Goal: Task Accomplishment & Management: Manage account settings

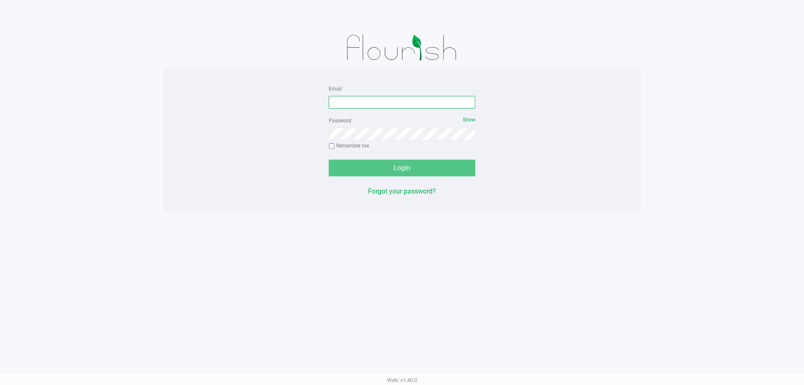
click at [371, 106] on input "Email" at bounding box center [402, 102] width 147 height 13
type input "[EMAIL_ADDRESS][DOMAIN_NAME]"
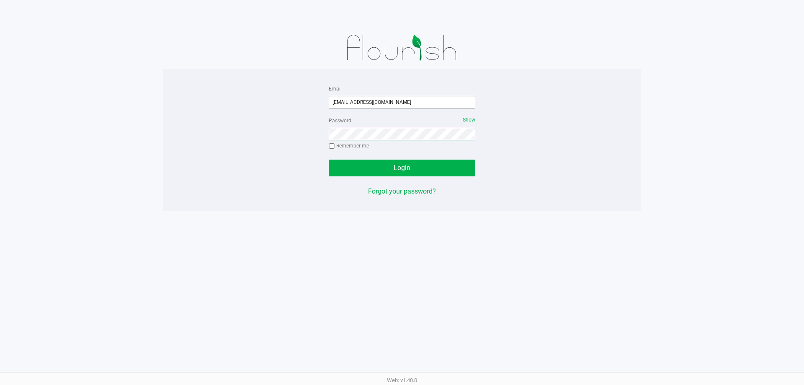
click at [329, 160] on button "Login" at bounding box center [402, 168] width 147 height 17
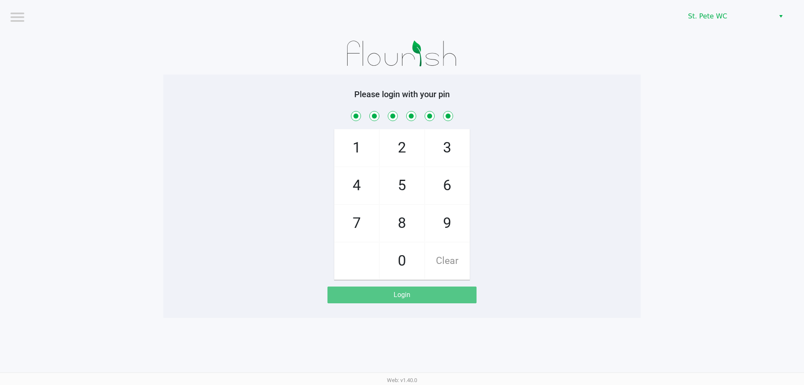
checkbox input "true"
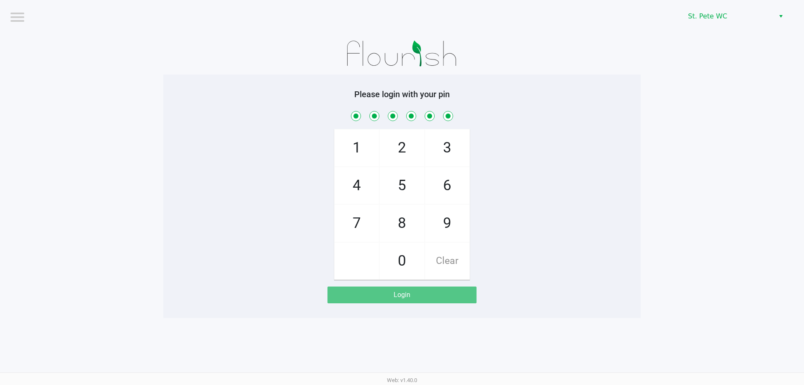
checkbox input "true"
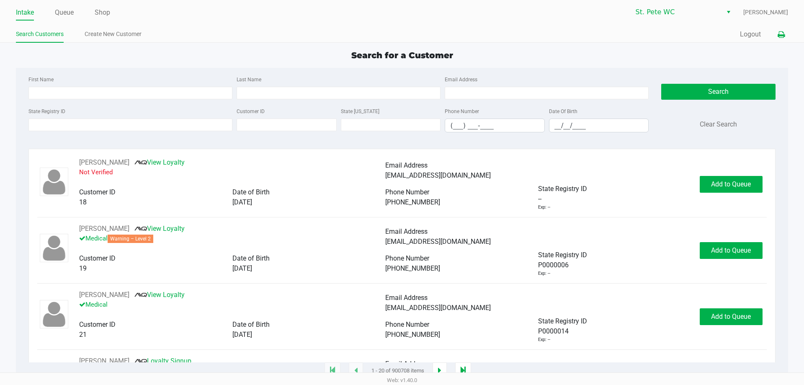
click at [780, 34] on icon at bounding box center [781, 35] width 7 height 6
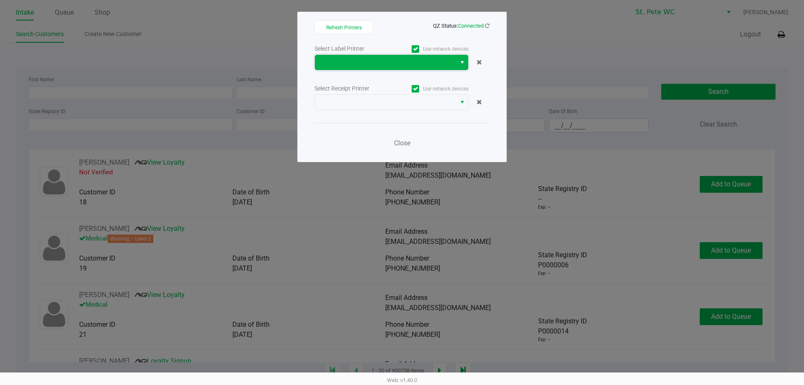
click at [418, 65] on span at bounding box center [385, 62] width 131 height 10
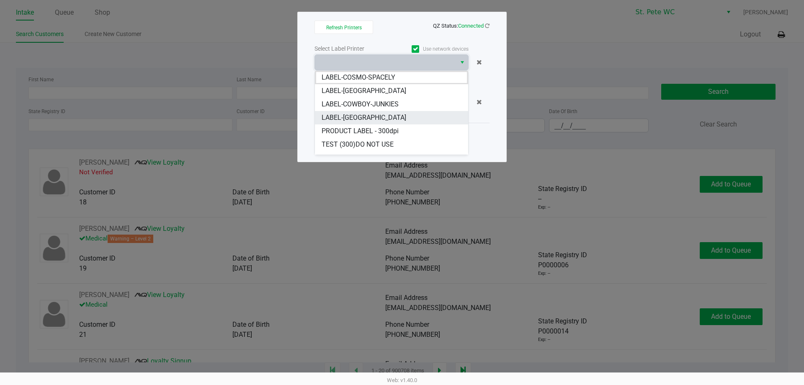
click at [407, 114] on li "LABEL-[GEOGRAPHIC_DATA]" at bounding box center [391, 117] width 153 height 13
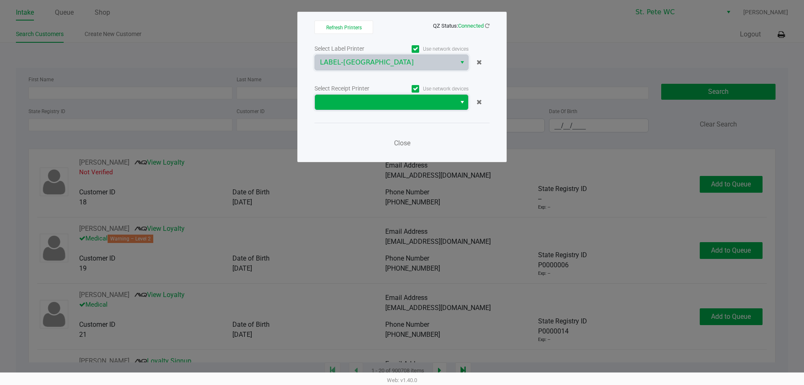
click at [399, 98] on span at bounding box center [385, 102] width 131 height 10
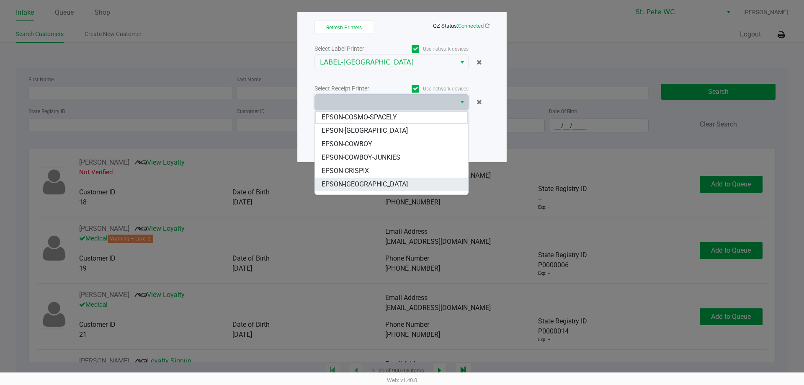
click at [403, 187] on li "EPSON-[GEOGRAPHIC_DATA]" at bounding box center [391, 184] width 153 height 13
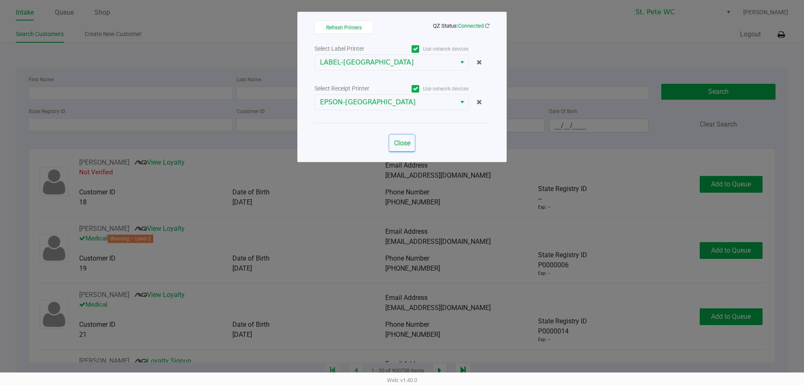
click at [409, 142] on span "Close" at bounding box center [402, 143] width 16 height 8
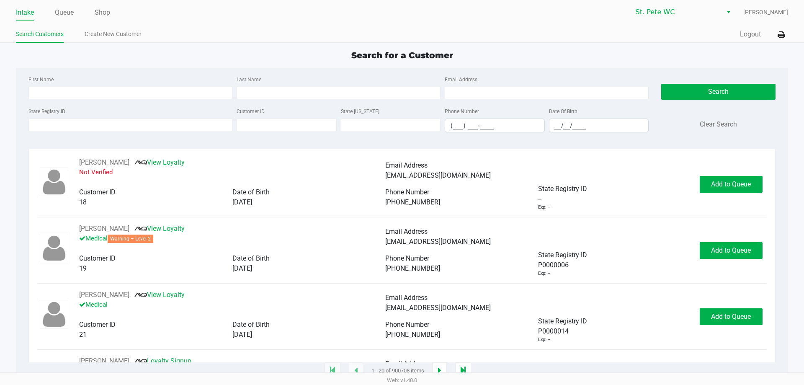
click at [460, 39] on div "Quick Sale Logout" at bounding box center [595, 34] width 386 height 15
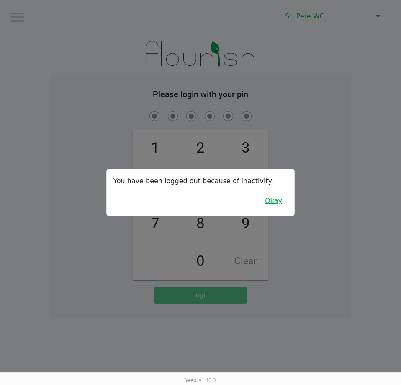
drag, startPoint x: 279, startPoint y: 203, endPoint x: 82, endPoint y: 181, distance: 198.2
click at [279, 203] on button "Okay" at bounding box center [274, 201] width 28 height 16
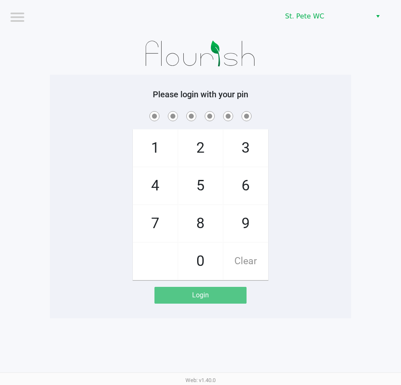
click at [65, 167] on div "1 4 7 2 5 8 0 3 6 9 Clear" at bounding box center [201, 194] width 302 height 170
checkbox input "true"
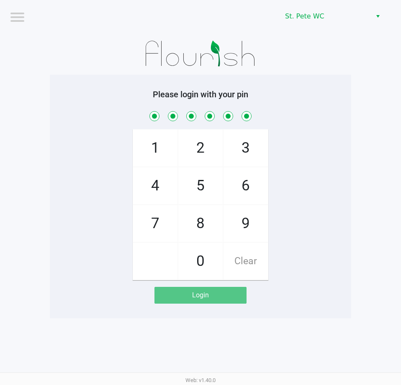
checkbox input "true"
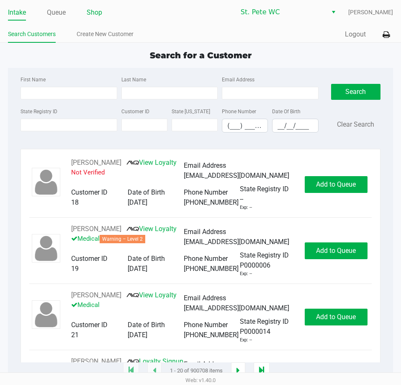
click at [91, 10] on link "Shop" at bounding box center [94, 13] width 15 height 12
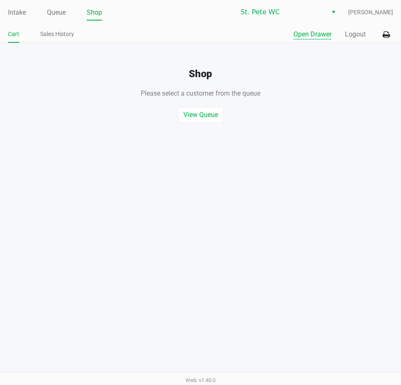
click at [300, 31] on button "Open Drawer" at bounding box center [313, 34] width 38 height 10
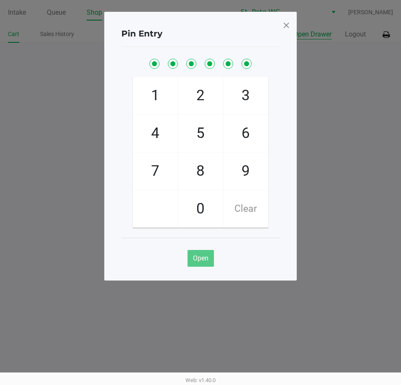
click at [294, 29] on button "Open Drawer" at bounding box center [313, 34] width 38 height 10
checkbox input "true"
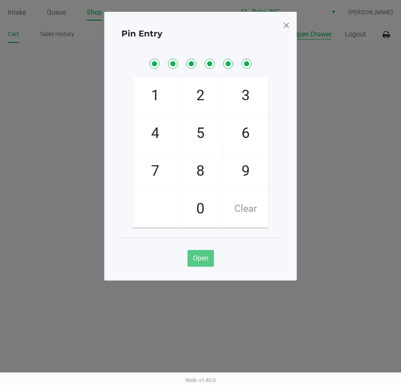
checkbox input "true"
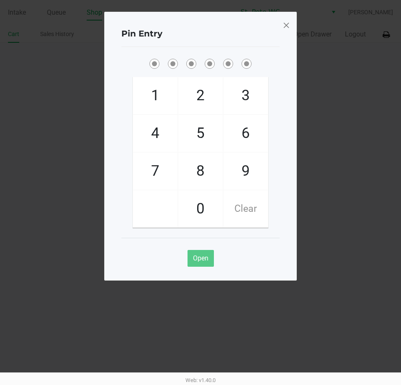
click at [285, 26] on span at bounding box center [287, 24] width 8 height 13
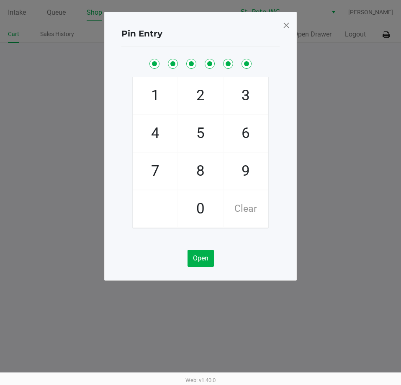
click at [285, 26] on span at bounding box center [287, 24] width 8 height 13
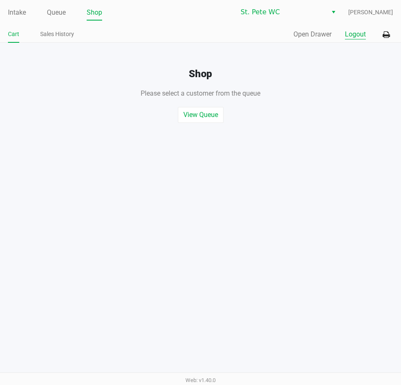
click at [354, 37] on button "Logout" at bounding box center [355, 34] width 21 height 10
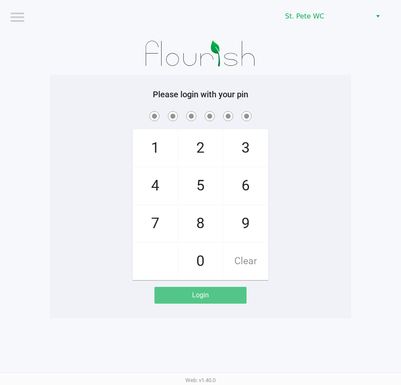
click at [50, 76] on div "Please login with your pin 1 4 7 2 5 8 0 3 6 9 Clear Login" at bounding box center [201, 196] width 302 height 243
checkbox input "true"
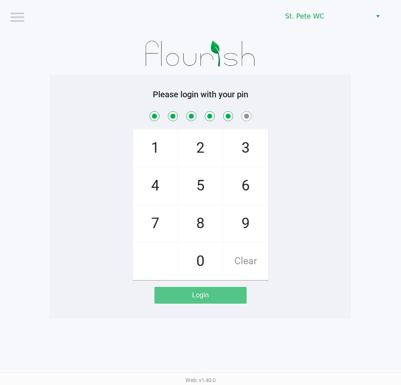
checkbox input "true"
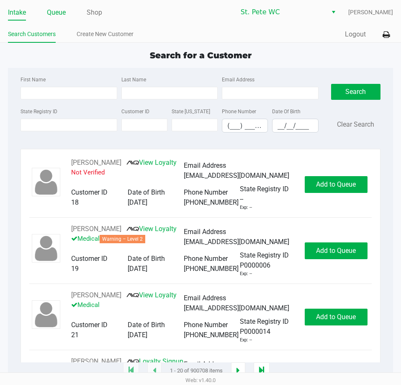
click at [56, 9] on link "Queue" at bounding box center [56, 13] width 19 height 12
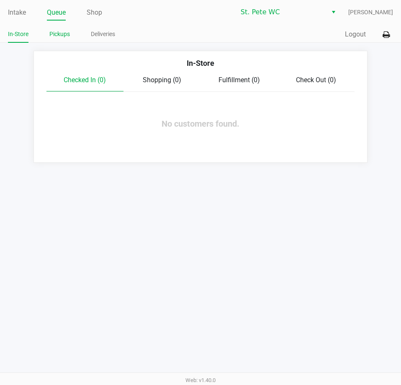
click at [59, 38] on link "Pickups" at bounding box center [59, 34] width 21 height 10
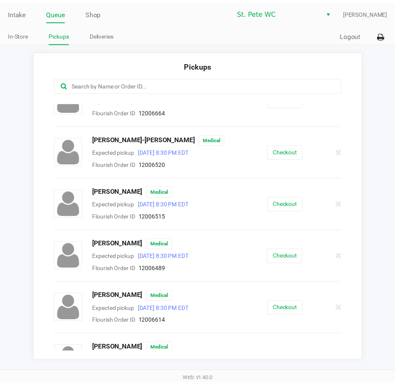
scroll to position [152, 0]
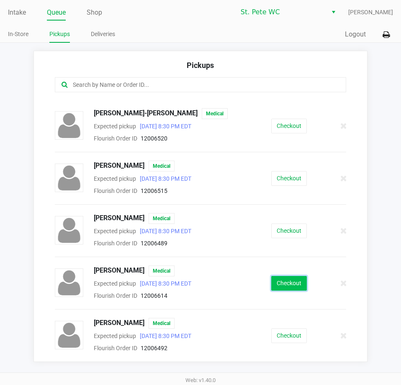
click at [274, 281] on button "Checkout" at bounding box center [289, 283] width 36 height 15
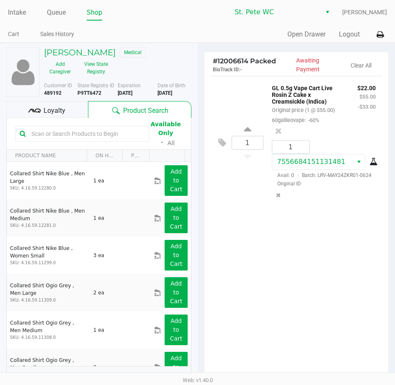
click at [239, 242] on div "1 GL 0.5g Vape Cart Live Rosin Z Cake x Creamsickle (Indica) Original price (1 …" at bounding box center [296, 228] width 184 height 304
click at [75, 134] on input "text" at bounding box center [86, 133] width 116 height 13
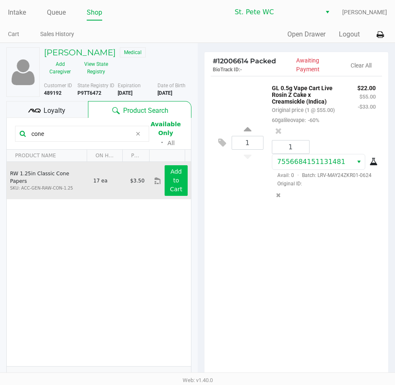
type input "cone"
click at [170, 189] on app-button-loader "Add to Cart" at bounding box center [176, 180] width 13 height 24
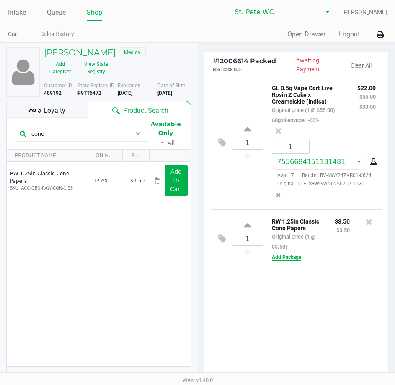
click at [287, 261] on button "Add Package" at bounding box center [286, 257] width 29 height 8
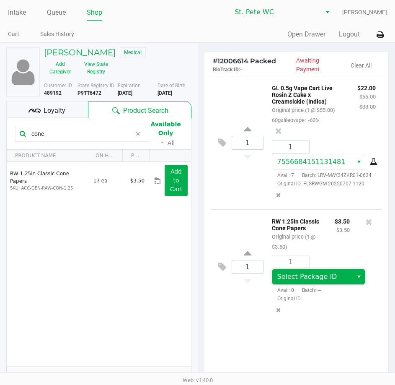
click at [313, 280] on span "Select Package ID" at bounding box center [307, 276] width 60 height 8
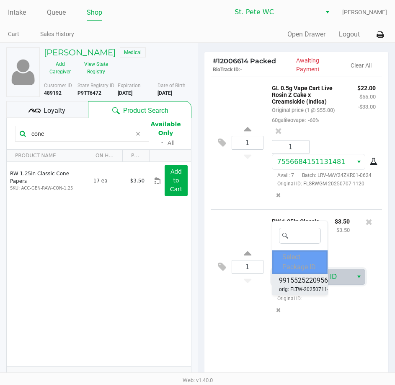
click at [308, 282] on span "9915525220956497" at bounding box center [309, 280] width 60 height 10
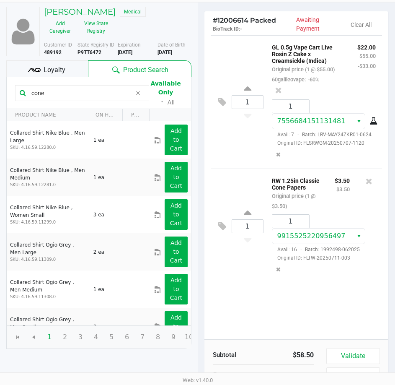
scroll to position [88, 0]
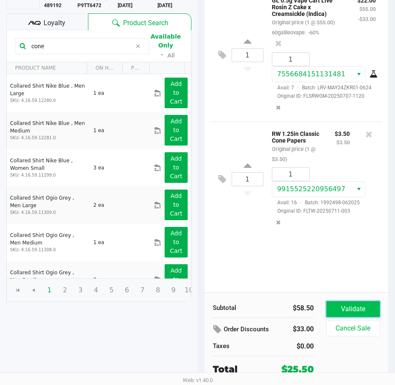
click at [361, 307] on button "Validate" at bounding box center [353, 309] width 54 height 16
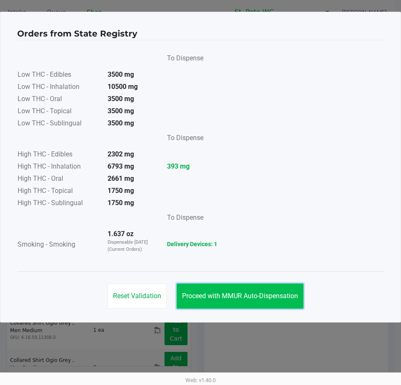
click at [236, 295] on span "Proceed with MMUR Auto-Dispensation" at bounding box center [240, 296] width 116 height 8
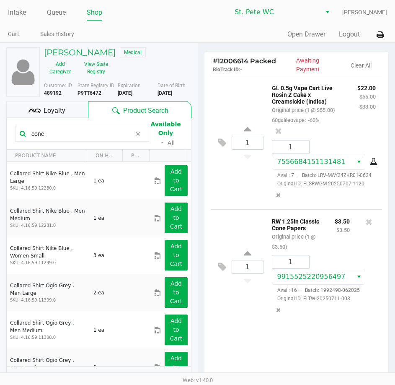
scroll to position [106, 0]
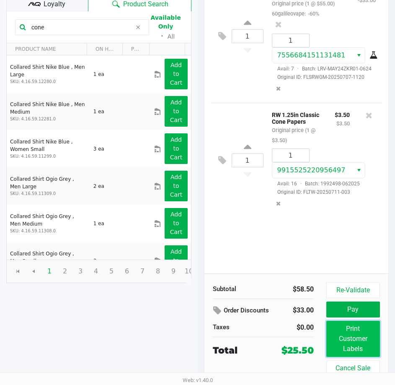
click at [342, 346] on button "Print Customer Labels" at bounding box center [353, 338] width 54 height 36
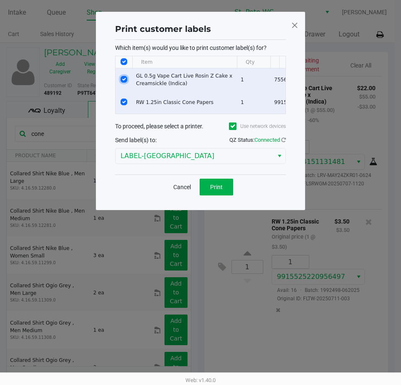
click at [122, 79] on input "Select Row" at bounding box center [124, 79] width 7 height 7
checkbox input "false"
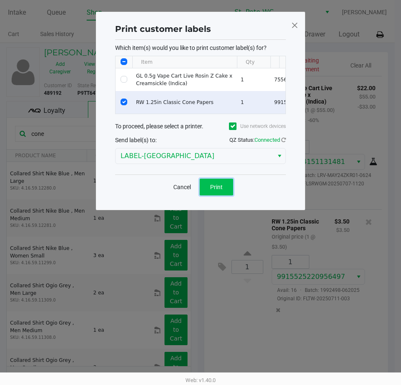
click at [213, 188] on button "Print" at bounding box center [217, 186] width 34 height 17
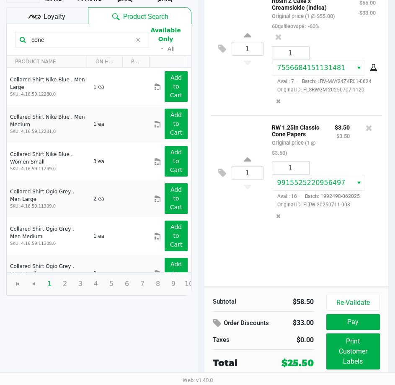
scroll to position [106, 0]
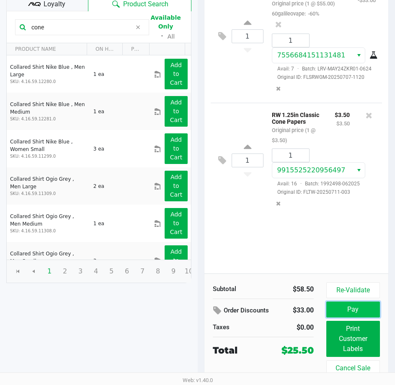
click at [334, 306] on button "Pay" at bounding box center [353, 309] width 54 height 16
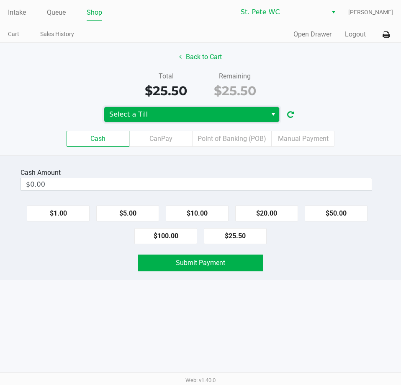
click at [150, 109] on span "Select a Till" at bounding box center [185, 114] width 153 height 10
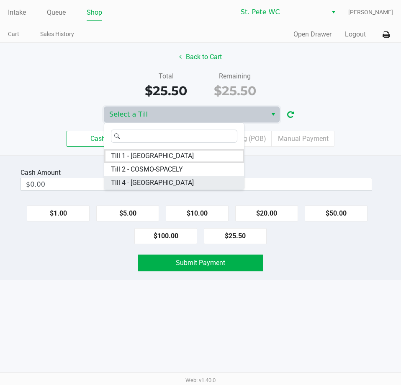
click at [146, 185] on span "Till 4 - CROATIA" at bounding box center [152, 183] width 83 height 10
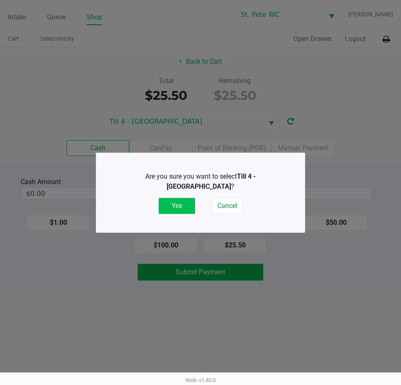
click at [172, 205] on button "Yes" at bounding box center [177, 206] width 36 height 16
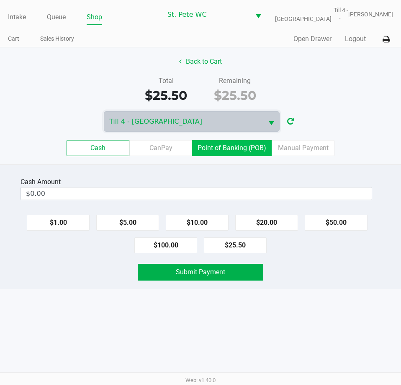
click at [234, 150] on label "Point of Banking (POB)" at bounding box center [232, 148] width 80 height 16
click at [0, 0] on 7 "Point of Banking (POB)" at bounding box center [0, 0] width 0 height 0
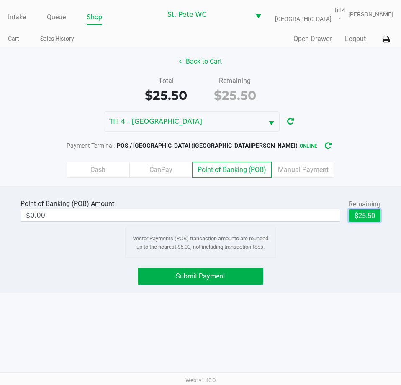
click at [355, 217] on button "$25.50" at bounding box center [365, 215] width 32 height 13
type input "$25.50"
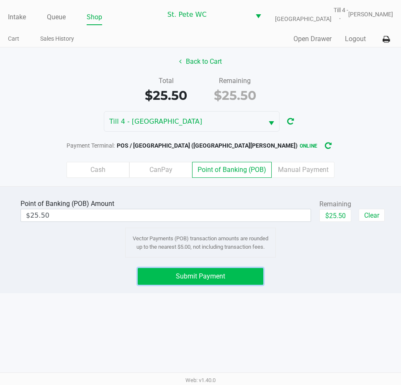
click at [206, 275] on span "Submit Payment" at bounding box center [200, 276] width 49 height 8
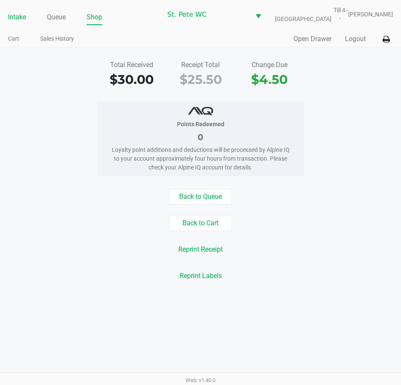
click at [12, 18] on link "Intake" at bounding box center [17, 17] width 18 height 12
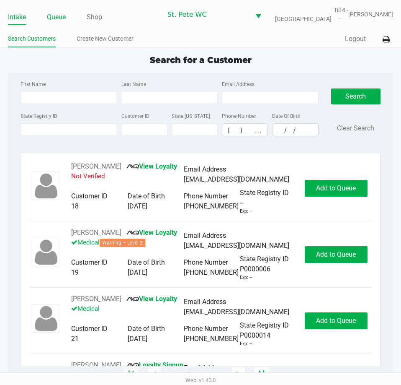
click at [49, 18] on link "Queue" at bounding box center [56, 17] width 19 height 12
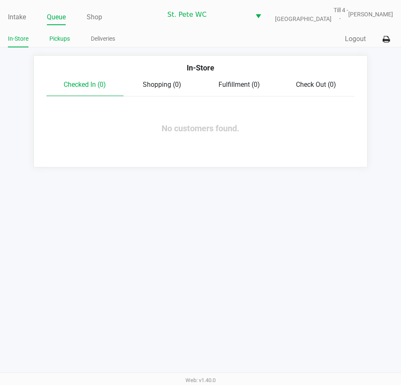
click at [60, 37] on link "Pickups" at bounding box center [59, 39] width 21 height 10
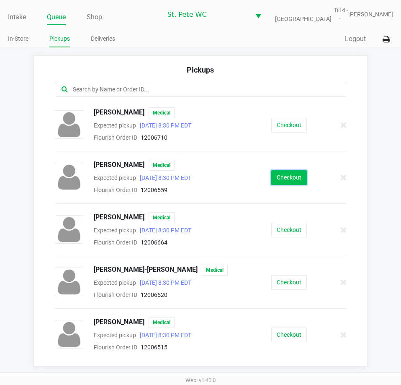
click at [286, 177] on button "Checkout" at bounding box center [289, 177] width 36 height 15
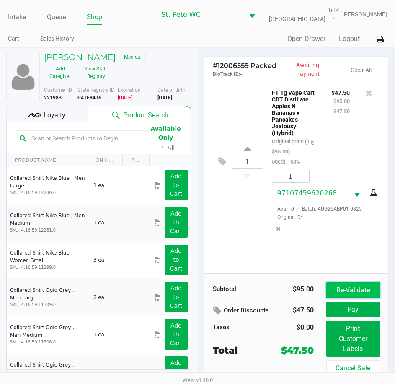
click at [346, 293] on button "Re-Validate" at bounding box center [353, 290] width 54 height 16
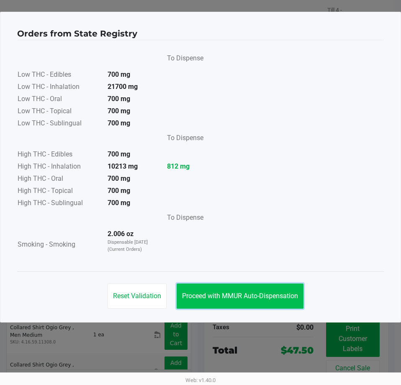
click at [226, 297] on span "Proceed with MMUR Auto-Dispensation" at bounding box center [240, 296] width 116 height 8
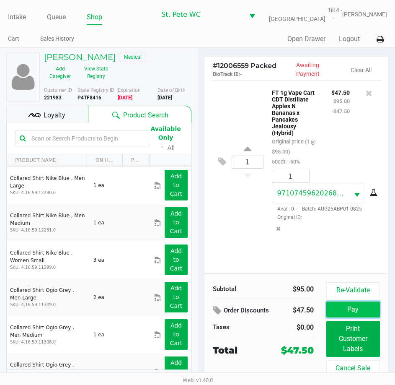
click at [331, 307] on button "Pay" at bounding box center [353, 309] width 54 height 16
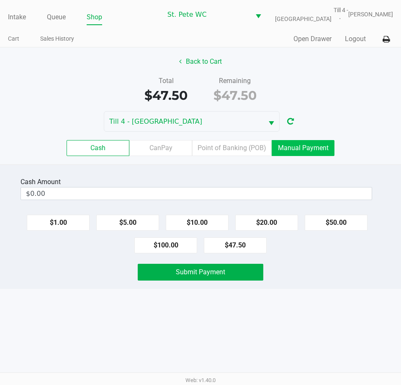
click at [305, 148] on label "Manual Payment" at bounding box center [303, 148] width 63 height 16
click at [0, 0] on 8 "Manual Payment" at bounding box center [0, 0] width 0 height 0
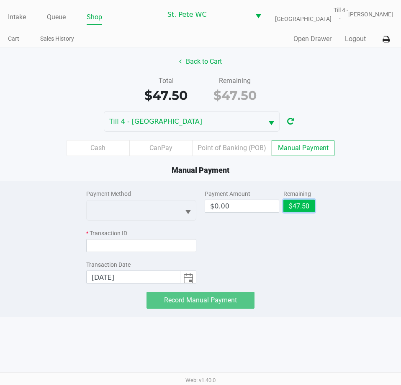
click at [299, 208] on button "$47.50" at bounding box center [299, 205] width 31 height 13
type input "$47.50"
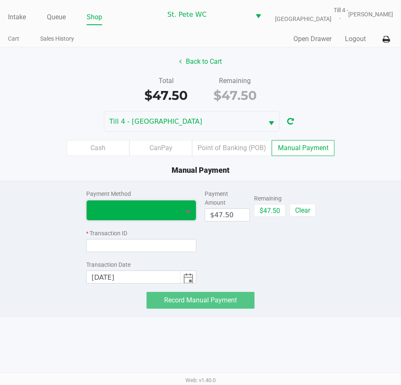
click at [179, 207] on span at bounding box center [133, 210] width 93 height 20
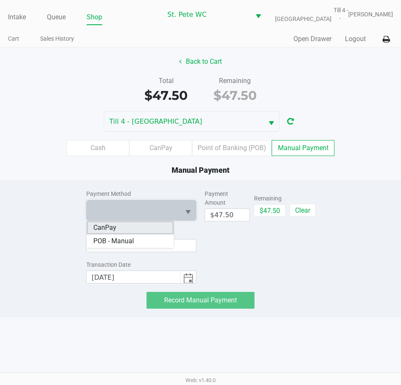
click at [122, 227] on li "CanPay" at bounding box center [130, 227] width 87 height 13
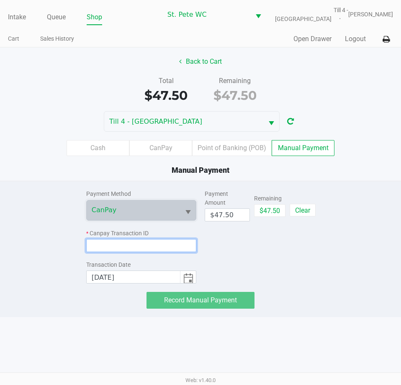
click at [119, 245] on input at bounding box center [141, 245] width 110 height 13
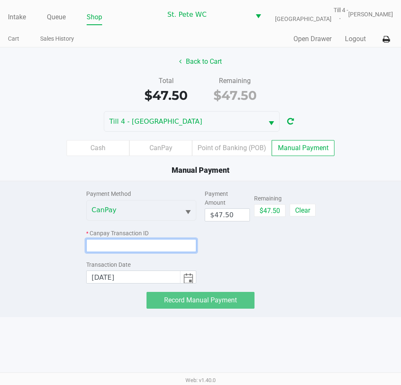
paste input "BIYI4EKICIXI"
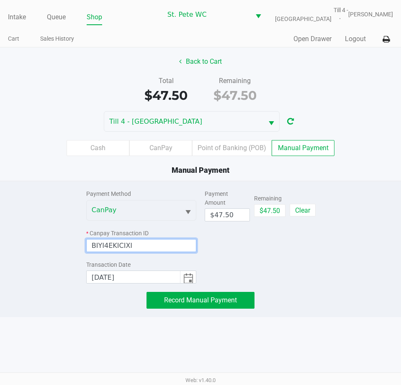
type input "BIYI4EKICIXI"
click at [52, 245] on div "Payment Method CanPay * Canpay Transaction ID BIYI4EKICIXI Transaction Date 9/2…" at bounding box center [201, 244] width 414 height 127
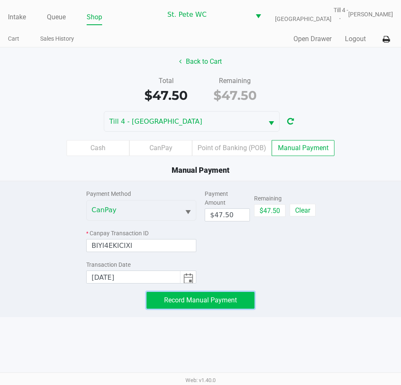
click at [166, 300] on span "Record Manual Payment" at bounding box center [200, 300] width 73 height 8
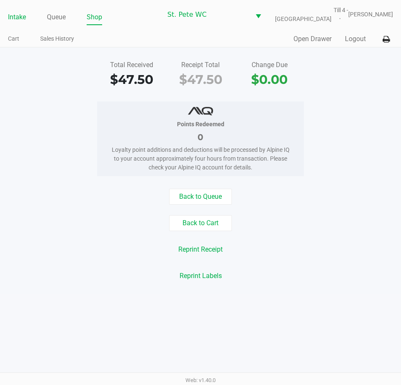
click at [17, 16] on link "Intake" at bounding box center [17, 17] width 18 height 12
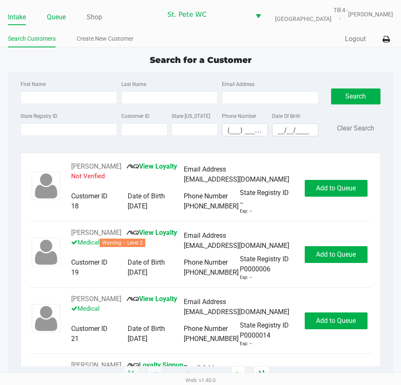
click at [57, 13] on link "Queue" at bounding box center [56, 17] width 19 height 12
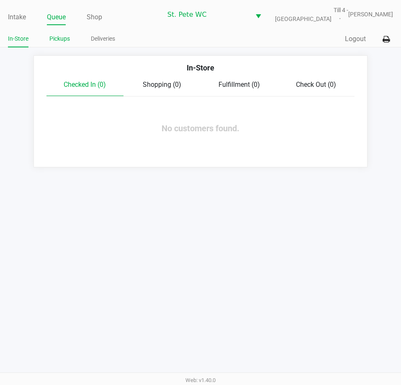
click at [61, 37] on link "Pickups" at bounding box center [59, 39] width 21 height 10
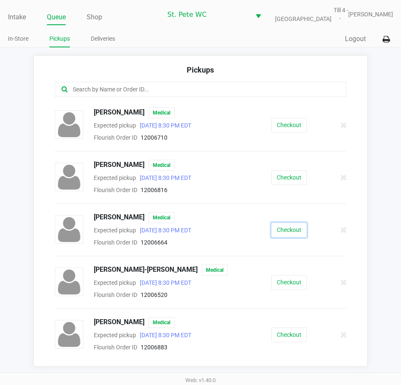
click at [271, 233] on button "Checkout" at bounding box center [289, 229] width 36 height 15
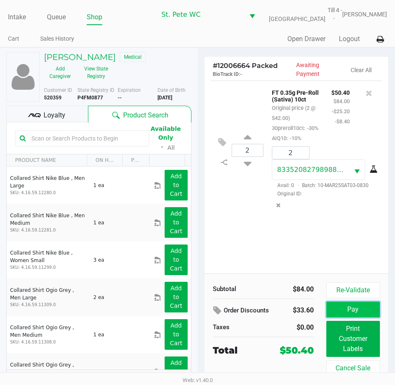
click at [332, 311] on button "Pay" at bounding box center [353, 309] width 54 height 16
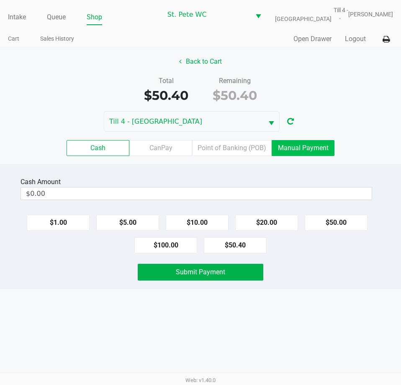
click at [296, 149] on label "Manual Payment" at bounding box center [303, 148] width 63 height 16
click at [0, 0] on 8 "Manual Payment" at bounding box center [0, 0] width 0 height 0
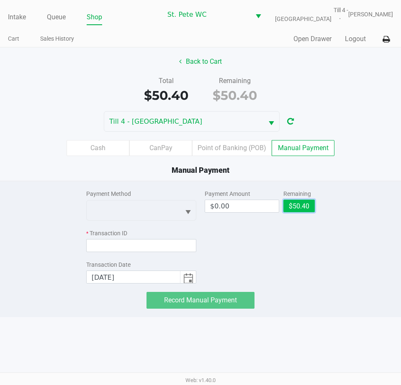
click at [304, 205] on button "$50.40" at bounding box center [299, 205] width 31 height 13
type input "$50.40"
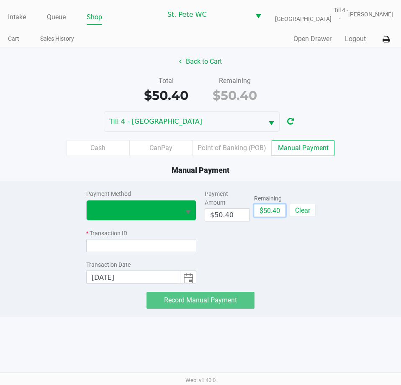
click at [184, 202] on button "Select" at bounding box center [188, 210] width 16 height 20
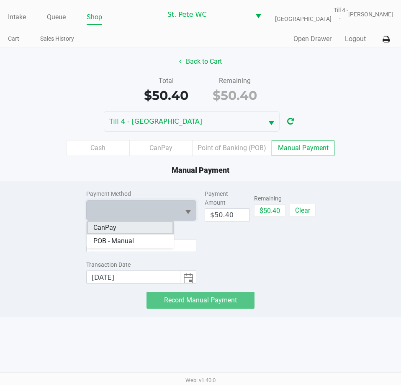
click at [115, 226] on span "CanPay" at bounding box center [104, 227] width 23 height 10
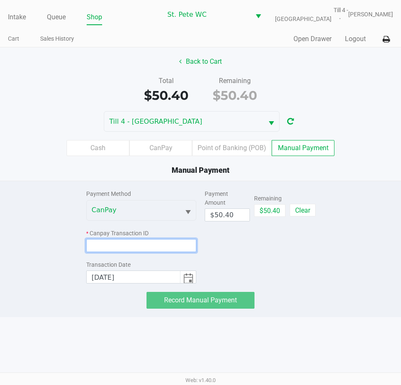
click at [111, 243] on input at bounding box center [141, 245] width 110 height 13
paste input "HE4U6E9A0AKA"
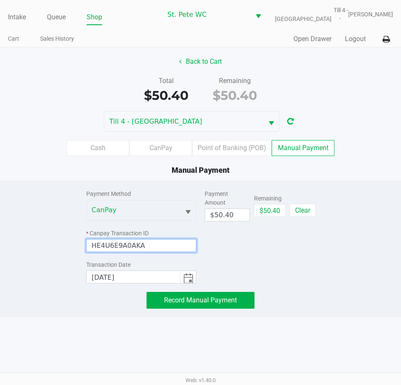
type input "HE4U6E9A0AKA"
click at [13, 214] on div "Payment Method CanPay * Canpay Transaction ID HE4U6E9A0AKA Transaction Date 9/2…" at bounding box center [201, 244] width 414 height 127
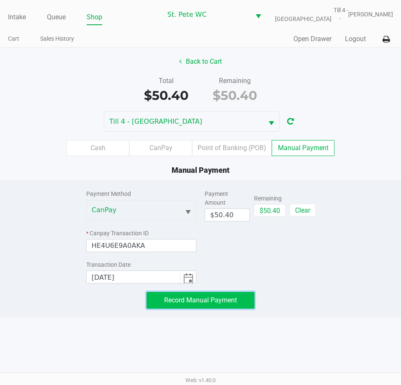
click at [157, 298] on button "Record Manual Payment" at bounding box center [201, 300] width 108 height 17
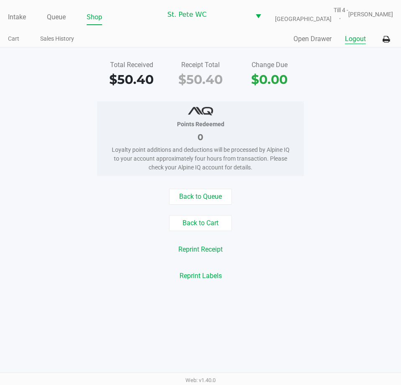
click at [351, 39] on button "Logout" at bounding box center [355, 39] width 21 height 10
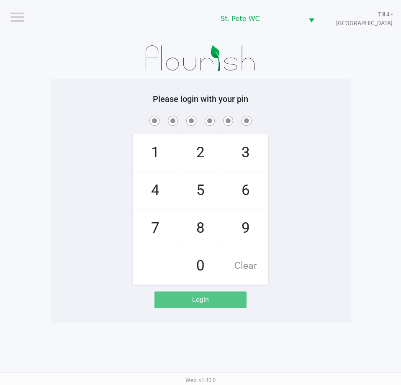
click at [63, 83] on div "Please login with your pin 1 4 7 2 5 8 0 3 6 9 Clear Login" at bounding box center [201, 200] width 302 height 243
click at [51, 201] on div "1 4 7 2 5 8 0 3 6 9 Clear" at bounding box center [201, 199] width 302 height 170
checkbox input "true"
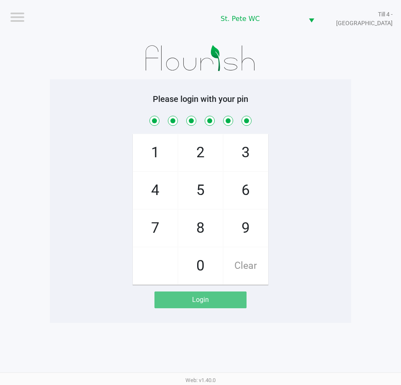
checkbox input "true"
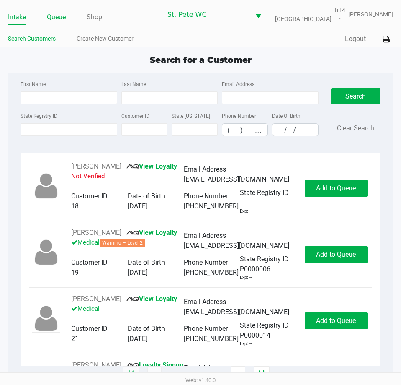
click at [62, 20] on link "Queue" at bounding box center [56, 17] width 19 height 12
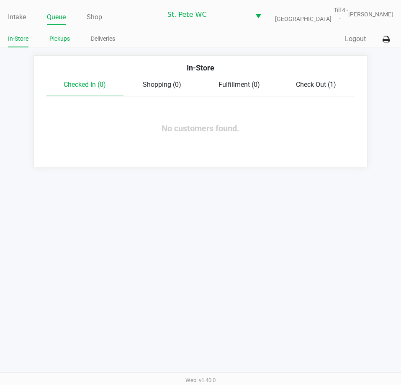
click at [66, 35] on link "Pickups" at bounding box center [59, 39] width 21 height 10
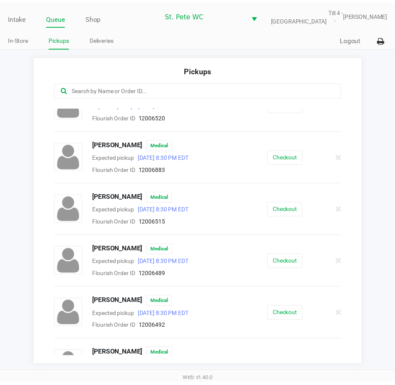
scroll to position [152, 0]
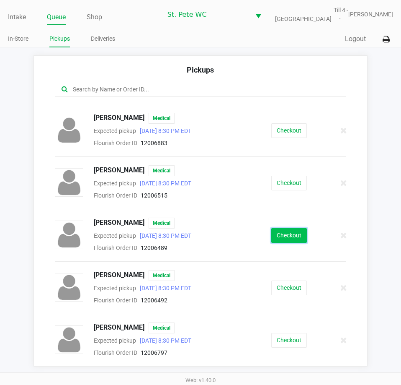
click at [288, 238] on button "Checkout" at bounding box center [289, 235] width 36 height 15
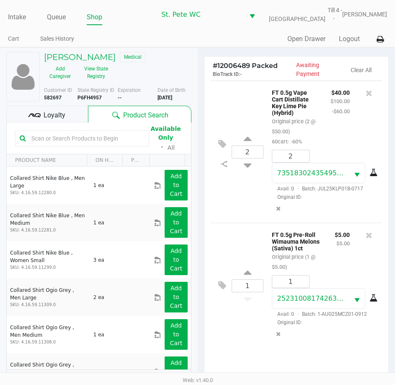
click at [38, 111] on icon at bounding box center [34, 115] width 13 height 13
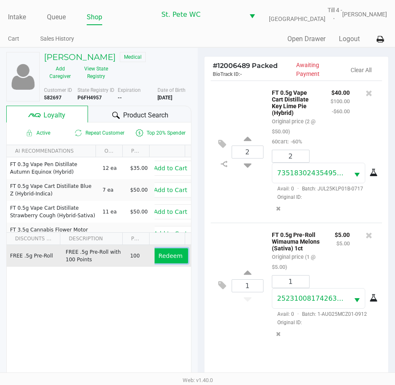
click at [161, 262] on button "Redeem" at bounding box center [170, 255] width 35 height 15
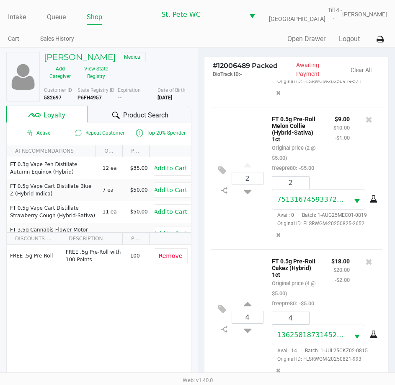
scroll to position [110, 0]
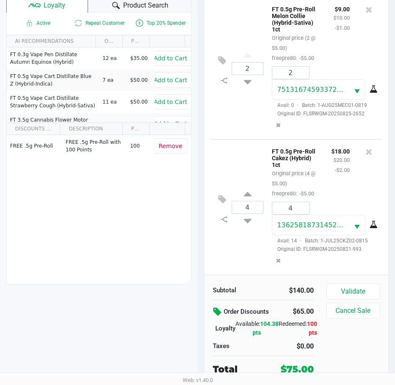
click at [217, 308] on icon at bounding box center [218, 312] width 10 height 10
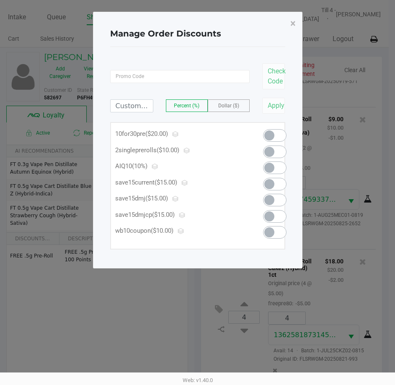
scroll to position [0, 0]
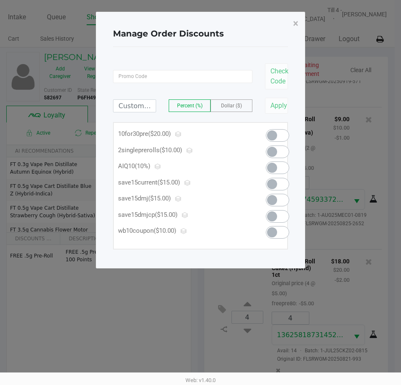
click at [274, 133] on span at bounding box center [272, 135] width 10 height 10
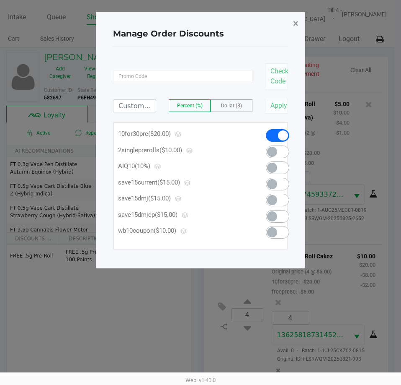
click at [293, 24] on span "×" at bounding box center [295, 24] width 5 height 12
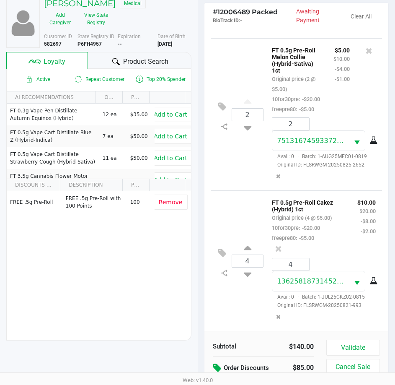
scroll to position [110, 0]
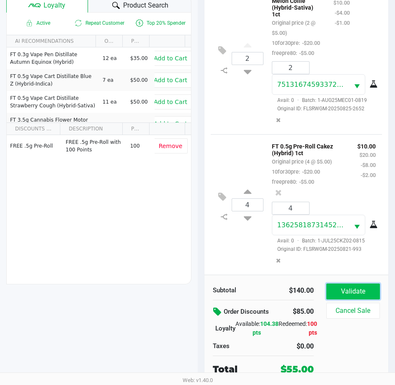
click at [342, 293] on button "Validate" at bounding box center [353, 291] width 54 height 16
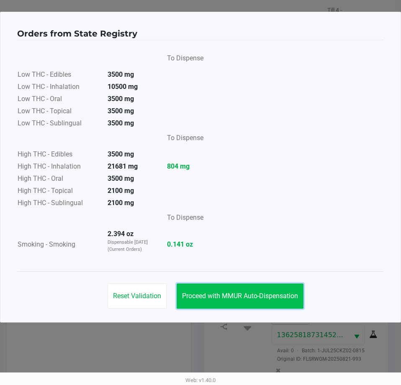
click at [204, 305] on button "Proceed with MMUR Auto-Dispensation" at bounding box center [240, 295] width 127 height 25
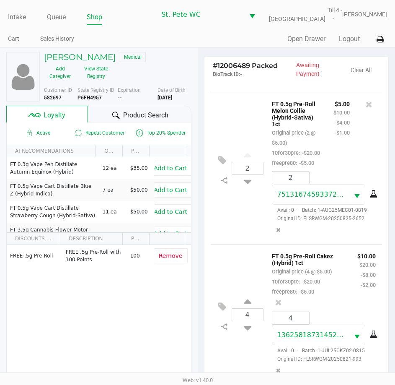
scroll to position [111, 0]
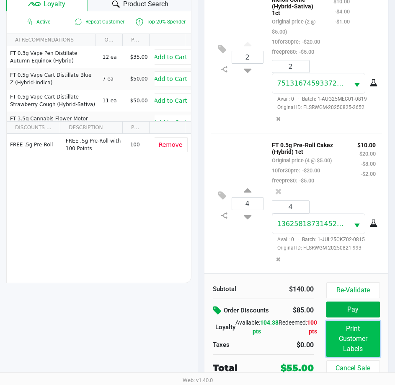
click at [362, 346] on button "Print Customer Labels" at bounding box center [353, 338] width 54 height 36
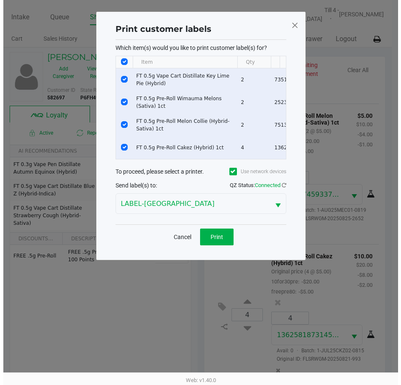
scroll to position [0, 0]
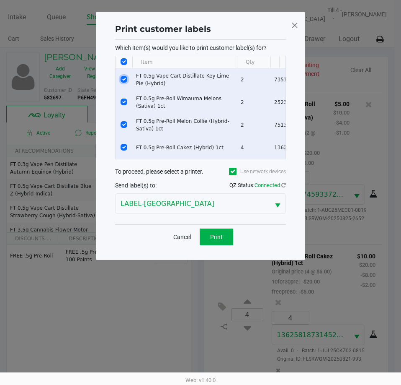
click at [123, 77] on input "Select Row" at bounding box center [124, 79] width 7 height 7
checkbox input "false"
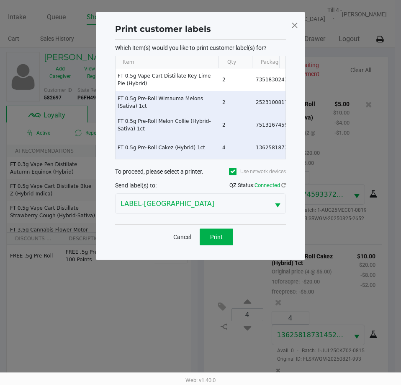
scroll to position [0, 150]
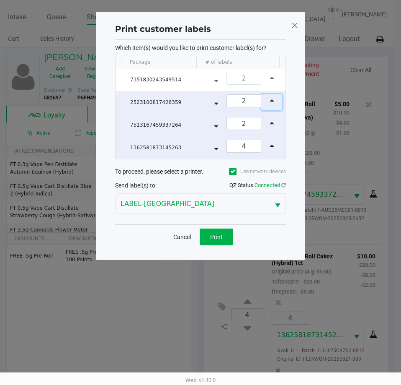
click at [264, 100] on button "Data table" at bounding box center [271, 102] width 21 height 16
type input "4"
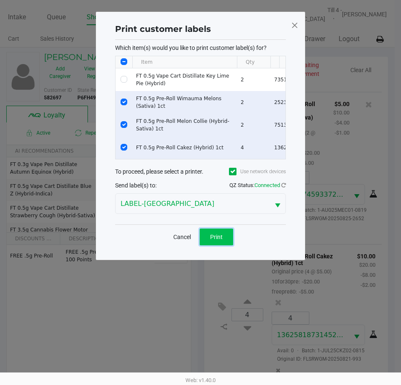
click at [215, 240] on span "Print" at bounding box center [216, 236] width 13 height 7
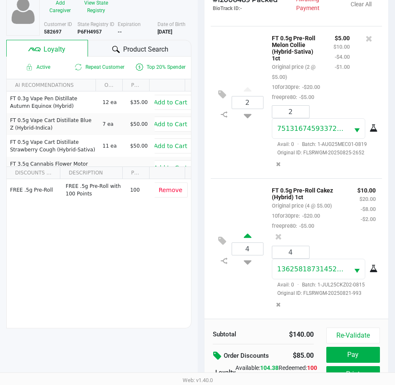
scroll to position [111, 0]
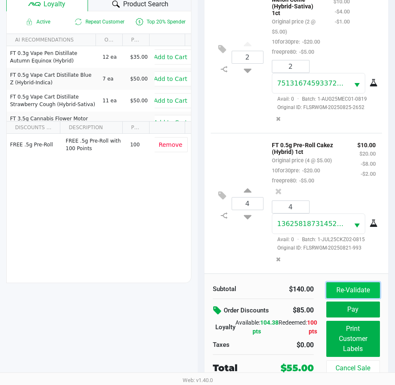
click at [348, 290] on button "Re-Validate" at bounding box center [353, 290] width 54 height 16
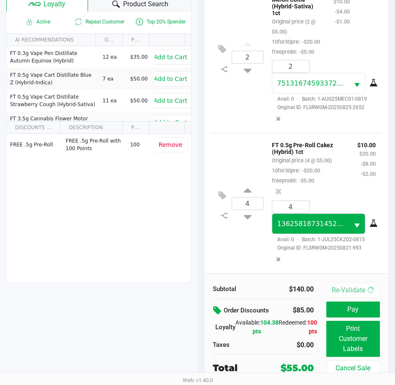
scroll to position [0, 0]
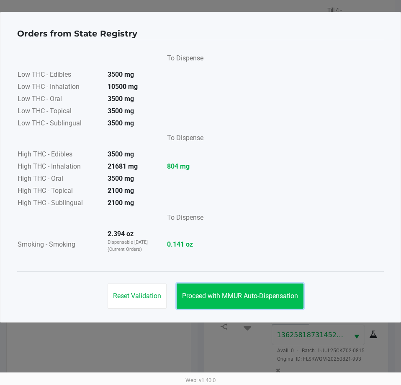
click at [214, 294] on span "Proceed with MMUR Auto-Dispensation" at bounding box center [240, 296] width 116 height 8
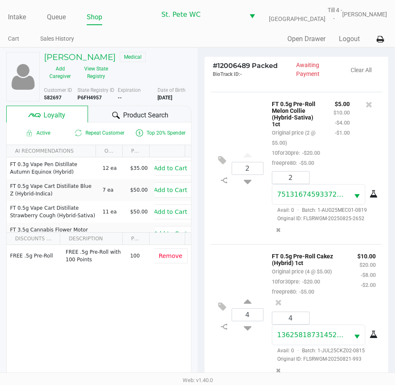
scroll to position [111, 0]
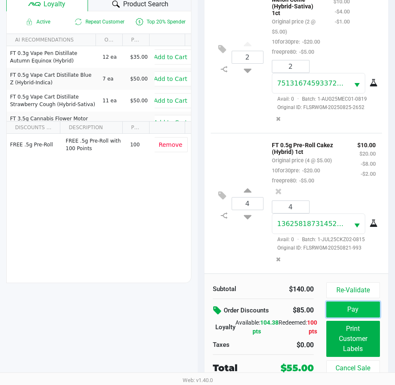
click at [338, 310] on button "Pay" at bounding box center [353, 309] width 54 height 16
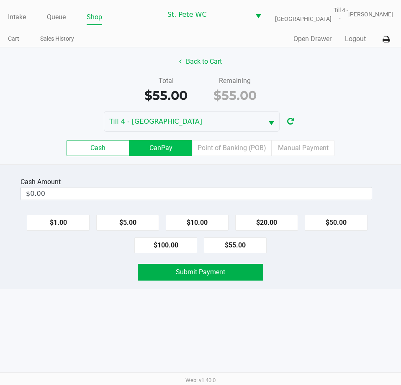
click at [169, 152] on label "CanPay" at bounding box center [160, 148] width 63 height 16
click at [0, 0] on 2 "CanPay" at bounding box center [0, 0] width 0 height 0
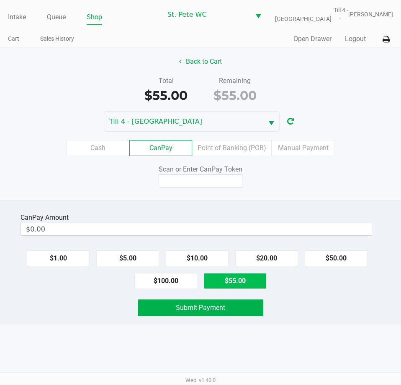
click at [229, 284] on button "$55.00" at bounding box center [235, 281] width 63 height 16
type input "$55.00"
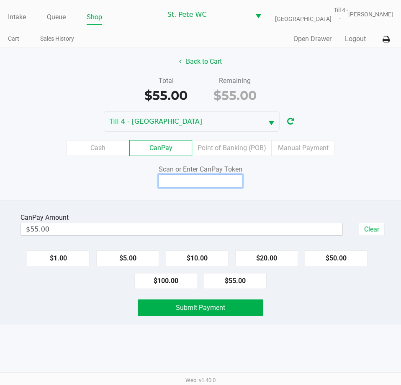
click at [189, 184] on input at bounding box center [201, 180] width 84 height 13
type input "Q8533348X"
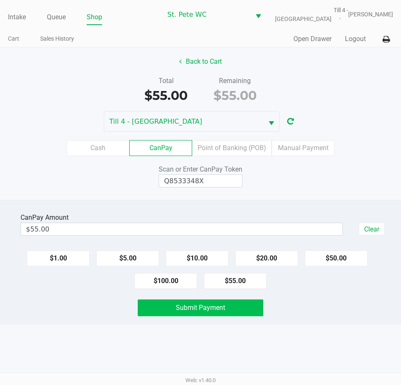
click at [173, 315] on button "Submit Payment" at bounding box center [200, 307] width 125 height 17
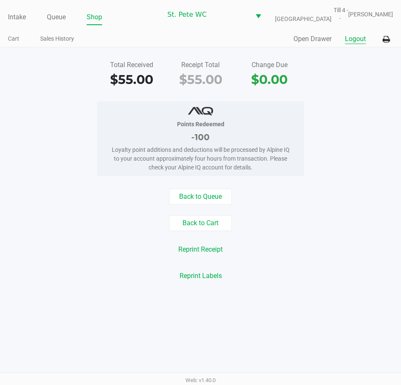
click at [357, 38] on button "Logout" at bounding box center [355, 39] width 21 height 10
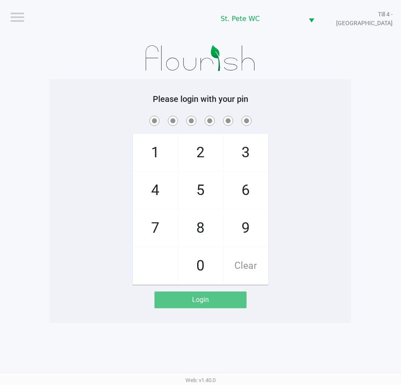
click at [17, 92] on app-pos-login-wrapper "Logout St. Pete WC Till 4 - CROATIA Please login with your pin 1 4 7 2 5 8 0 3 …" at bounding box center [200, 161] width 401 height 323
checkbox input "true"
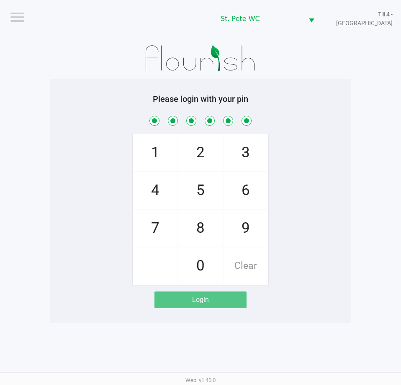
checkbox input "true"
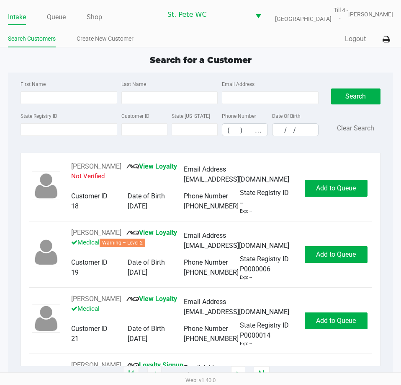
type input "THOMAS"
type input "FRISCH"
type input "03/24/1956"
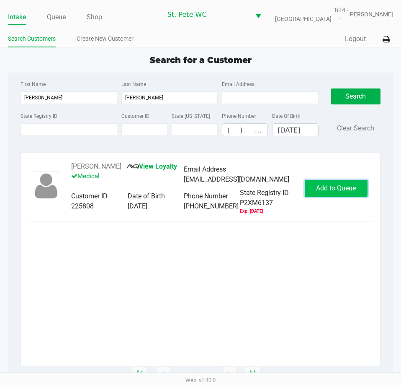
click at [335, 185] on span "Add to Queue" at bounding box center [336, 188] width 40 height 8
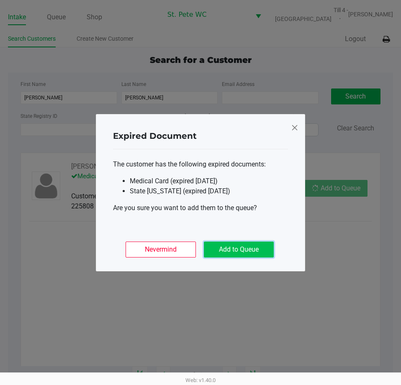
click at [258, 245] on button "Add to Queue" at bounding box center [239, 249] width 70 height 16
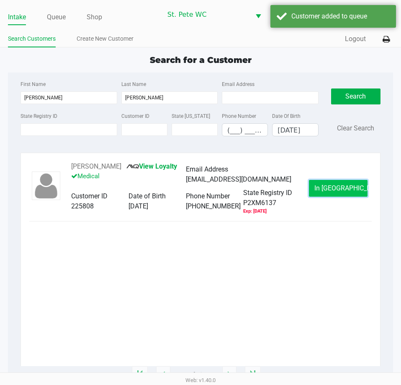
click at [327, 189] on span "In Queue" at bounding box center [350, 188] width 70 height 8
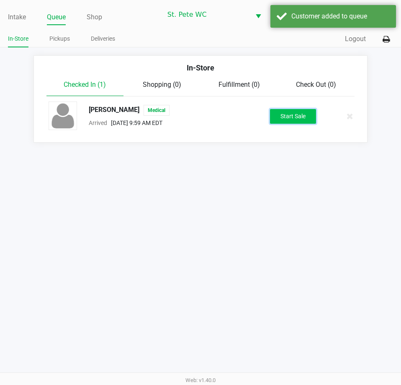
click at [290, 115] on button "Start Sale" at bounding box center [293, 116] width 46 height 15
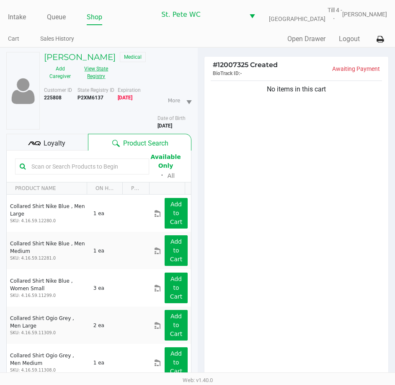
click at [101, 74] on button "View State Registry" at bounding box center [93, 72] width 35 height 21
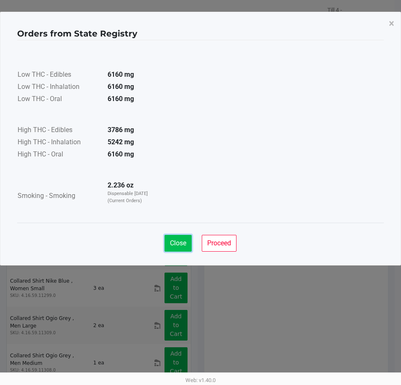
click at [177, 239] on span "Close" at bounding box center [178, 243] width 16 height 8
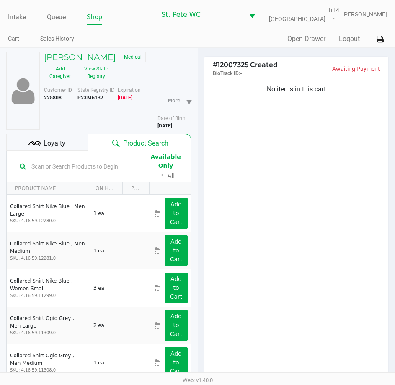
click at [234, 191] on div "No items in this cart" at bounding box center [296, 231] width 184 height 304
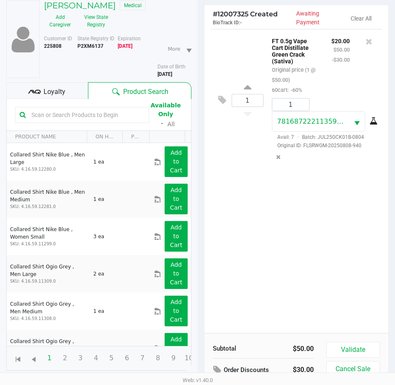
scroll to position [92, 0]
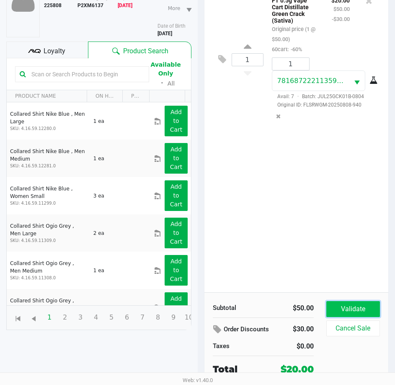
click at [349, 306] on button "Validate" at bounding box center [353, 309] width 54 height 16
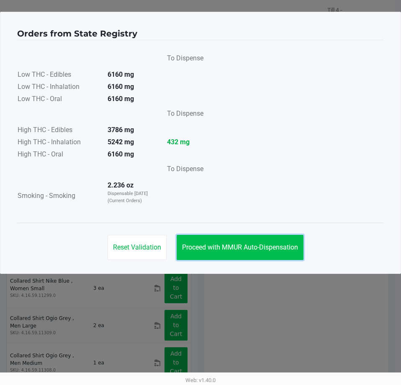
click at [251, 244] on span "Proceed with MMUR Auto-Dispensation" at bounding box center [240, 247] width 116 height 8
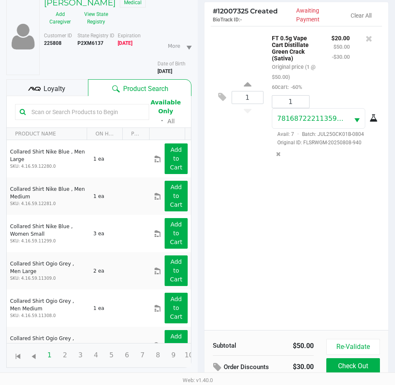
scroll to position [111, 0]
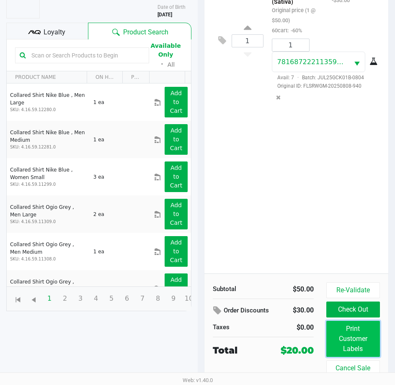
click at [353, 336] on button "Print Customer Labels" at bounding box center [353, 338] width 54 height 36
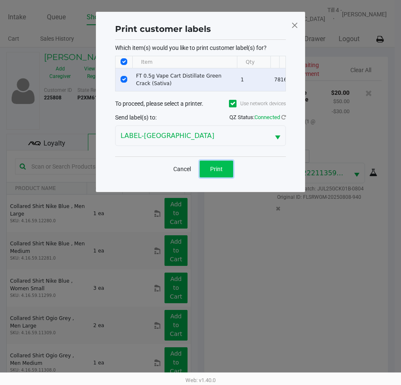
click at [213, 172] on span "Print" at bounding box center [216, 168] width 13 height 7
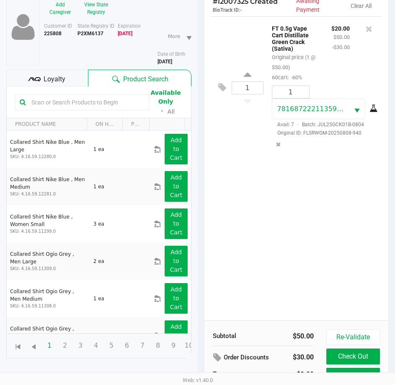
scroll to position [111, 0]
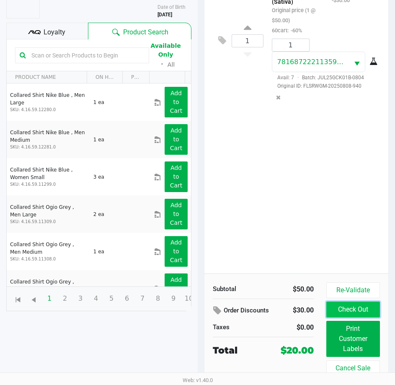
click at [339, 308] on button "Check Out" at bounding box center [353, 309] width 54 height 16
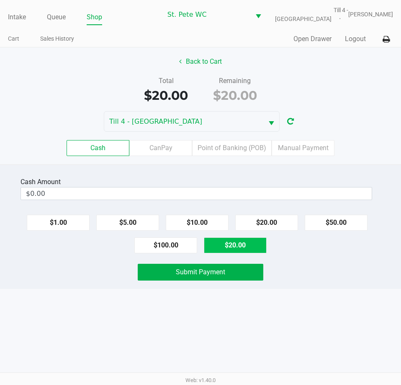
click at [263, 247] on button "$20.00" at bounding box center [235, 245] width 63 height 16
type input "$20.00"
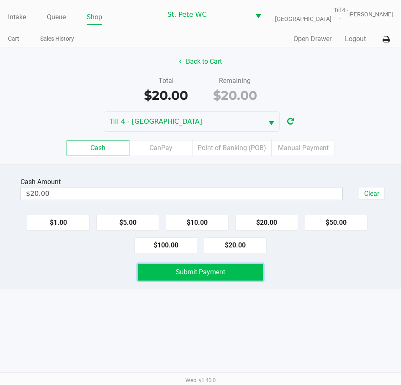
click at [239, 275] on button "Submit Payment" at bounding box center [200, 271] width 125 height 17
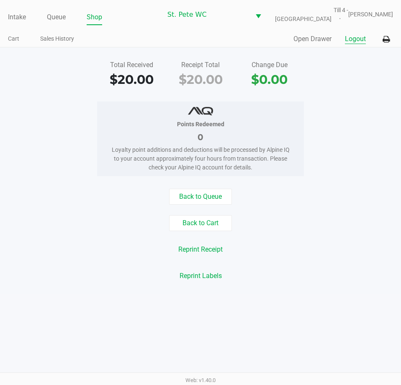
click at [352, 39] on button "Logout" at bounding box center [355, 39] width 21 height 10
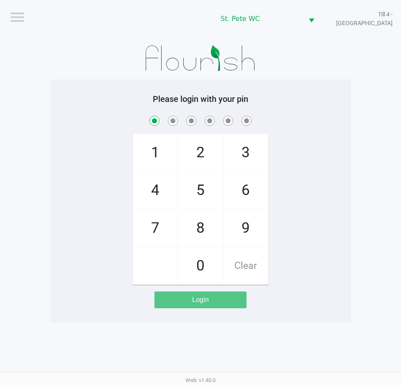
checkbox input "true"
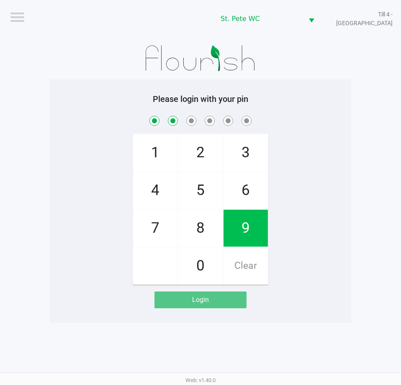
checkbox input "true"
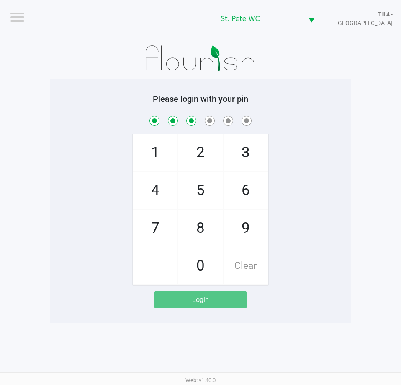
checkbox input "true"
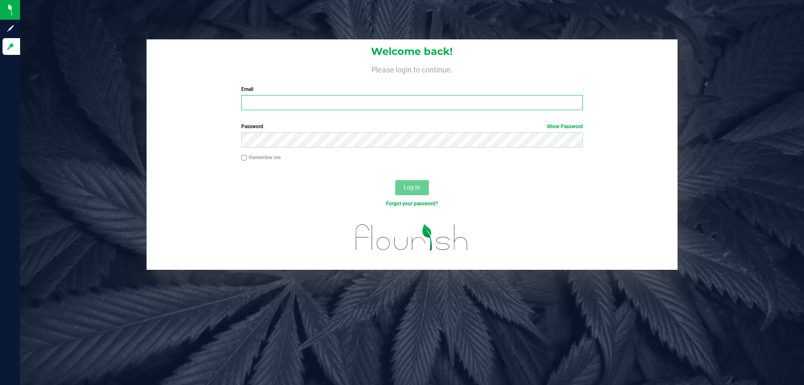
click at [294, 106] on input "Email" at bounding box center [411, 102] width 341 height 15
type input "[EMAIL_ADDRESS][DOMAIN_NAME]"
click at [395, 180] on button "Log In" at bounding box center [412, 187] width 34 height 15
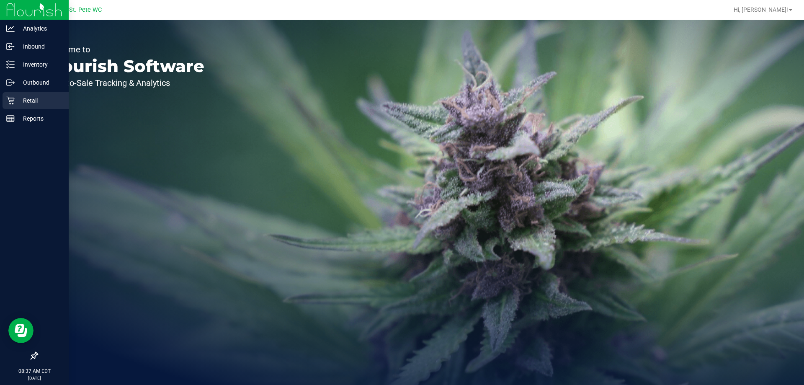
click at [25, 99] on p "Retail" at bounding box center [40, 101] width 50 height 10
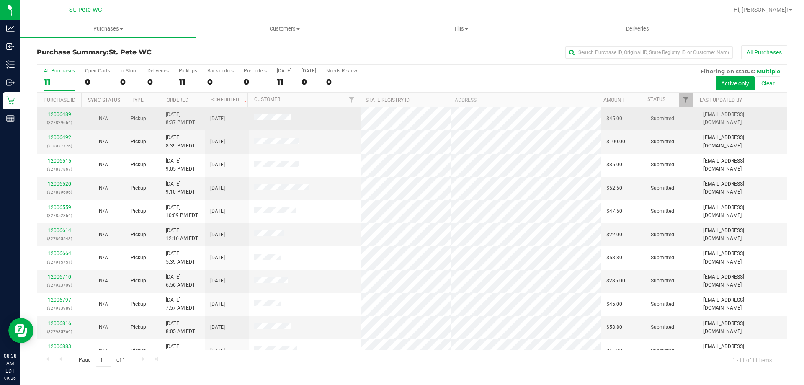
click at [59, 115] on link "12006489" at bounding box center [59, 114] width 23 height 6
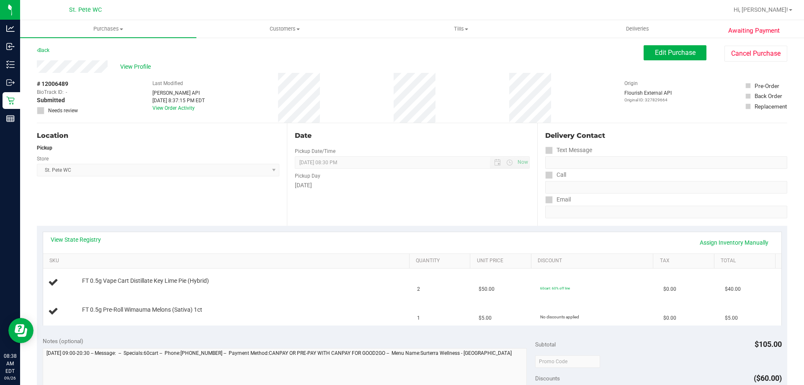
scroll to position [42, 0]
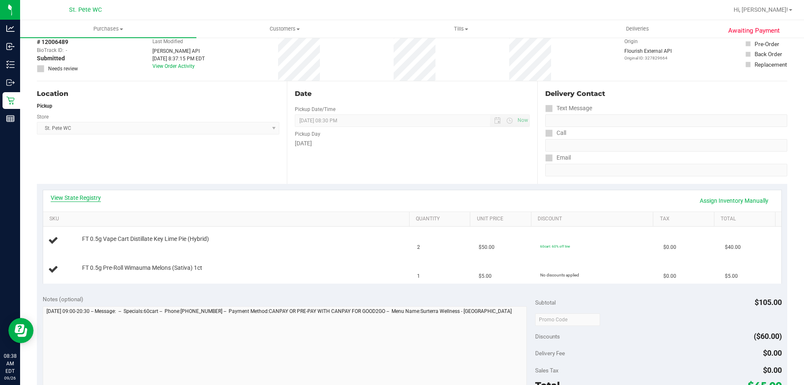
click at [75, 196] on link "View State Registry" at bounding box center [76, 198] width 50 height 8
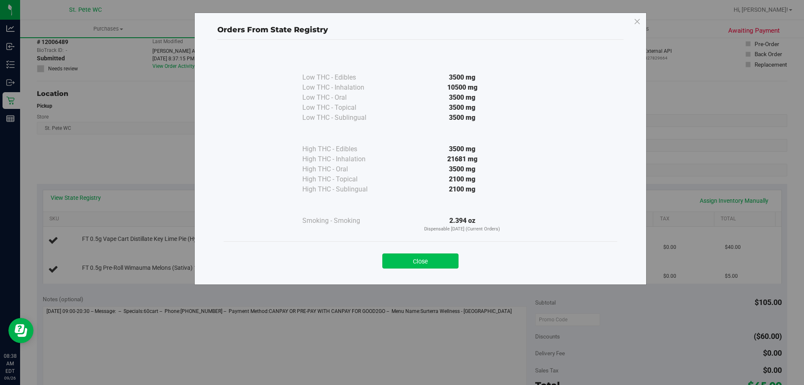
click at [401, 257] on button "Close" at bounding box center [420, 260] width 76 height 15
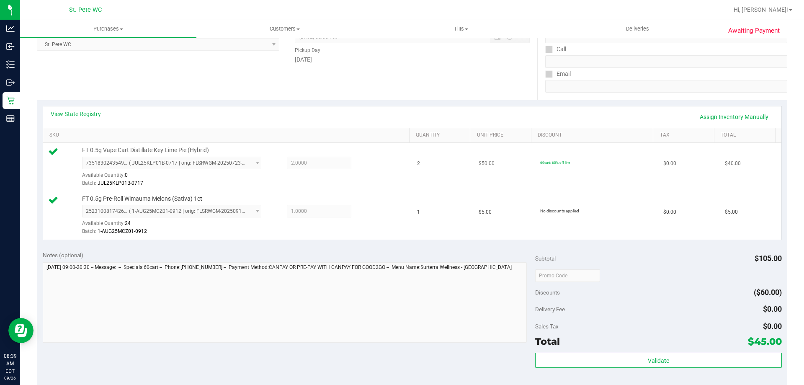
scroll to position [0, 0]
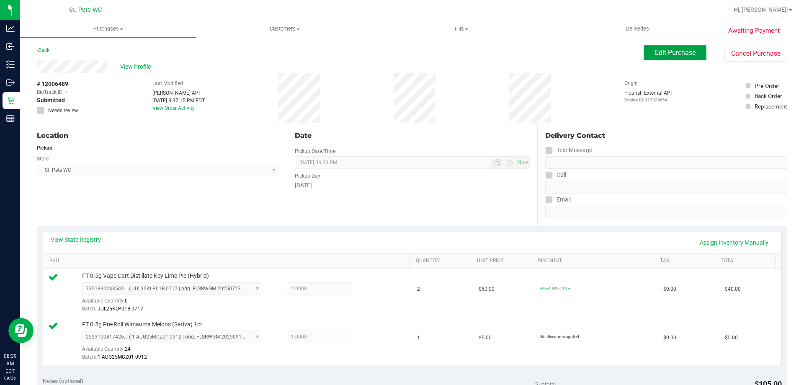
click at [646, 56] on button "Edit Purchase" at bounding box center [675, 52] width 63 height 15
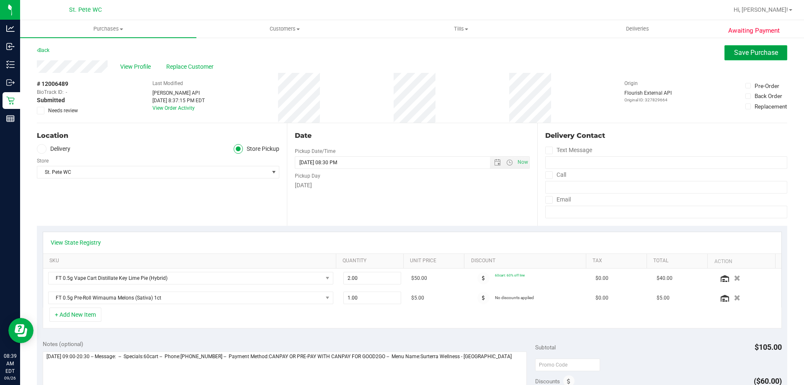
click at [739, 52] on span "Save Purchase" at bounding box center [756, 53] width 44 height 8
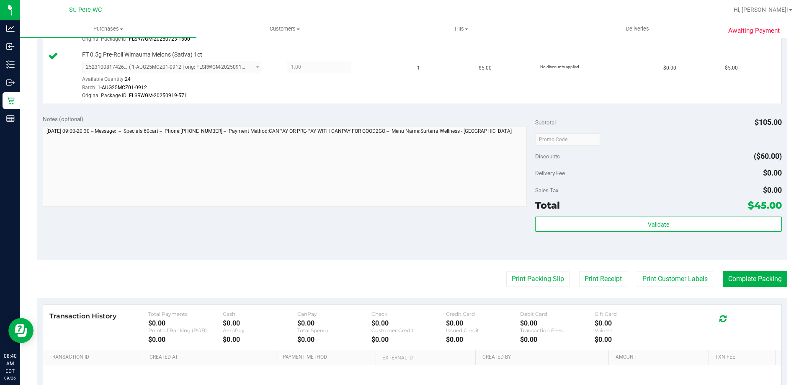
scroll to position [364, 0]
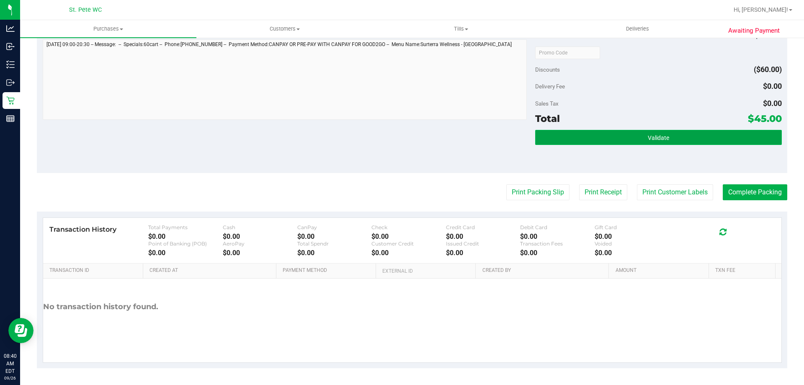
click at [649, 136] on span "Validate" at bounding box center [658, 137] width 21 height 7
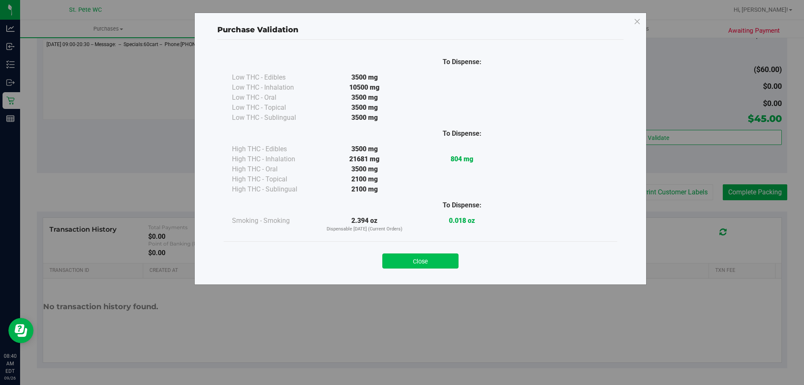
click at [439, 263] on button "Close" at bounding box center [420, 260] width 76 height 15
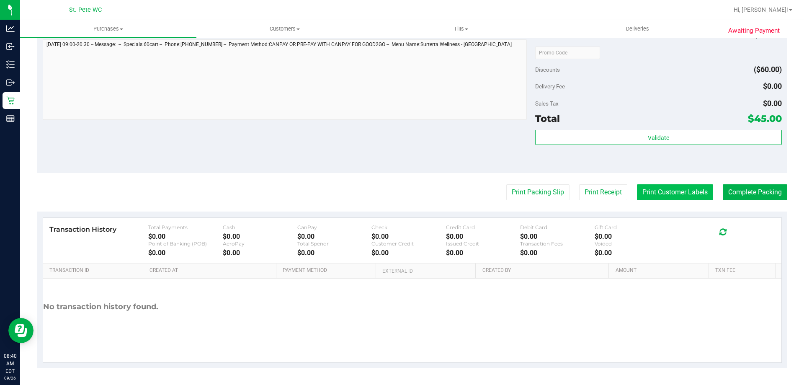
click at [650, 196] on button "Print Customer Labels" at bounding box center [675, 192] width 76 height 16
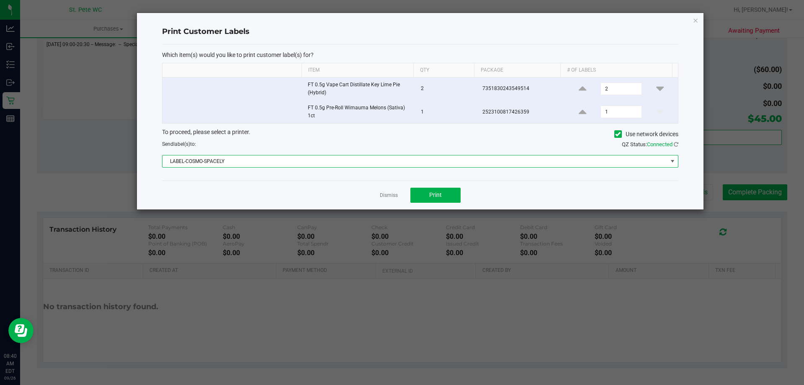
click at [372, 165] on span "LABEL-COSMO-SPACELY" at bounding box center [415, 161] width 505 height 12
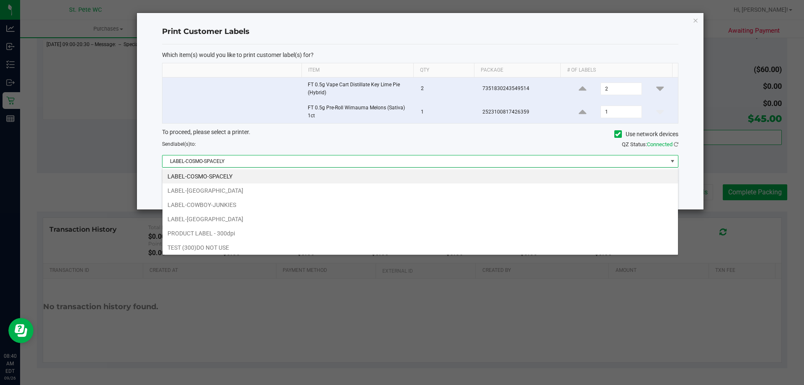
scroll to position [13, 516]
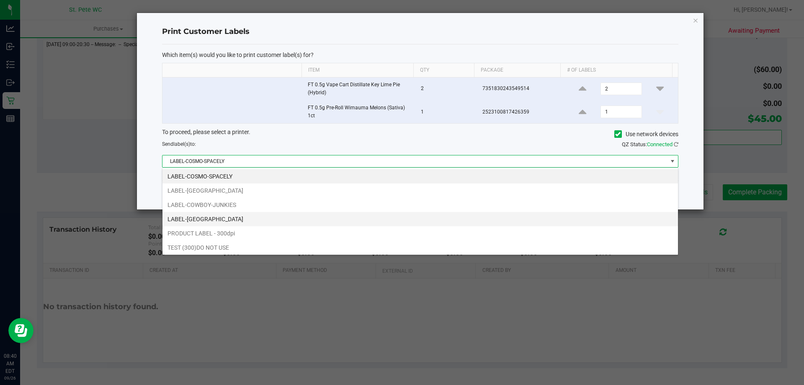
click at [380, 224] on li "LABEL-CROATIA" at bounding box center [421, 219] width 516 height 14
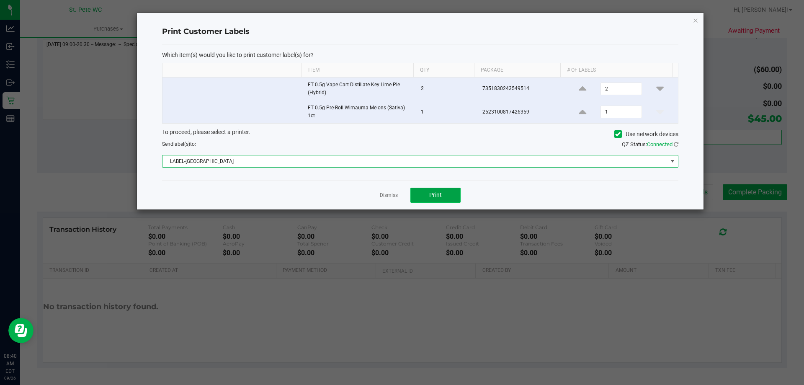
click at [422, 188] on button "Print" at bounding box center [436, 195] width 50 height 15
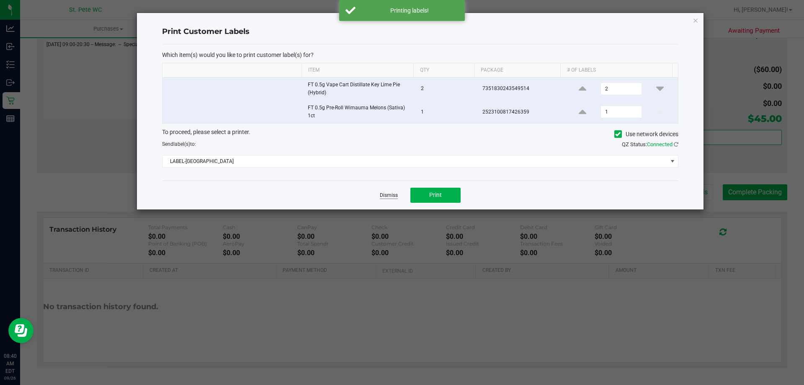
click at [387, 195] on link "Dismiss" at bounding box center [389, 195] width 18 height 7
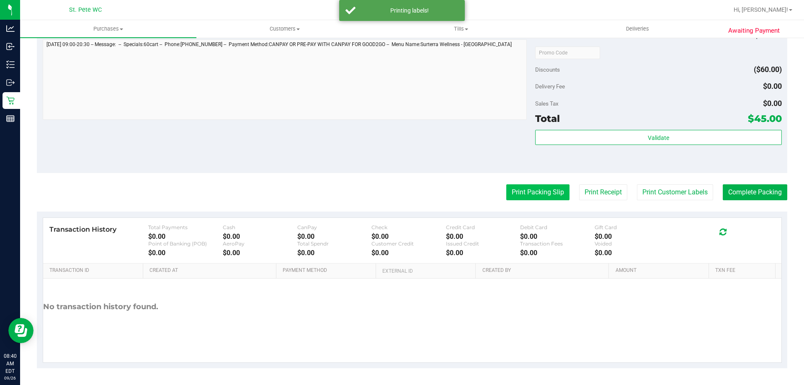
click at [514, 194] on button "Print Packing Slip" at bounding box center [537, 192] width 63 height 16
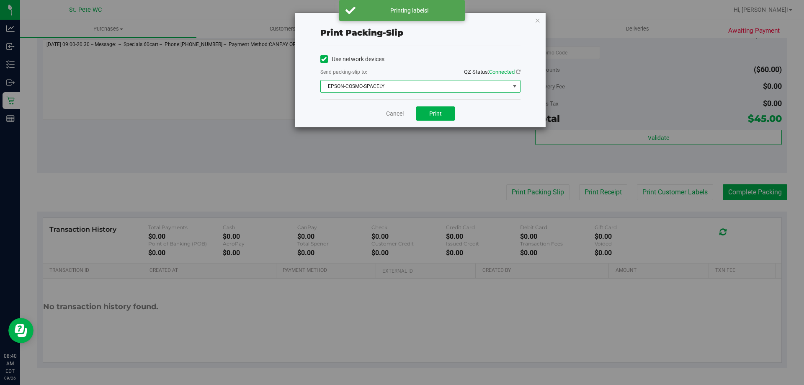
click at [397, 85] on span "EPSON-COSMO-SPACELY" at bounding box center [415, 86] width 189 height 12
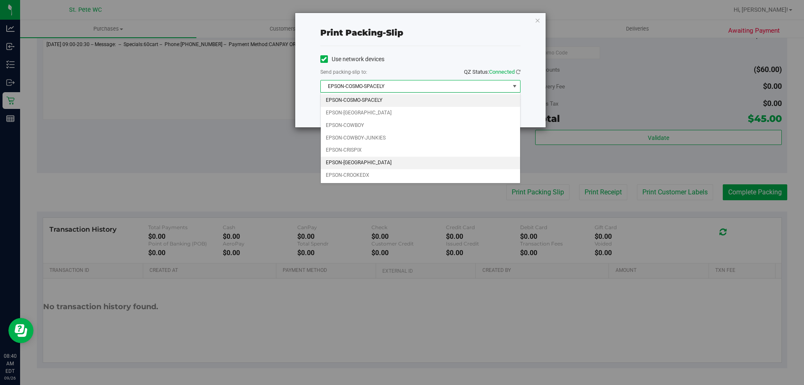
click at [397, 162] on li "EPSON-CROATIA" at bounding box center [420, 163] width 199 height 13
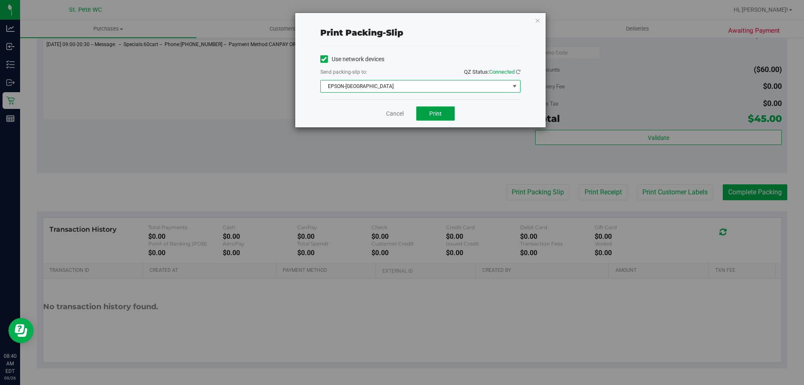
click at [446, 111] on button "Print" at bounding box center [435, 113] width 39 height 14
click at [396, 114] on link "Cancel" at bounding box center [395, 113] width 18 height 9
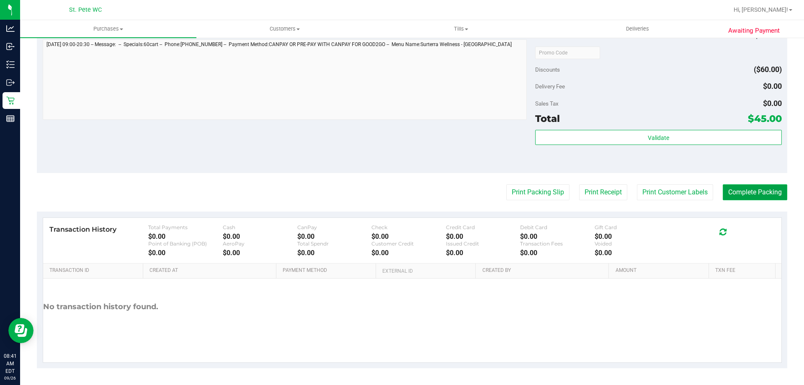
click at [765, 200] on button "Complete Packing" at bounding box center [755, 192] width 65 height 16
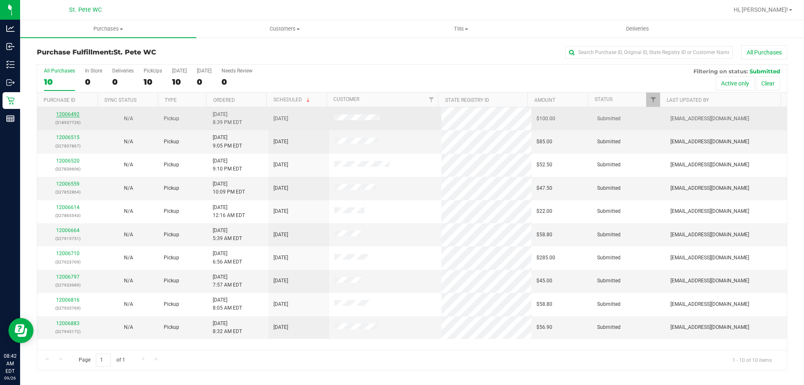
click at [65, 113] on link "12006492" at bounding box center [67, 114] width 23 height 6
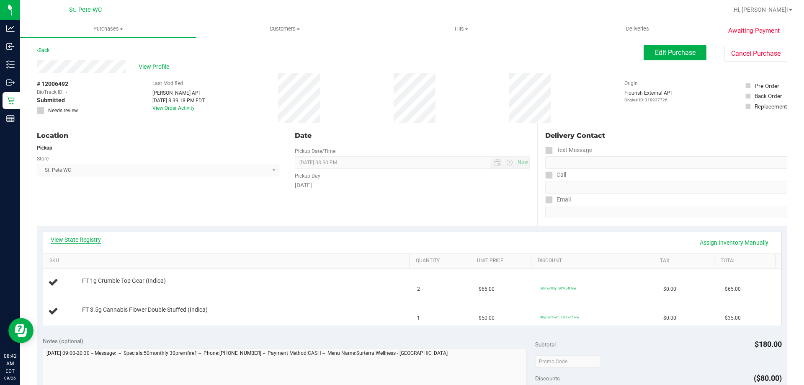
click at [82, 238] on link "View State Registry" at bounding box center [76, 239] width 50 height 8
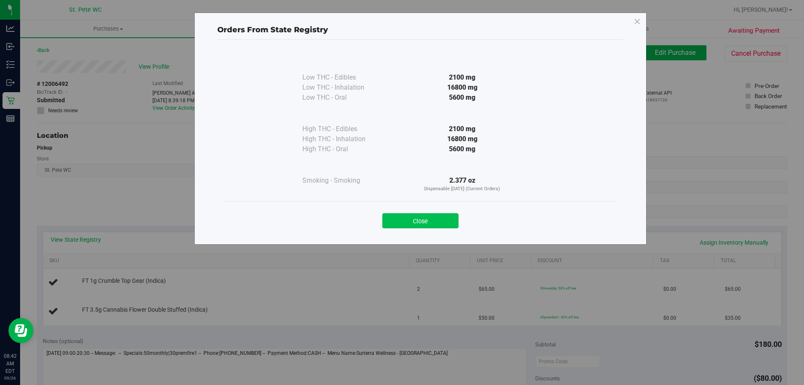
click at [412, 217] on button "Close" at bounding box center [420, 220] width 76 height 15
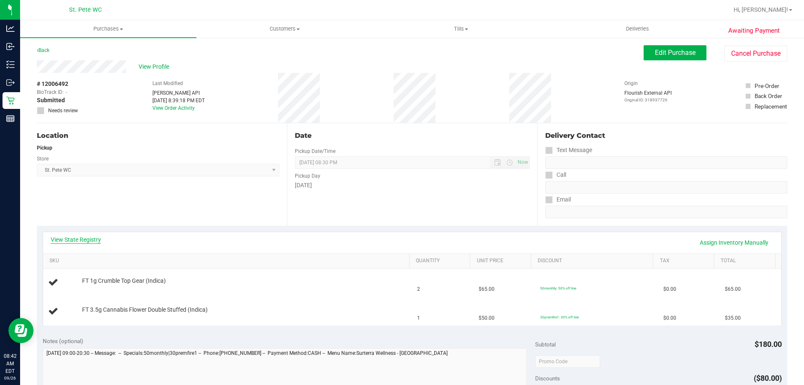
click at [89, 243] on link "View State Registry" at bounding box center [76, 239] width 50 height 8
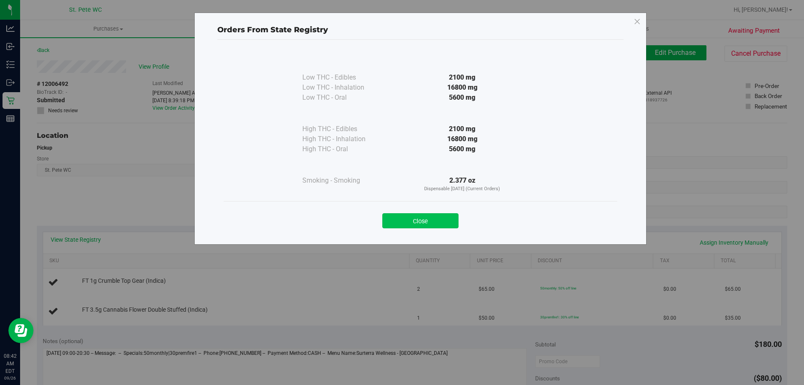
click at [408, 219] on button "Close" at bounding box center [420, 220] width 76 height 15
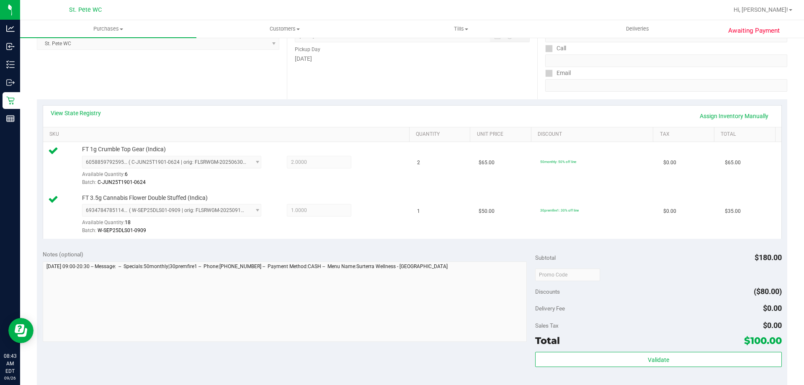
scroll to position [168, 0]
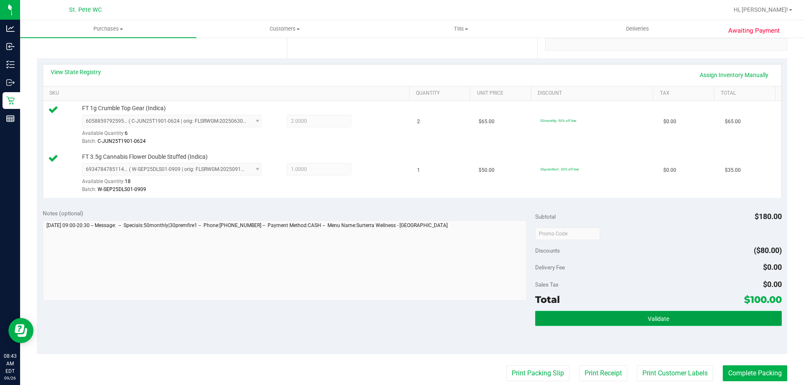
click at [654, 316] on span "Validate" at bounding box center [658, 318] width 21 height 7
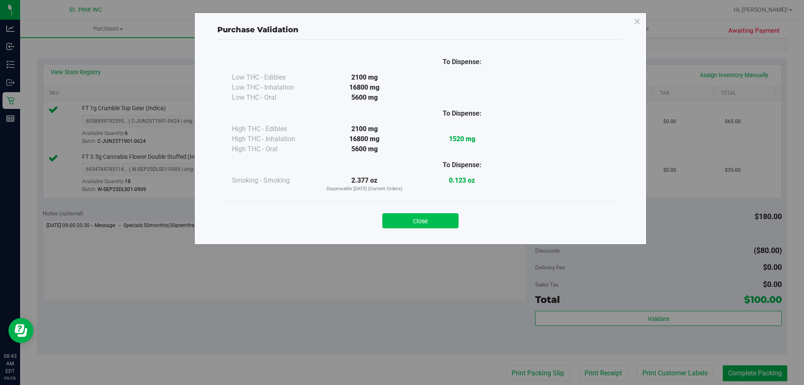
click at [430, 219] on button "Close" at bounding box center [420, 220] width 76 height 15
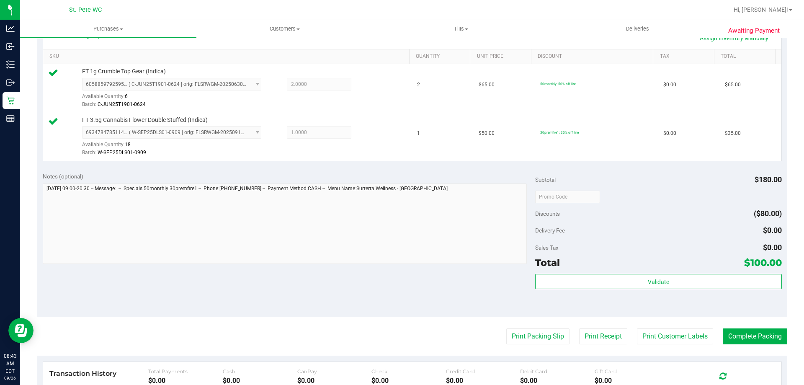
scroll to position [335, 0]
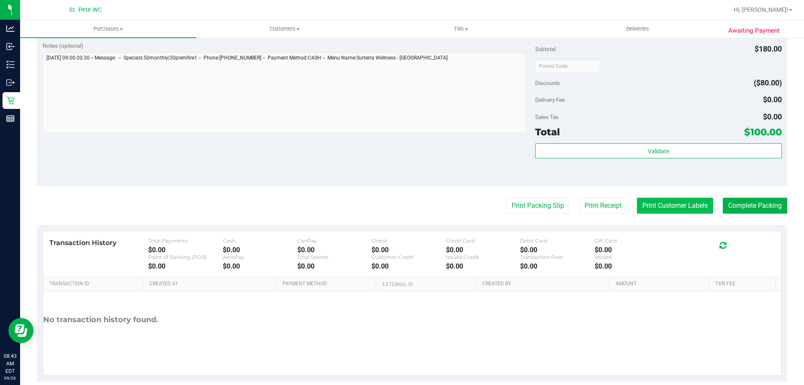
click at [675, 211] on button "Print Customer Labels" at bounding box center [675, 206] width 76 height 16
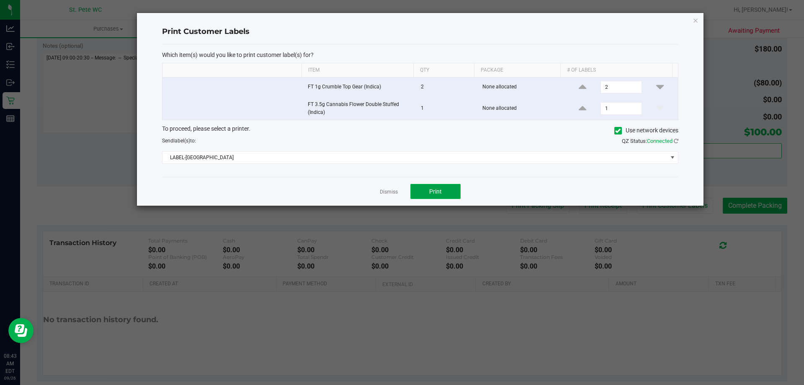
click at [429, 196] on button "Print" at bounding box center [436, 191] width 50 height 15
click at [391, 192] on link "Dismiss" at bounding box center [389, 192] width 18 height 7
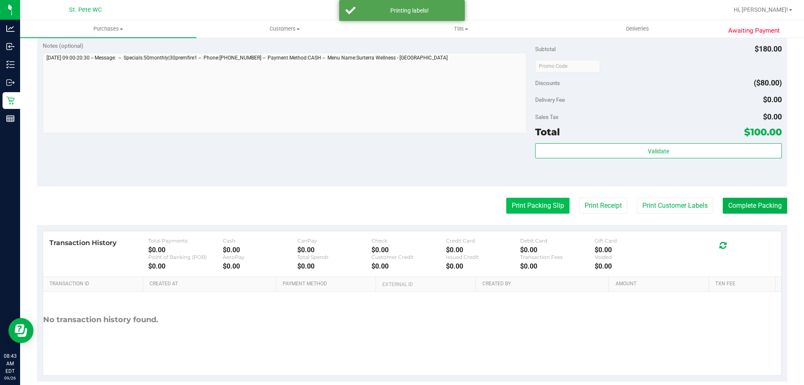
click at [507, 204] on button "Print Packing Slip" at bounding box center [537, 206] width 63 height 16
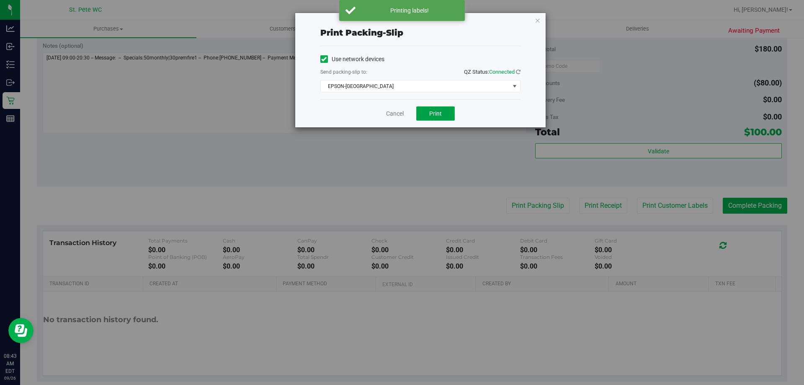
click at [431, 118] on button "Print" at bounding box center [435, 113] width 39 height 14
click at [399, 114] on link "Cancel" at bounding box center [395, 113] width 18 height 9
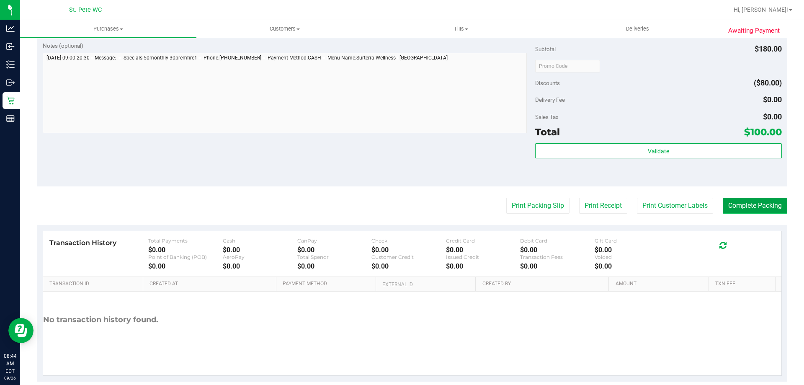
click at [757, 207] on button "Complete Packing" at bounding box center [755, 206] width 65 height 16
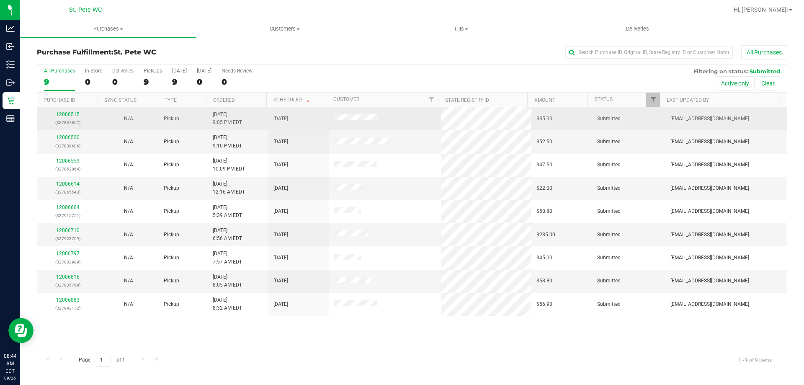
click at [77, 114] on link "12006515" at bounding box center [67, 114] width 23 height 6
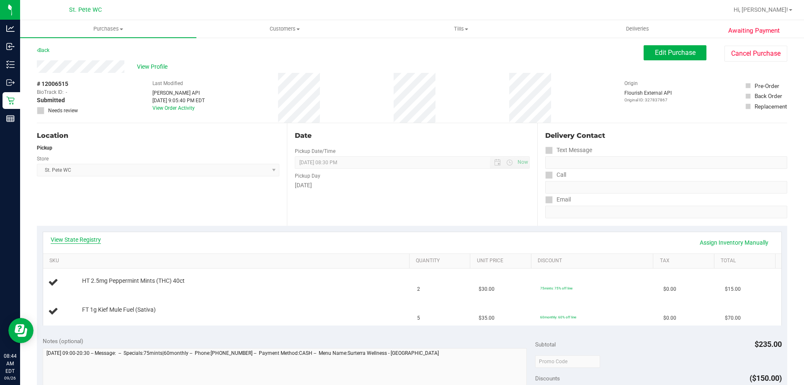
click at [70, 237] on link "View State Registry" at bounding box center [76, 239] width 50 height 8
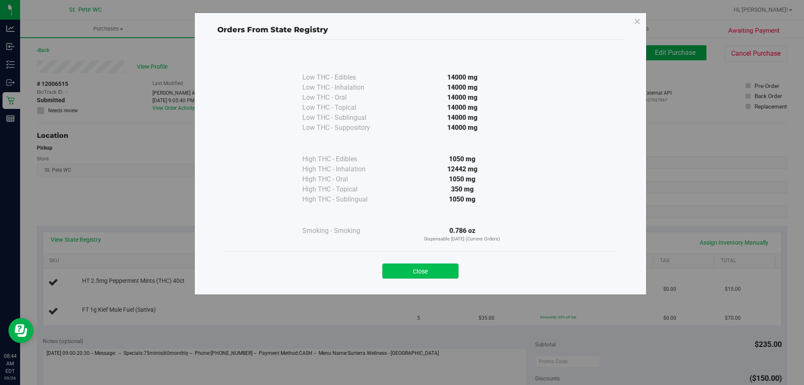
click at [398, 266] on button "Close" at bounding box center [420, 270] width 76 height 15
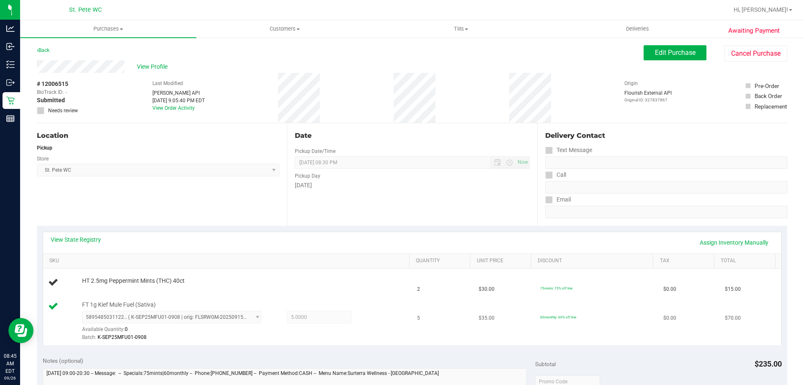
click at [136, 305] on span "FT 1g Kief Mule Fuel (Sativa)" at bounding box center [119, 305] width 74 height 8
copy div "FT 1g Kief Mule Fuel (Sativa)"
click at [197, 191] on div "Location Pickup Store St. Pete WC Select Store Bonita Springs WC Boynton Beach …" at bounding box center [162, 174] width 250 height 103
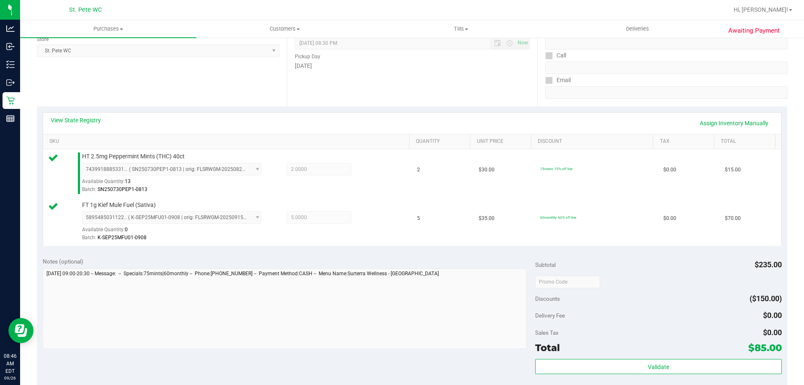
scroll to position [168, 0]
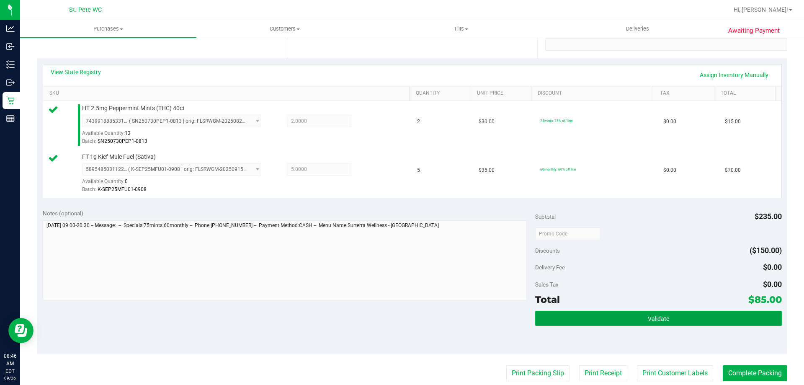
click at [659, 322] on button "Validate" at bounding box center [658, 318] width 246 height 15
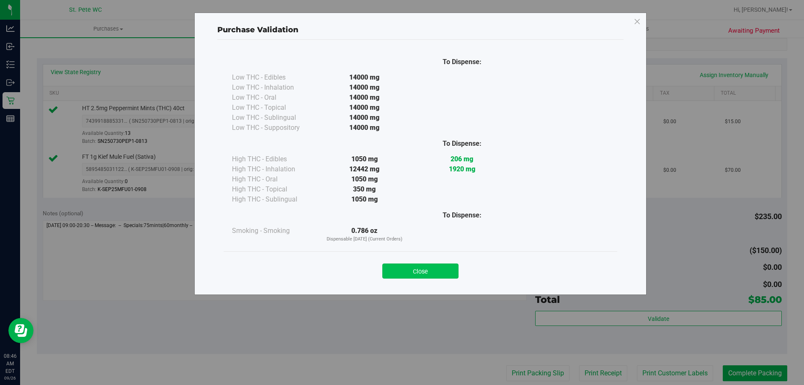
click at [434, 269] on button "Close" at bounding box center [420, 270] width 76 height 15
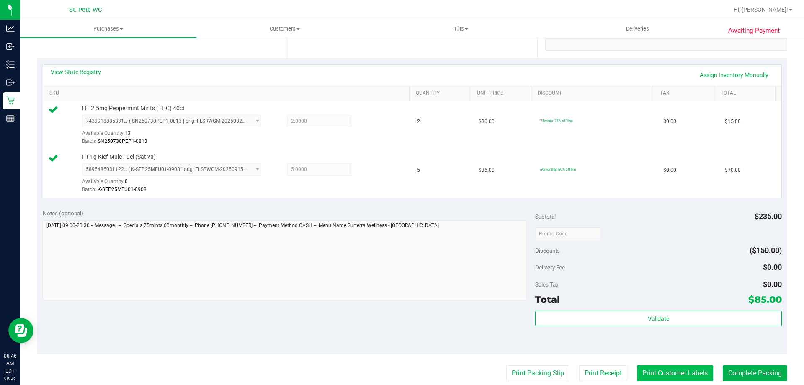
click at [645, 373] on button "Print Customer Labels" at bounding box center [675, 373] width 76 height 16
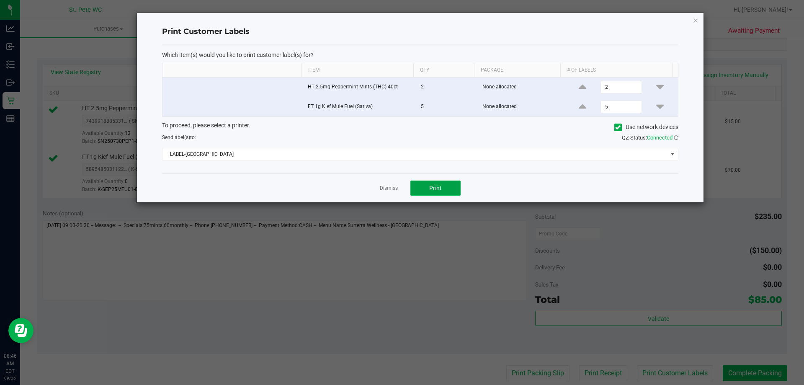
click at [426, 183] on button "Print" at bounding box center [436, 188] width 50 height 15
click at [387, 189] on link "Dismiss" at bounding box center [389, 188] width 18 height 7
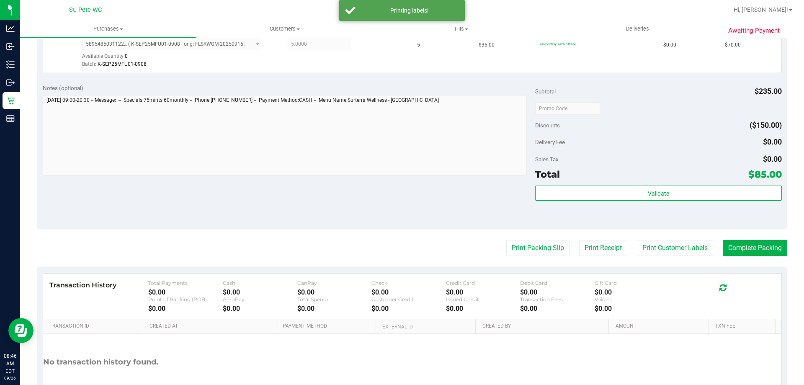
scroll to position [293, 0]
click at [514, 243] on button "Print Packing Slip" at bounding box center [537, 248] width 63 height 16
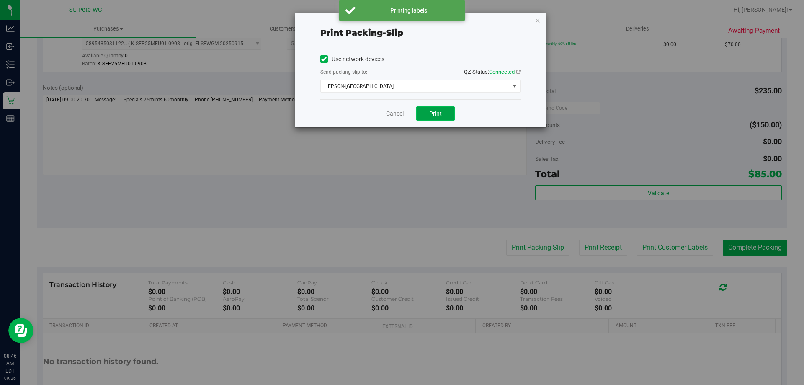
click at [438, 112] on span "Print" at bounding box center [435, 113] width 13 height 7
click at [399, 112] on link "Cancel" at bounding box center [395, 113] width 18 height 9
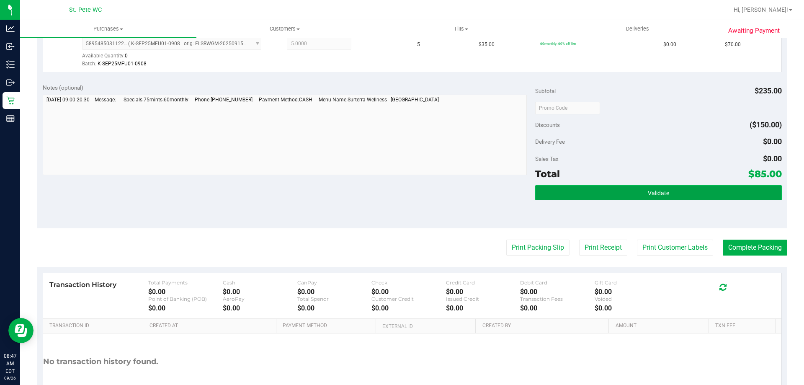
click at [672, 193] on button "Validate" at bounding box center [658, 192] width 246 height 15
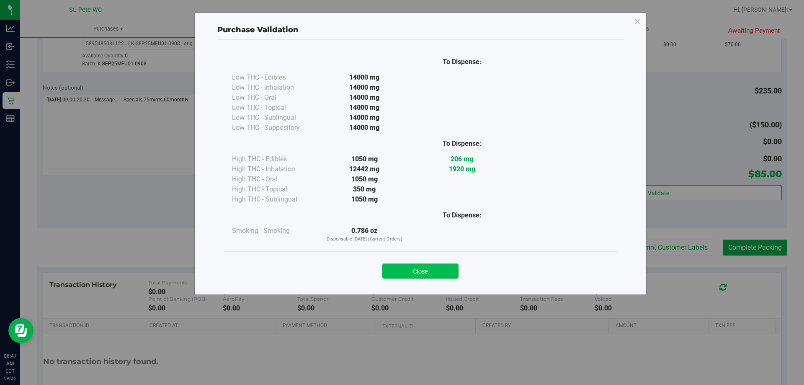
click at [401, 269] on button "Close" at bounding box center [420, 270] width 76 height 15
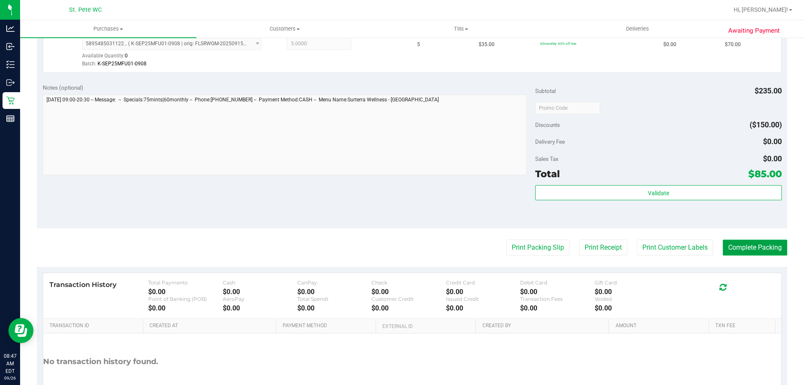
click at [764, 245] on button "Complete Packing" at bounding box center [755, 248] width 65 height 16
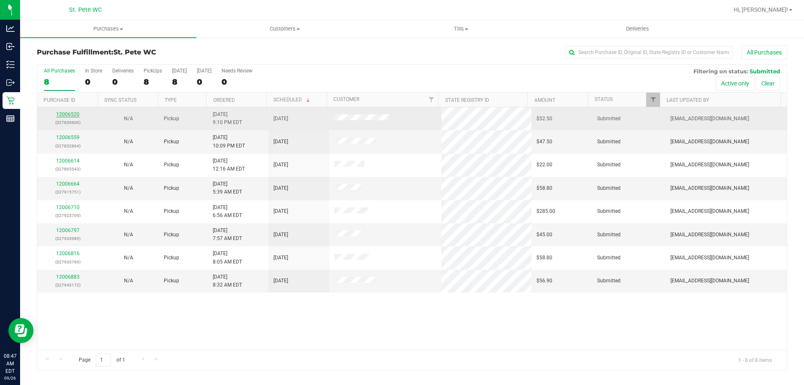
click at [57, 113] on link "12006520" at bounding box center [67, 114] width 23 height 6
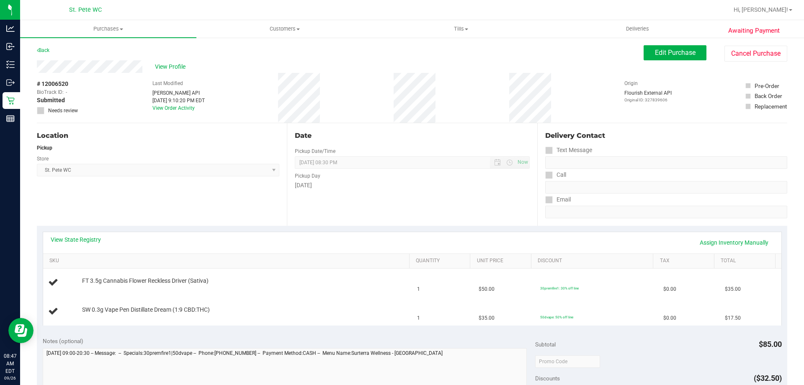
scroll to position [42, 0]
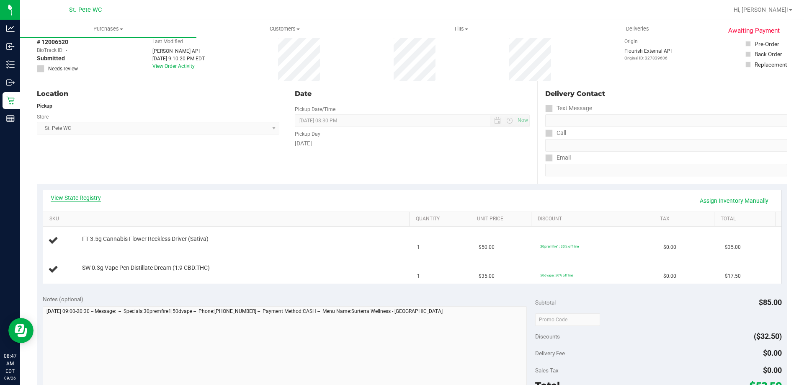
click at [98, 196] on link "View State Registry" at bounding box center [76, 198] width 50 height 8
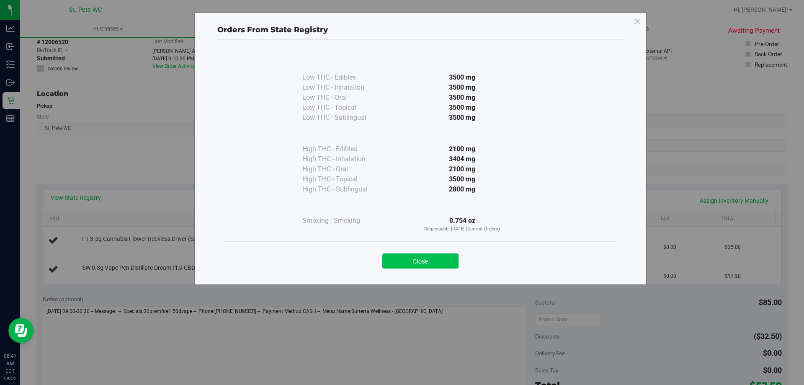
click at [404, 256] on button "Close" at bounding box center [420, 260] width 76 height 15
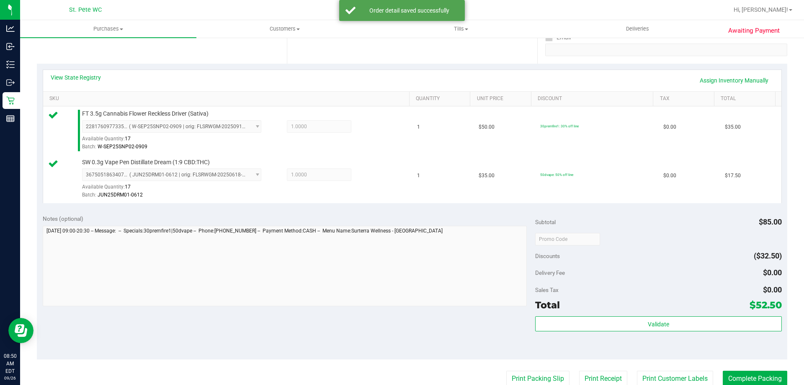
scroll to position [168, 0]
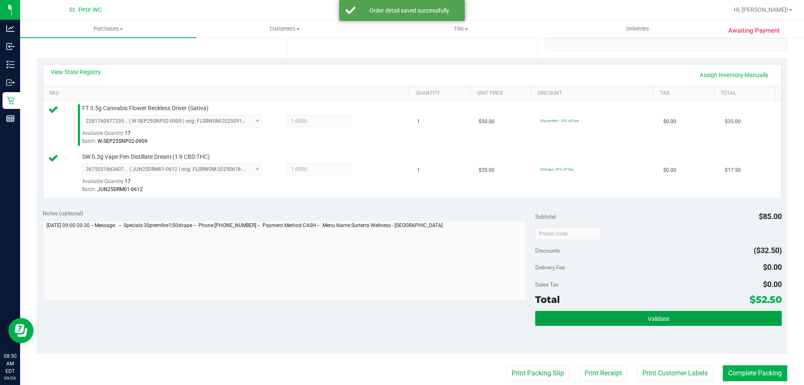
click at [628, 313] on button "Validate" at bounding box center [658, 318] width 246 height 15
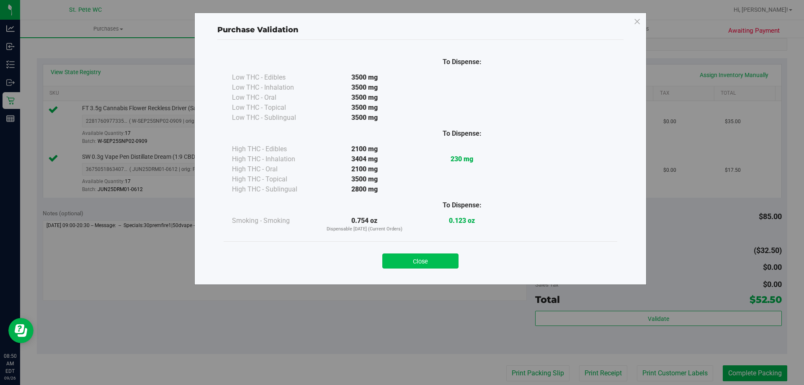
click at [433, 259] on button "Close" at bounding box center [420, 260] width 76 height 15
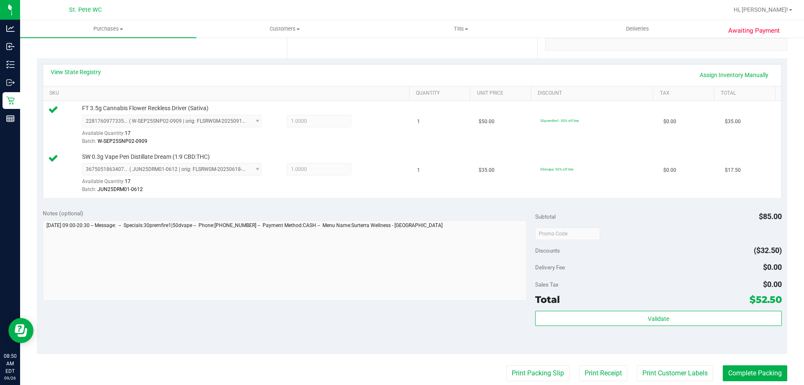
scroll to position [251, 0]
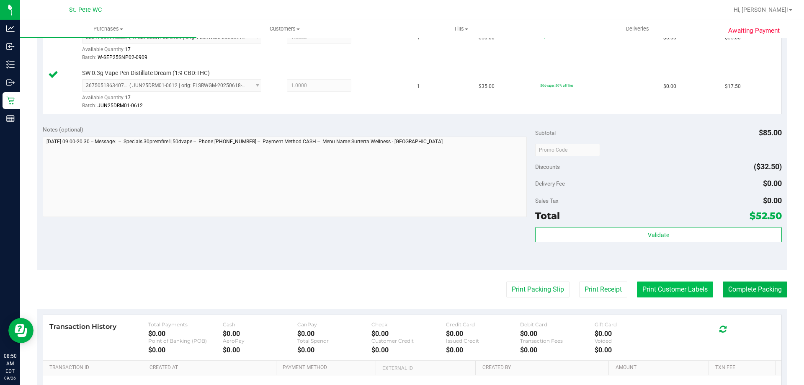
click at [657, 289] on button "Print Customer Labels" at bounding box center [675, 290] width 76 height 16
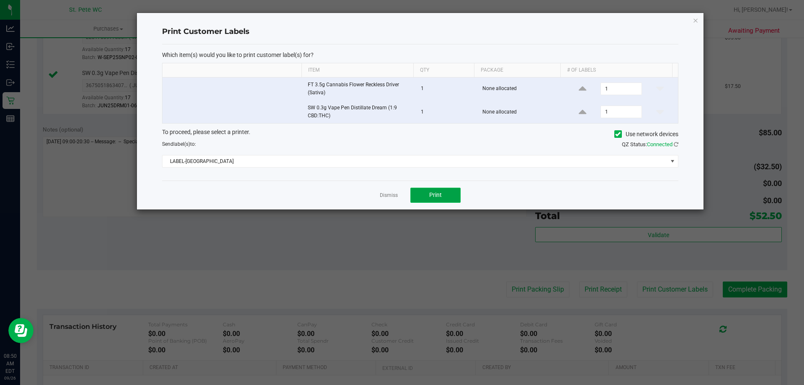
click at [439, 190] on button "Print" at bounding box center [436, 195] width 50 height 15
click at [393, 195] on link "Dismiss" at bounding box center [389, 195] width 18 height 7
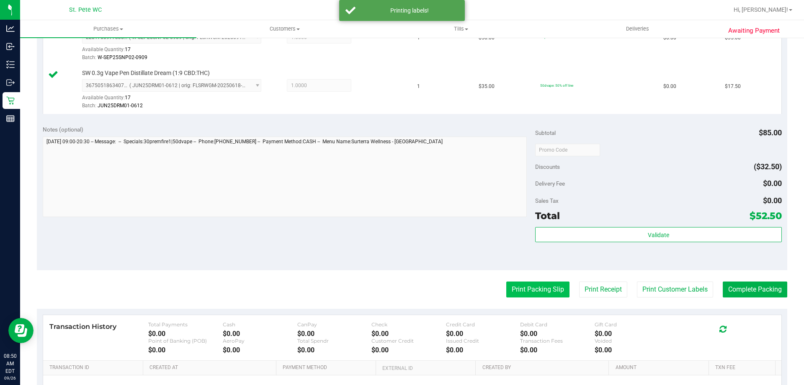
click at [514, 286] on button "Print Packing Slip" at bounding box center [537, 290] width 63 height 16
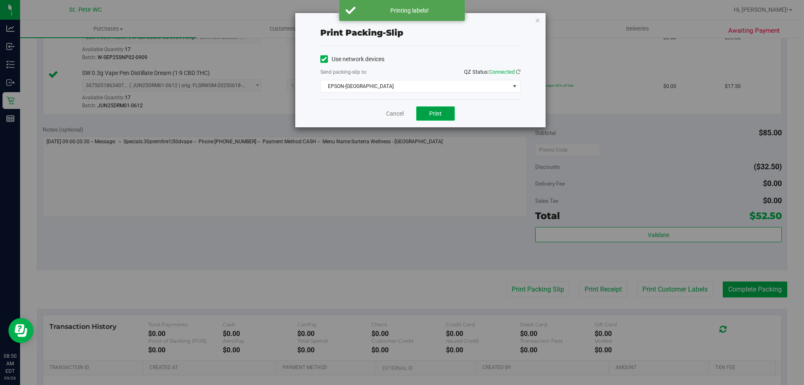
click at [428, 116] on button "Print" at bounding box center [435, 113] width 39 height 14
click at [396, 113] on link "Cancel" at bounding box center [395, 113] width 18 height 9
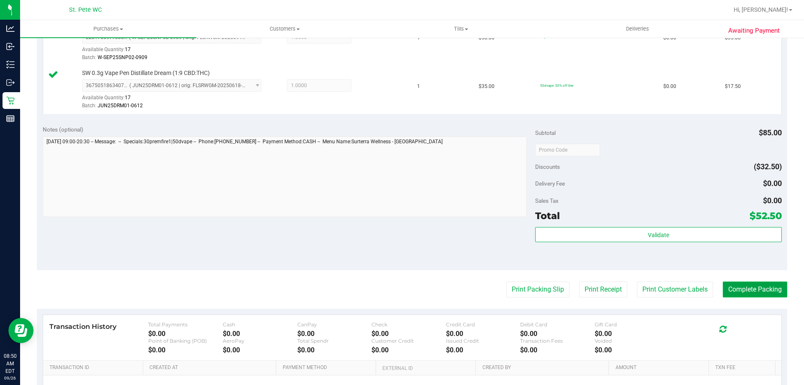
click at [724, 288] on button "Complete Packing" at bounding box center [755, 290] width 65 height 16
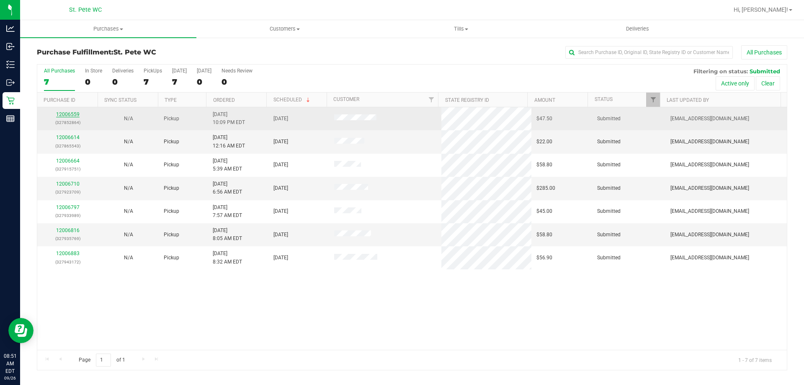
click at [75, 114] on link "12006559" at bounding box center [67, 114] width 23 height 6
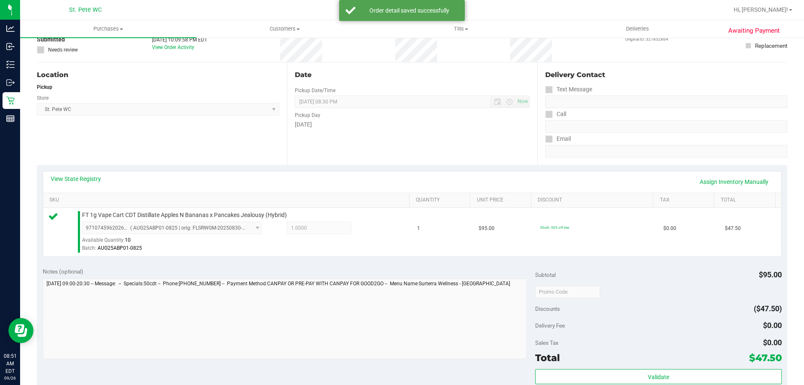
scroll to position [168, 0]
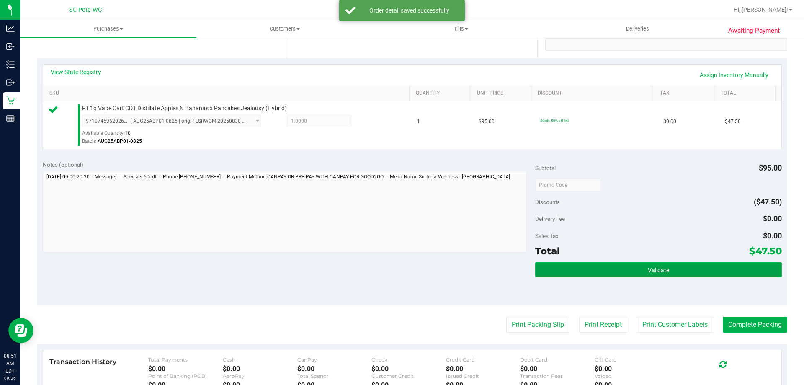
click at [685, 262] on button "Validate" at bounding box center [658, 269] width 246 height 15
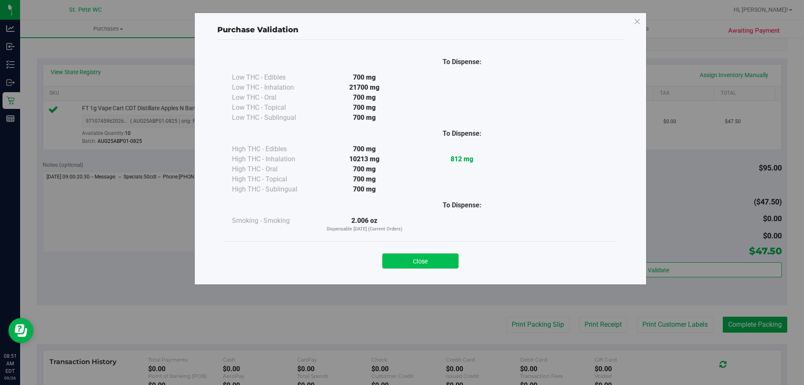
click at [391, 266] on button "Close" at bounding box center [420, 260] width 76 height 15
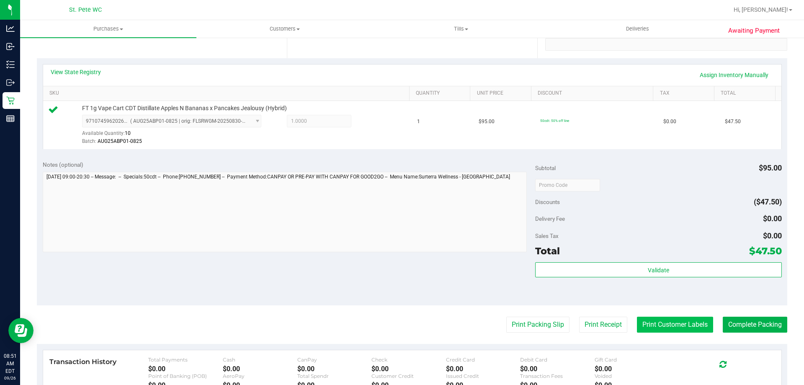
click at [664, 328] on button "Print Customer Labels" at bounding box center [675, 325] width 76 height 16
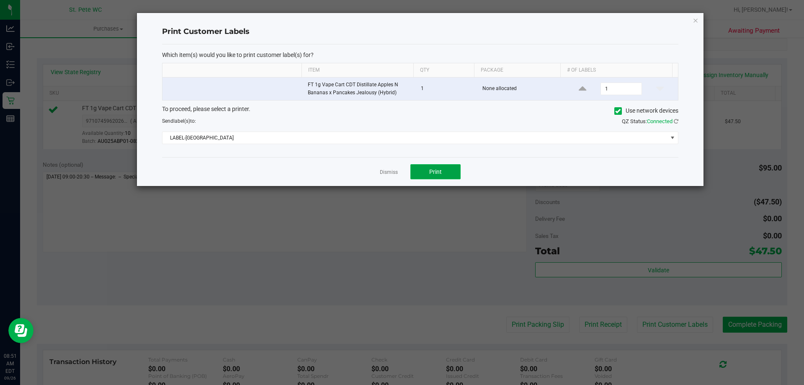
click at [421, 170] on button "Print" at bounding box center [436, 171] width 50 height 15
click at [391, 175] on link "Dismiss" at bounding box center [389, 172] width 18 height 7
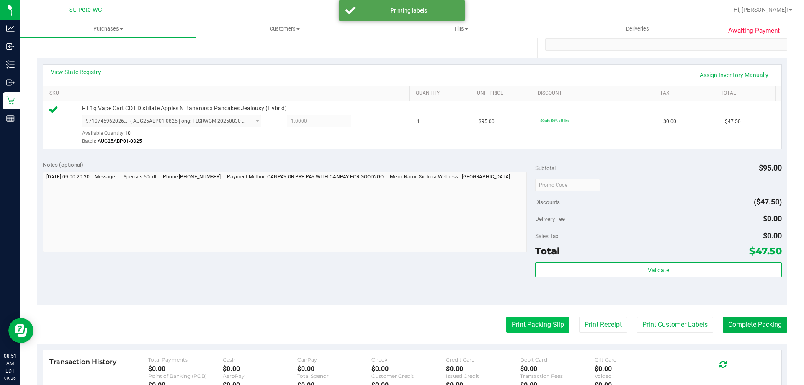
click at [518, 331] on button "Print Packing Slip" at bounding box center [537, 325] width 63 height 16
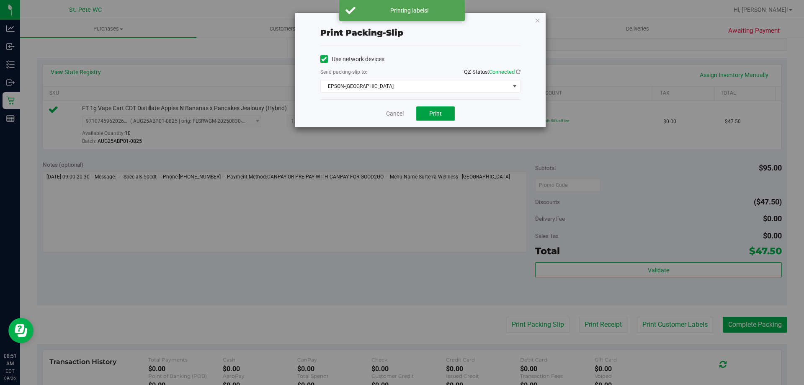
click at [421, 120] on button "Print" at bounding box center [435, 113] width 39 height 14
click at [395, 115] on link "Cancel" at bounding box center [395, 113] width 18 height 9
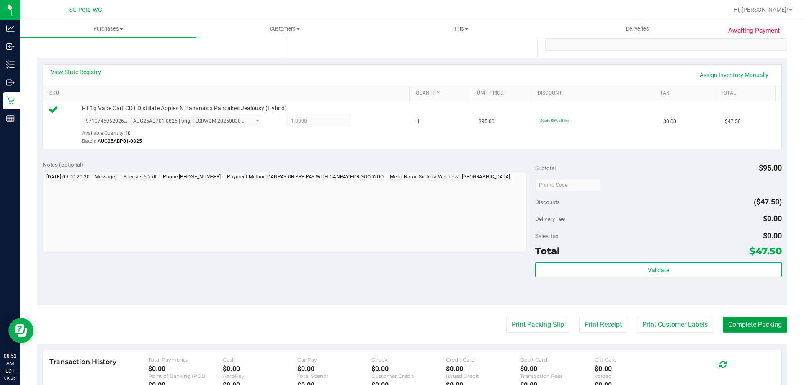
click at [723, 322] on button "Complete Packing" at bounding box center [755, 325] width 65 height 16
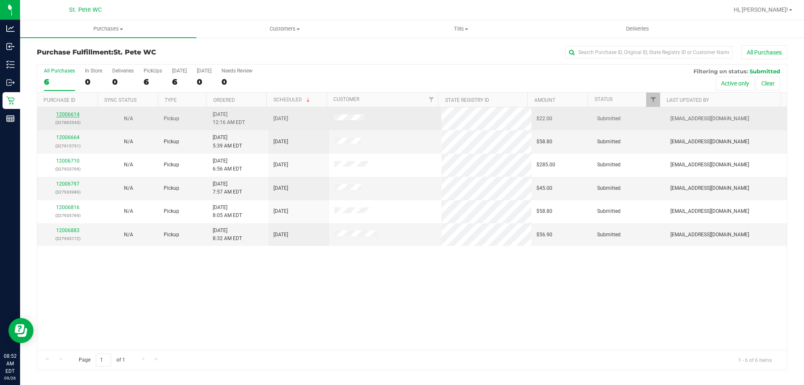
click at [71, 114] on link "12006614" at bounding box center [67, 114] width 23 height 6
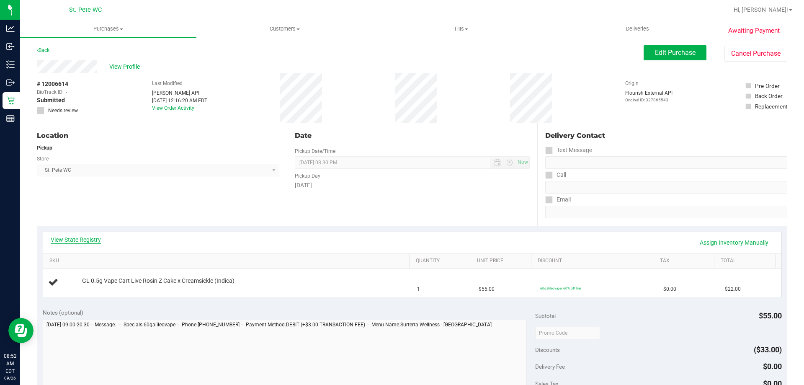
click at [90, 239] on link "View State Registry" at bounding box center [76, 239] width 50 height 8
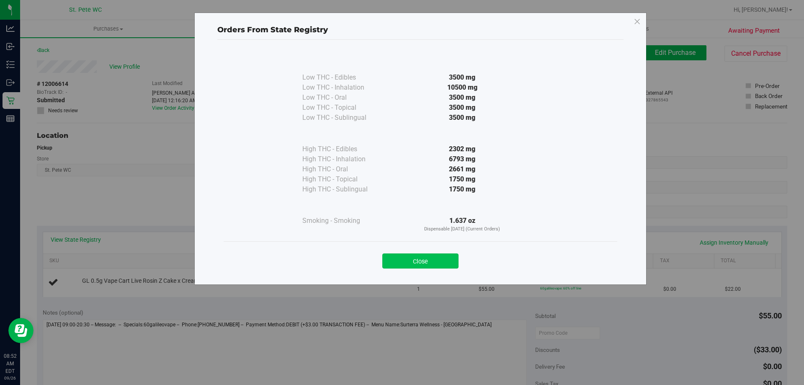
click at [426, 254] on button "Close" at bounding box center [420, 260] width 76 height 15
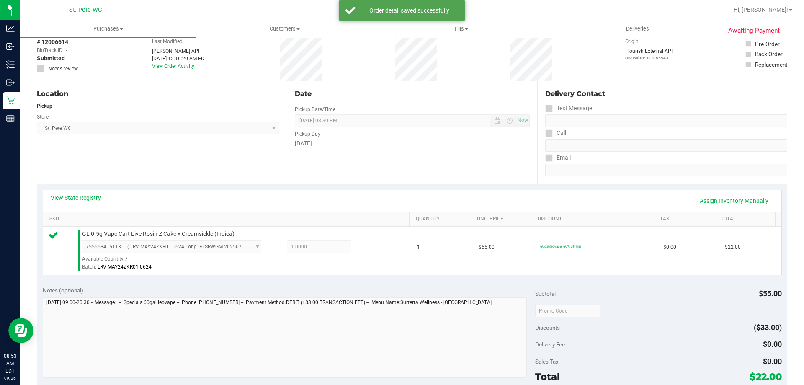
scroll to position [126, 0]
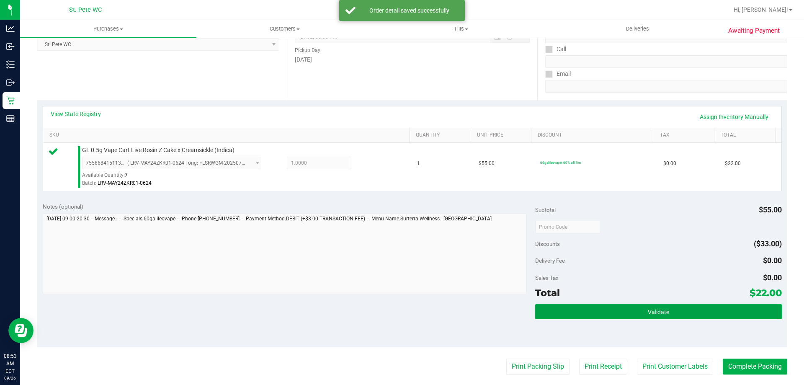
click at [645, 316] on button "Validate" at bounding box center [658, 311] width 246 height 15
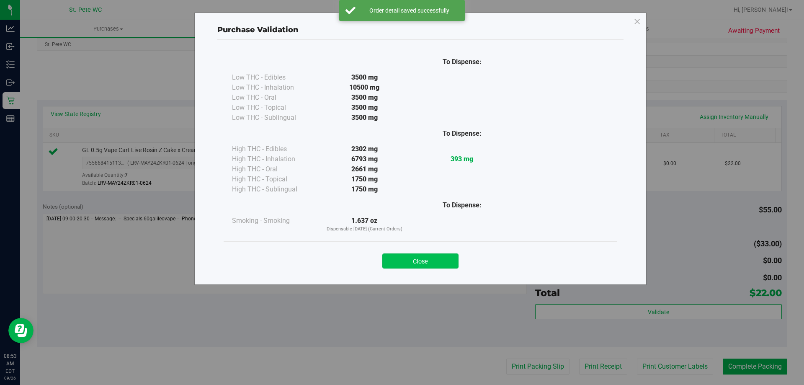
click at [408, 256] on button "Close" at bounding box center [420, 260] width 76 height 15
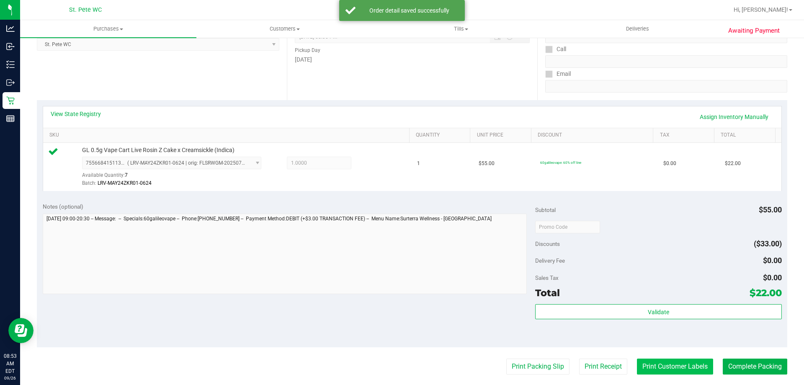
click at [641, 363] on button "Print Customer Labels" at bounding box center [675, 367] width 76 height 16
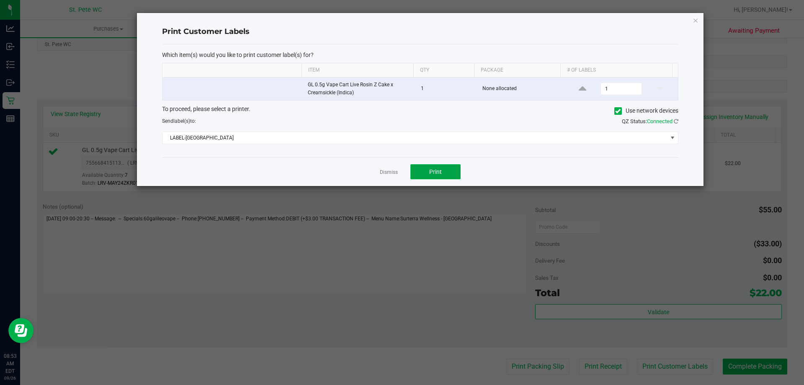
click at [418, 170] on button "Print" at bounding box center [436, 171] width 50 height 15
click at [390, 169] on link "Dismiss" at bounding box center [389, 172] width 18 height 7
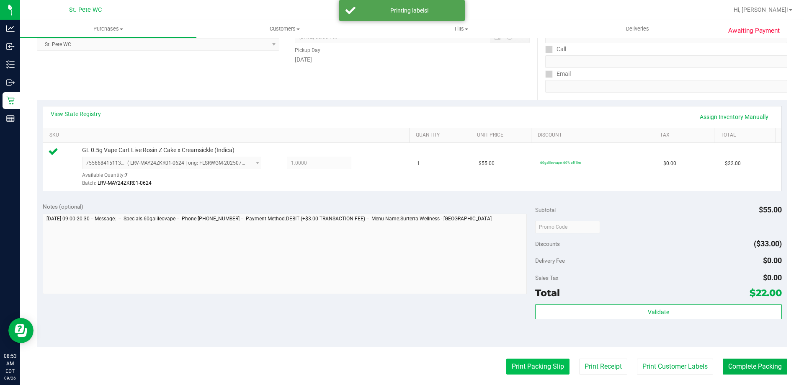
click at [525, 369] on button "Print Packing Slip" at bounding box center [537, 367] width 63 height 16
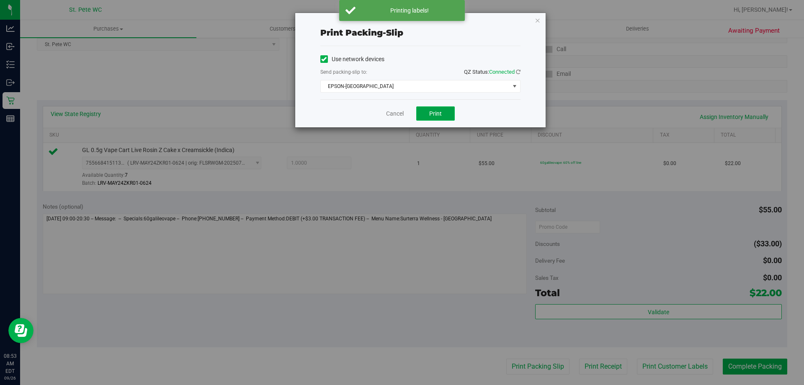
click at [445, 116] on button "Print" at bounding box center [435, 113] width 39 height 14
click at [401, 112] on link "Cancel" at bounding box center [395, 113] width 18 height 9
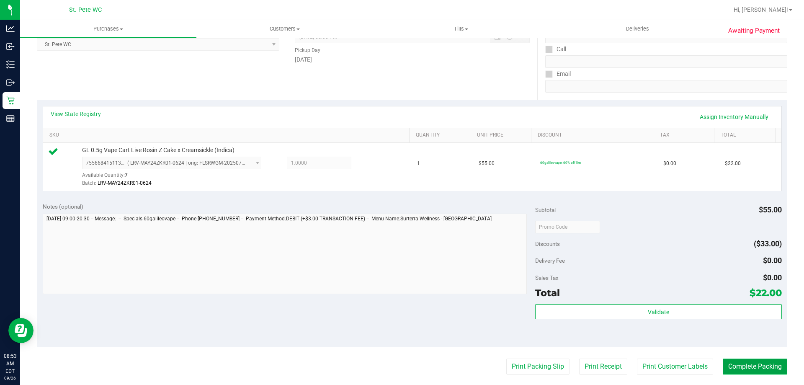
click at [761, 367] on button "Complete Packing" at bounding box center [755, 367] width 65 height 16
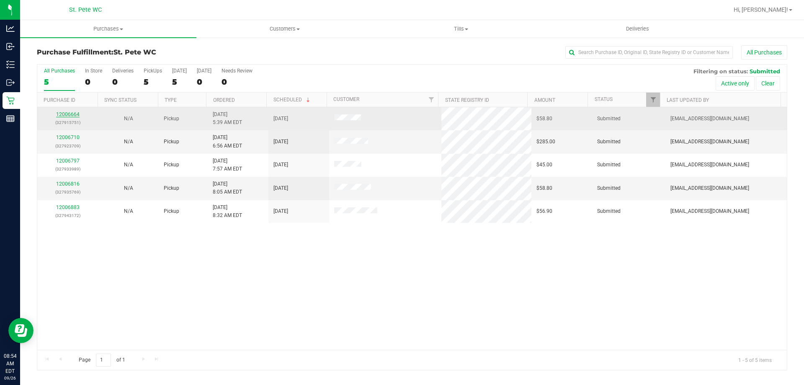
click at [66, 114] on link "12006664" at bounding box center [67, 114] width 23 height 6
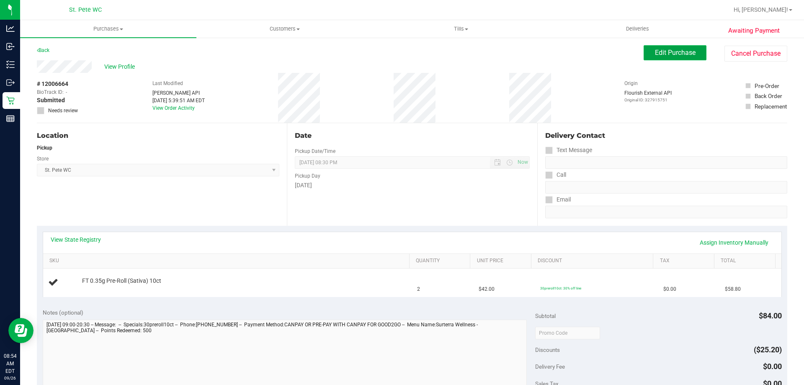
click at [653, 57] on button "Edit Purchase" at bounding box center [675, 52] width 63 height 15
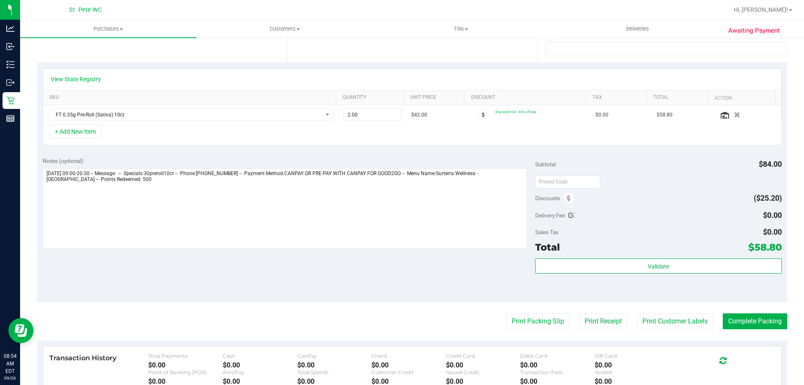
scroll to position [168, 0]
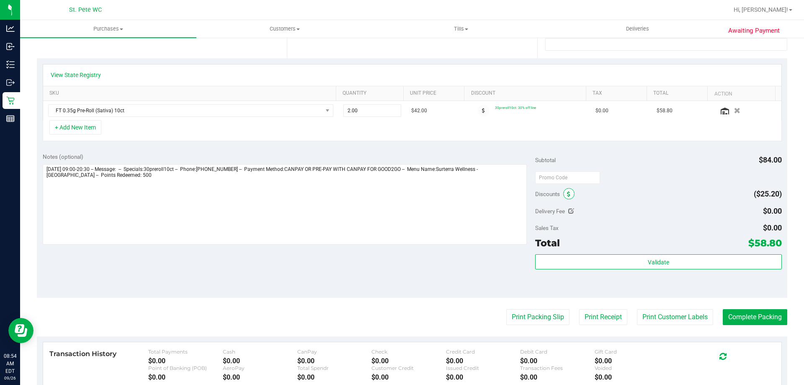
click at [567, 193] on icon at bounding box center [568, 194] width 3 height 6
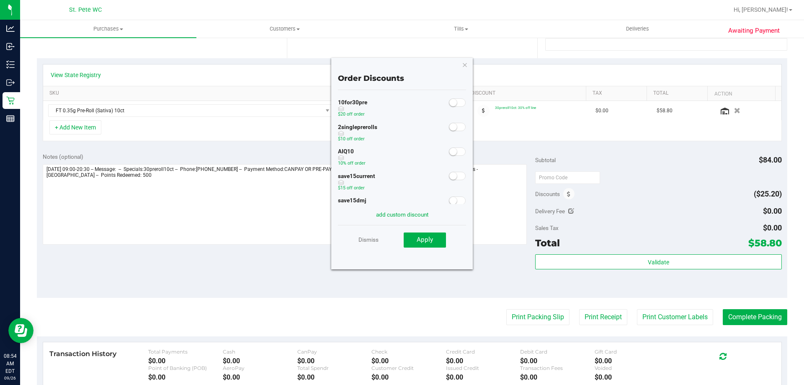
click at [449, 154] on small at bounding box center [453, 152] width 8 height 8
click at [431, 240] on span "Apply" at bounding box center [425, 240] width 16 height 8
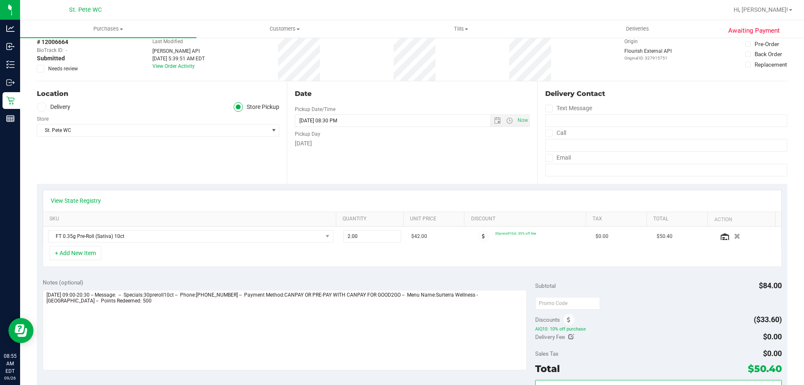
scroll to position [0, 0]
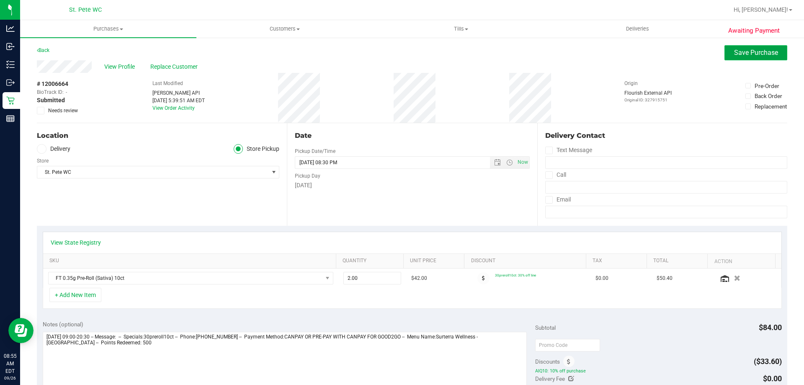
click at [736, 51] on span "Save Purchase" at bounding box center [756, 53] width 44 height 8
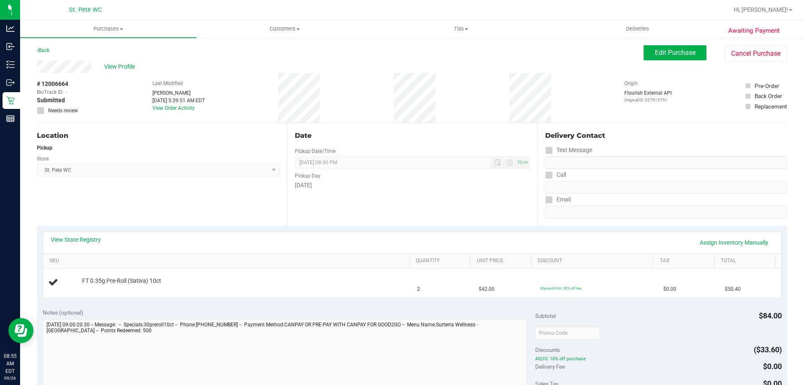
click at [462, 85] on div "# 12006664 BioTrack ID: - Submitted Needs review Last Modified Micah Mayer Sep …" at bounding box center [412, 98] width 751 height 50
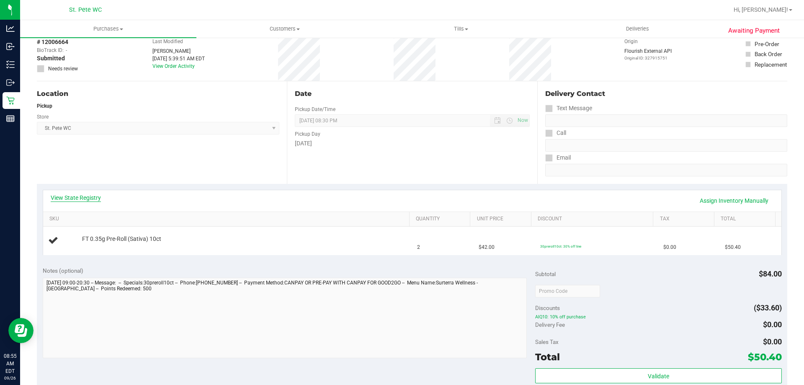
click at [82, 201] on link "View State Registry" at bounding box center [76, 198] width 50 height 8
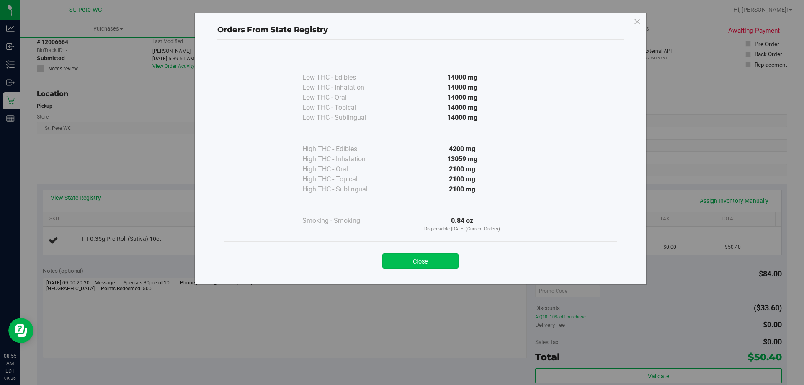
click at [443, 256] on button "Close" at bounding box center [420, 260] width 76 height 15
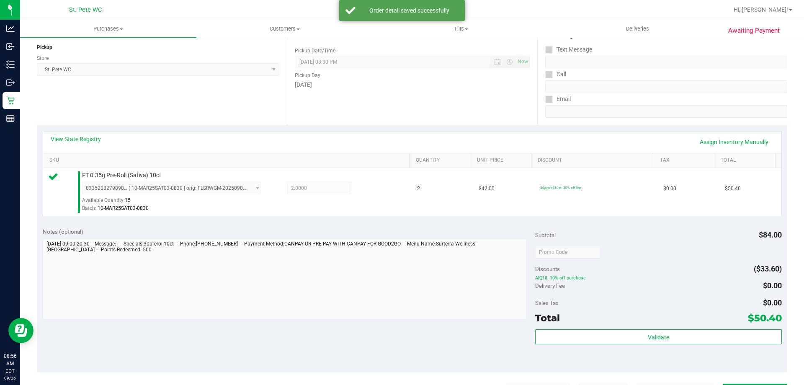
scroll to position [209, 0]
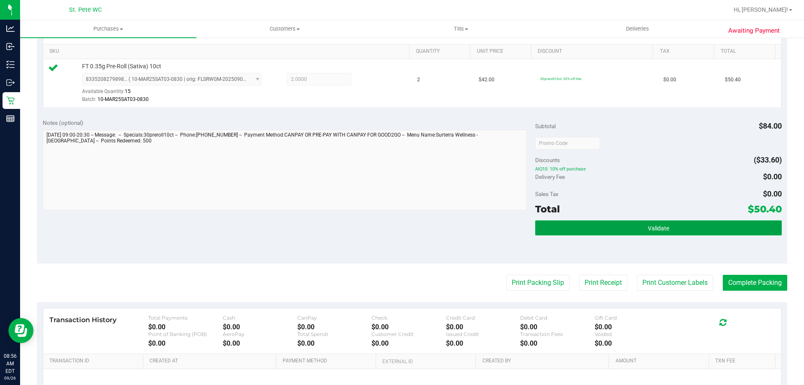
click at [640, 228] on button "Validate" at bounding box center [658, 227] width 246 height 15
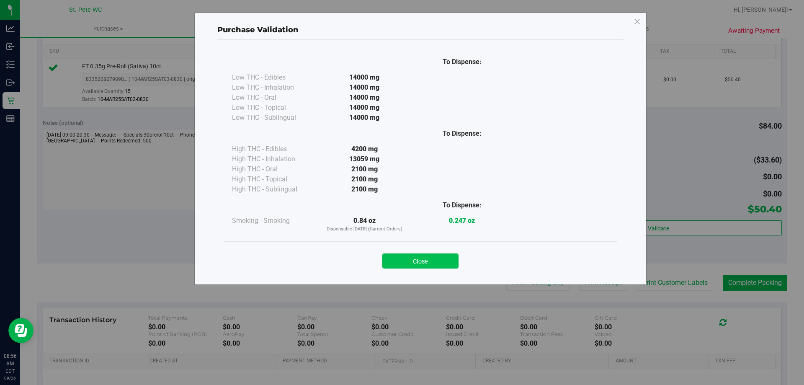
click at [431, 264] on button "Close" at bounding box center [420, 260] width 76 height 15
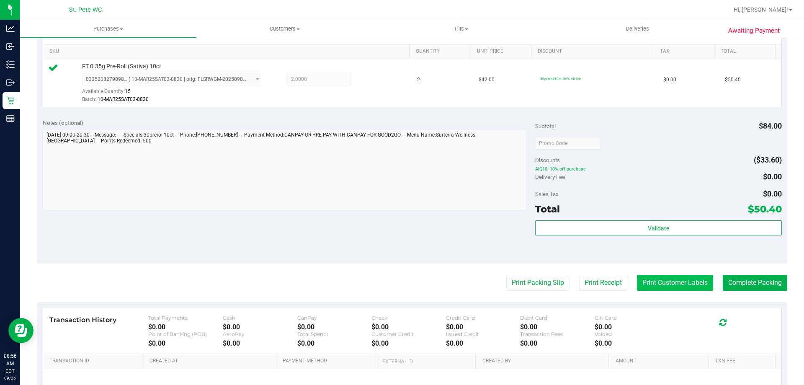
click at [654, 278] on button "Print Customer Labels" at bounding box center [675, 283] width 76 height 16
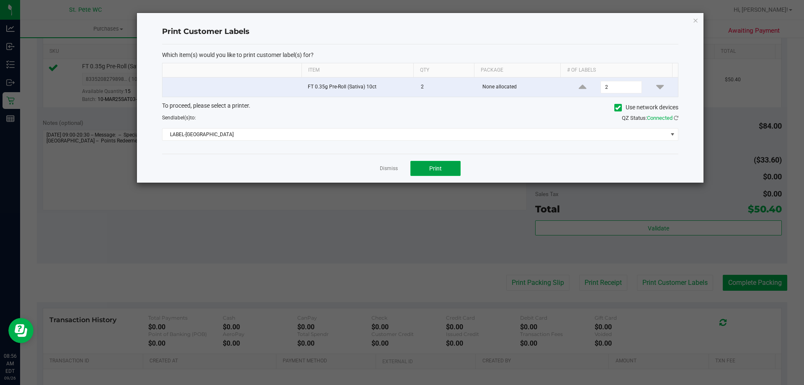
click at [452, 171] on button "Print" at bounding box center [436, 168] width 50 height 15
click at [387, 170] on link "Dismiss" at bounding box center [389, 168] width 18 height 7
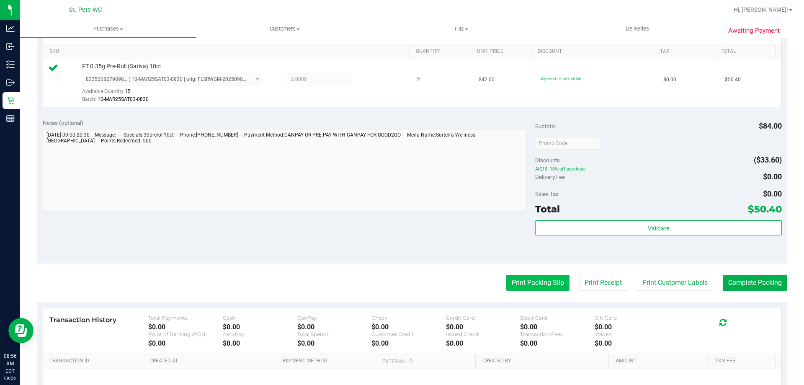
click at [525, 282] on button "Print Packing Slip" at bounding box center [537, 283] width 63 height 16
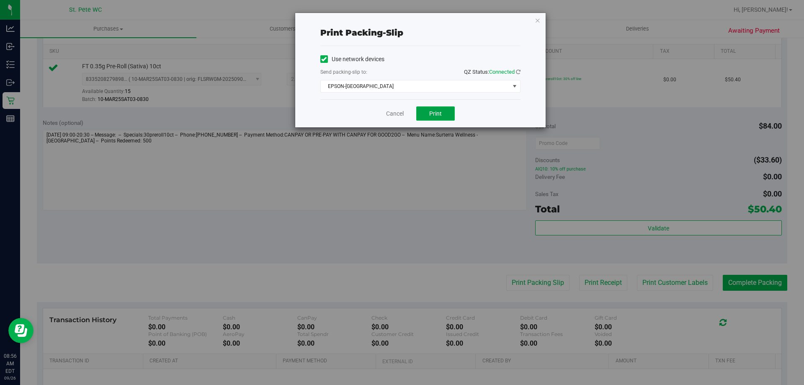
click at [434, 114] on span "Print" at bounding box center [435, 113] width 13 height 7
drag, startPoint x: 391, startPoint y: 114, endPoint x: 398, endPoint y: 120, distance: 9.5
click at [392, 114] on link "Cancel" at bounding box center [395, 113] width 18 height 9
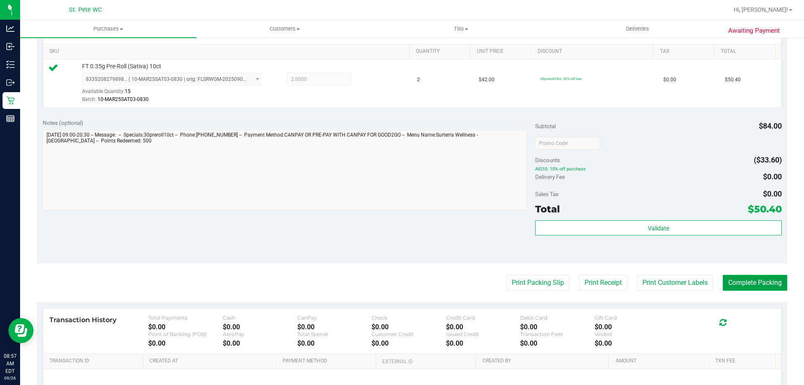
click at [769, 279] on button "Complete Packing" at bounding box center [755, 283] width 65 height 16
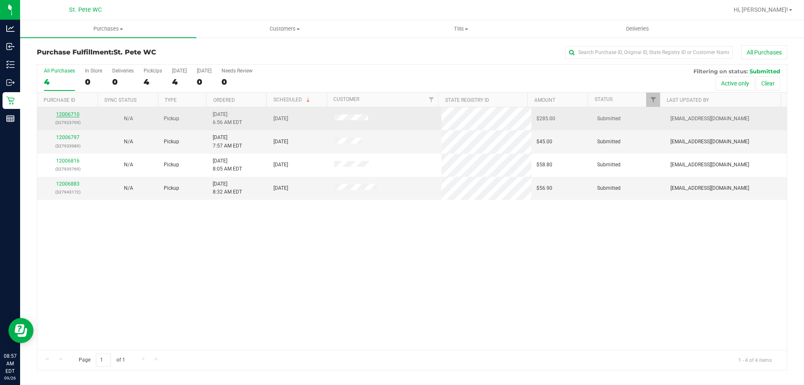
click at [71, 114] on link "12006710" at bounding box center [67, 114] width 23 height 6
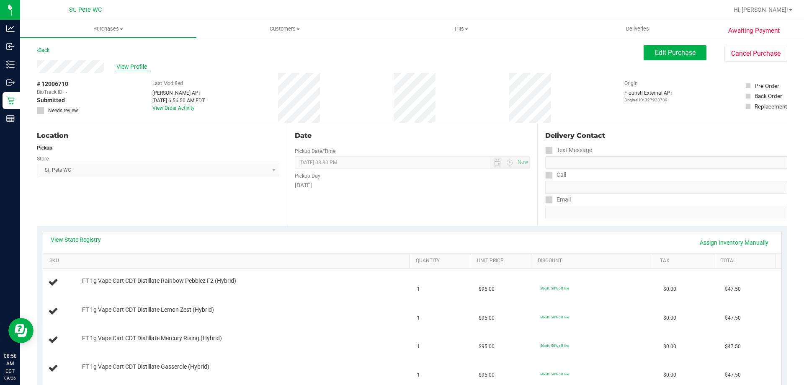
click at [123, 65] on span "View Profile" at bounding box center [133, 66] width 34 height 9
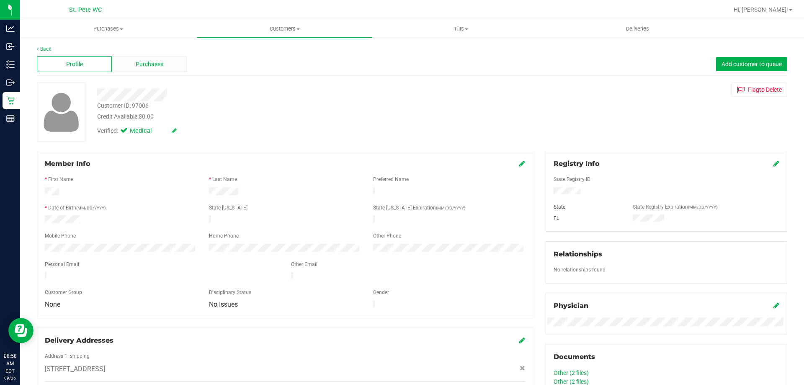
click at [120, 65] on div "Purchases" at bounding box center [149, 64] width 75 height 16
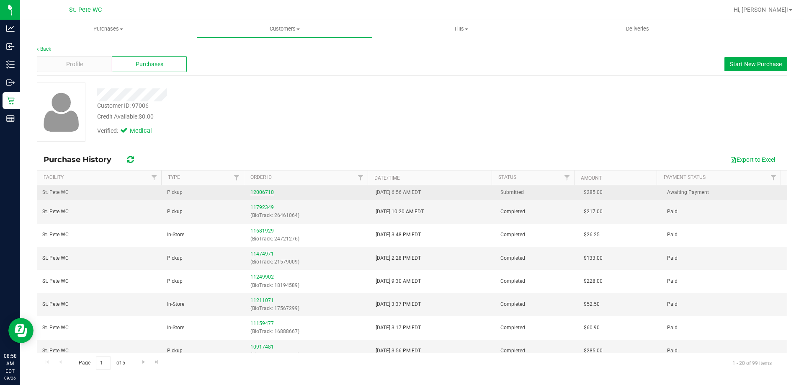
click at [267, 190] on link "12006710" at bounding box center [262, 192] width 23 height 6
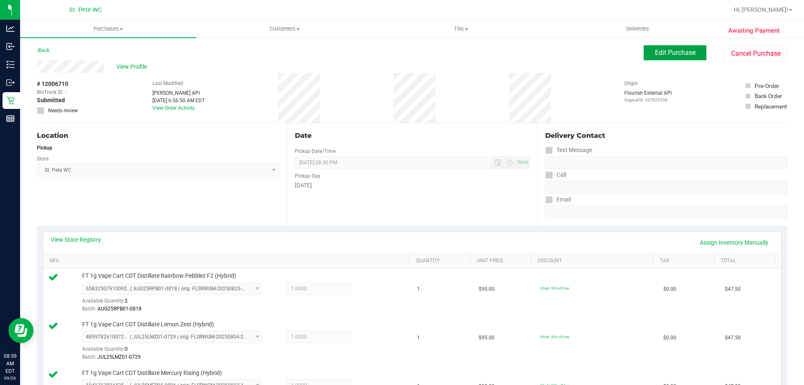
click at [646, 57] on button "Edit Purchase" at bounding box center [675, 52] width 63 height 15
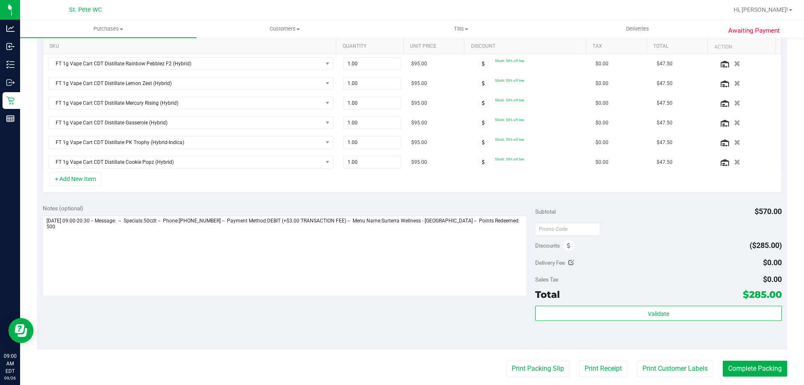
scroll to position [251, 0]
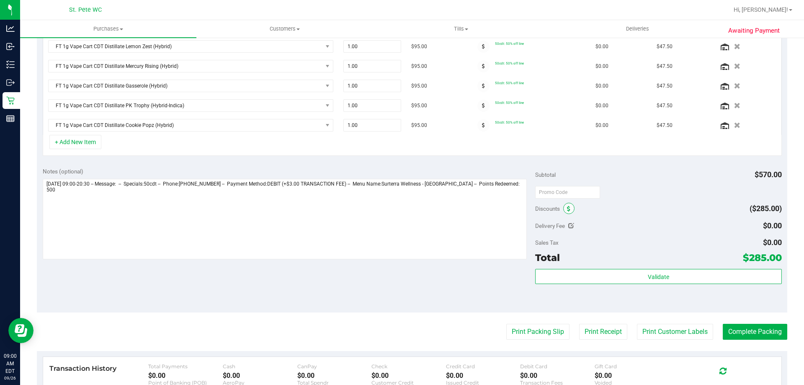
click at [568, 209] on span at bounding box center [568, 208] width 11 height 11
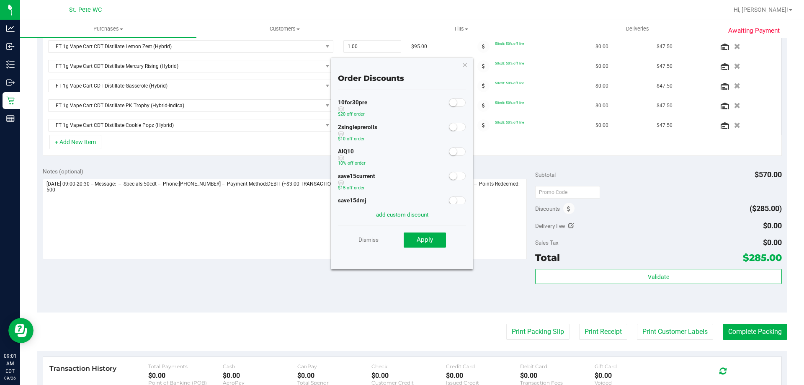
click at [449, 152] on small at bounding box center [453, 152] width 8 height 8
click at [426, 238] on span "Apply" at bounding box center [425, 240] width 16 height 8
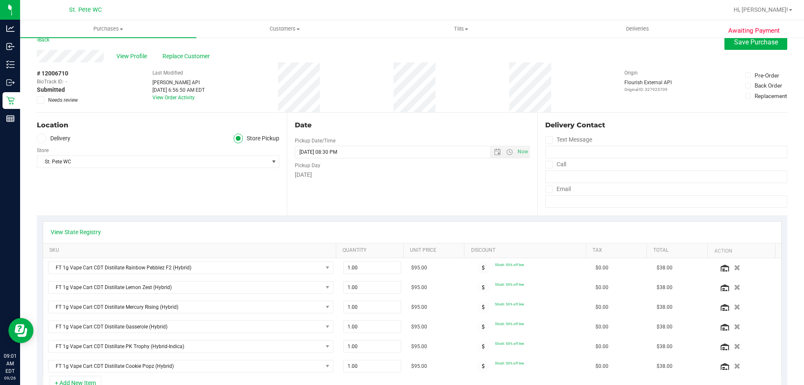
scroll to position [0, 0]
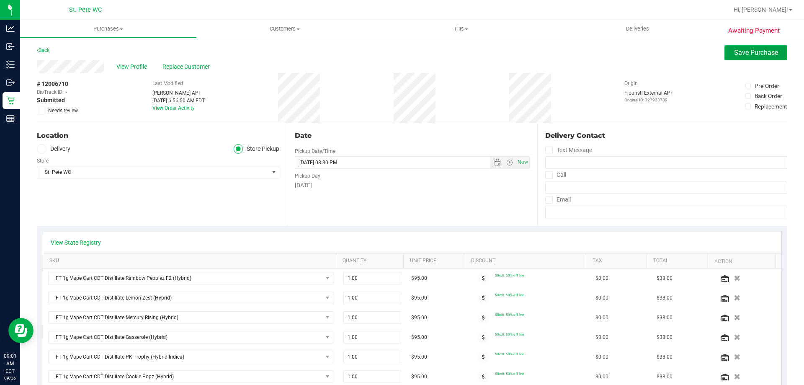
click at [725, 57] on button "Save Purchase" at bounding box center [756, 52] width 63 height 15
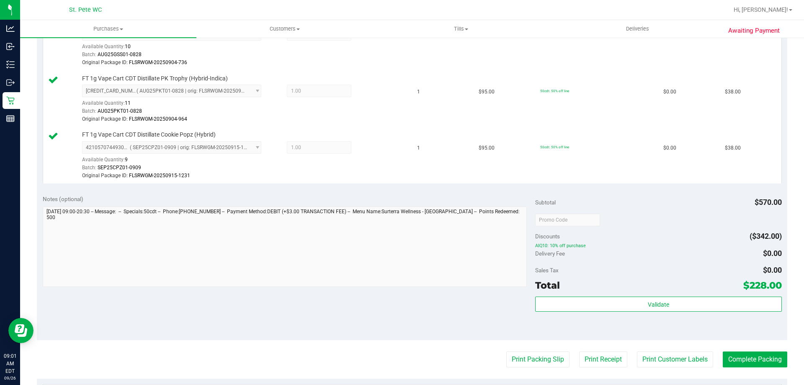
scroll to position [503, 0]
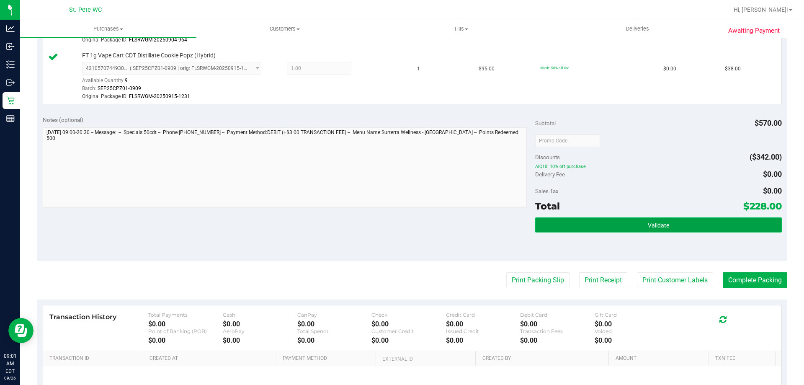
click at [650, 231] on button "Validate" at bounding box center [658, 224] width 246 height 15
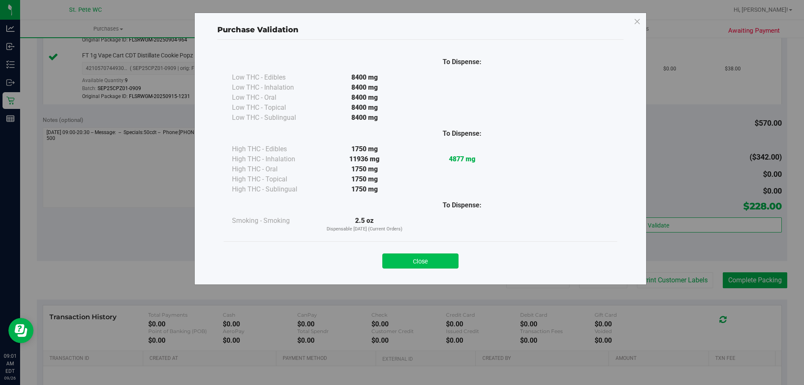
click at [434, 262] on button "Close" at bounding box center [420, 260] width 76 height 15
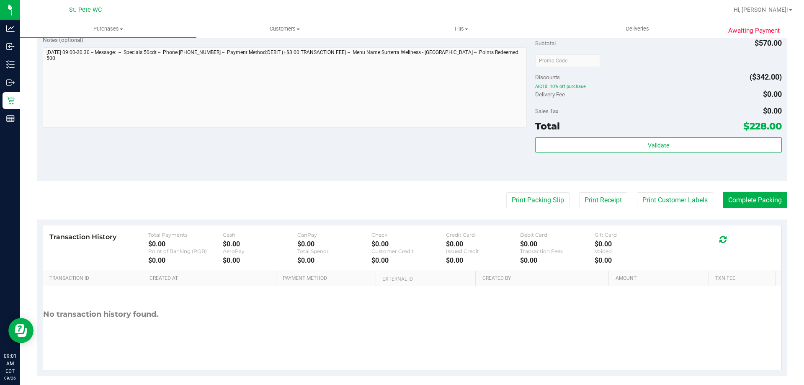
scroll to position [586, 0]
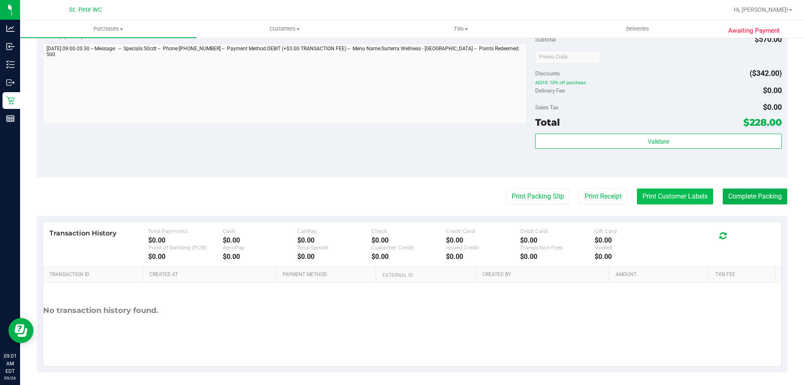
click at [685, 195] on button "Print Customer Labels" at bounding box center [675, 197] width 76 height 16
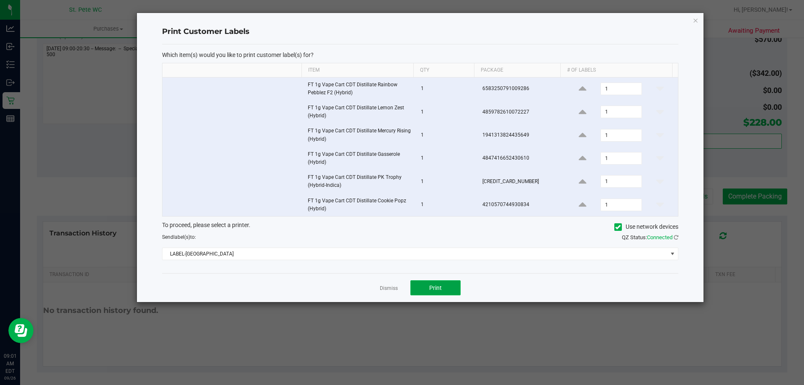
click at [436, 288] on span "Print" at bounding box center [435, 287] width 13 height 7
click at [382, 285] on link "Dismiss" at bounding box center [389, 288] width 18 height 7
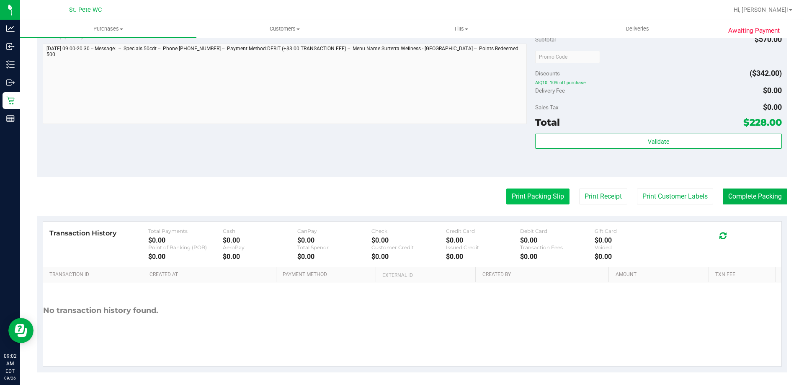
click at [506, 201] on button "Print Packing Slip" at bounding box center [537, 197] width 63 height 16
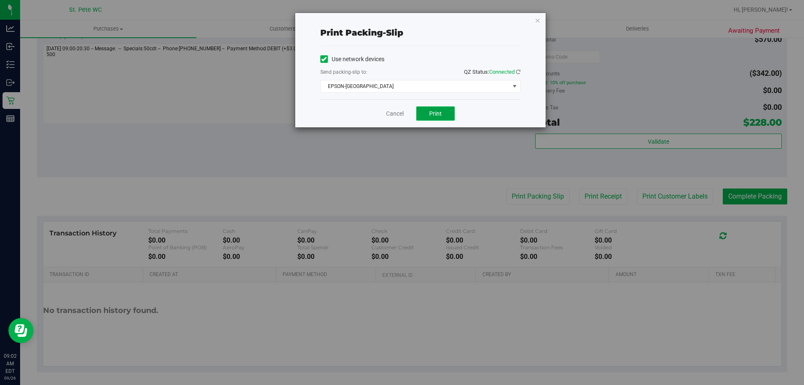
click at [437, 116] on span "Print" at bounding box center [435, 113] width 13 height 7
drag, startPoint x: 393, startPoint y: 116, endPoint x: 397, endPoint y: 118, distance: 4.5
click at [394, 117] on link "Cancel" at bounding box center [395, 113] width 18 height 9
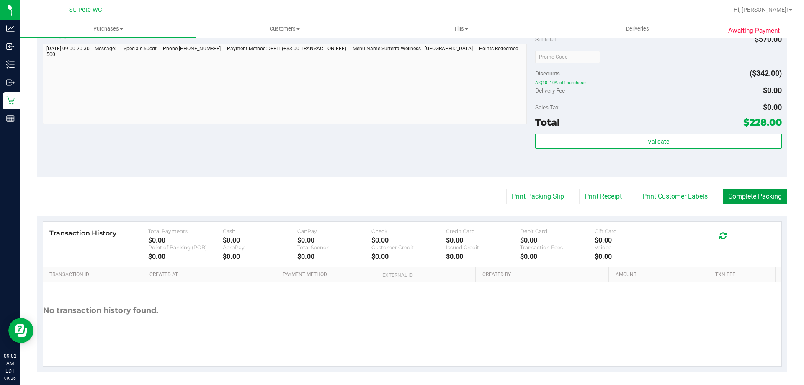
click at [756, 202] on button "Complete Packing" at bounding box center [755, 197] width 65 height 16
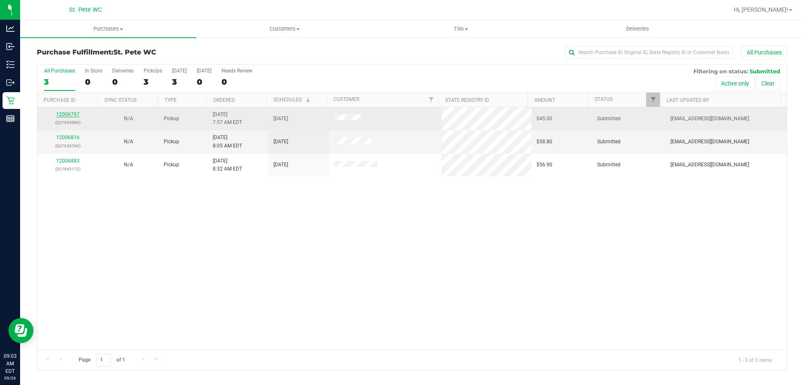
click at [67, 116] on link "12006797" at bounding box center [67, 114] width 23 height 6
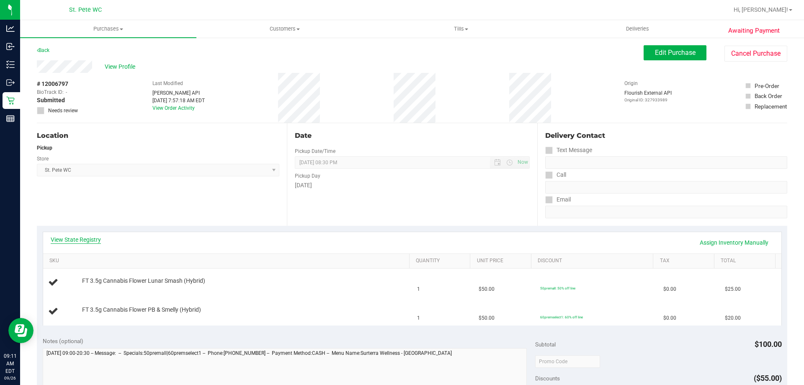
click at [71, 239] on link "View State Registry" at bounding box center [76, 239] width 50 height 8
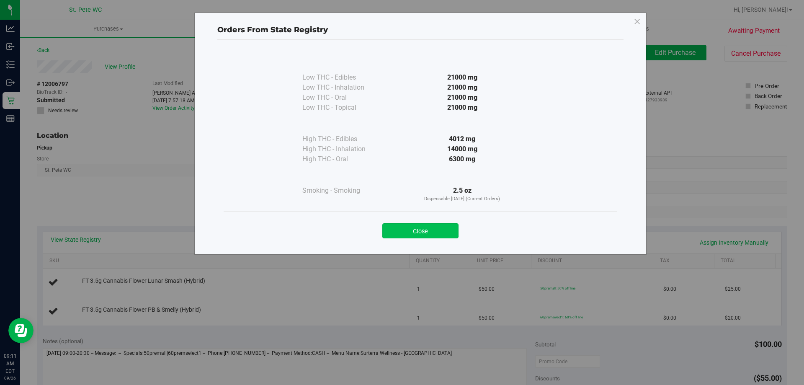
click at [394, 233] on button "Close" at bounding box center [420, 230] width 76 height 15
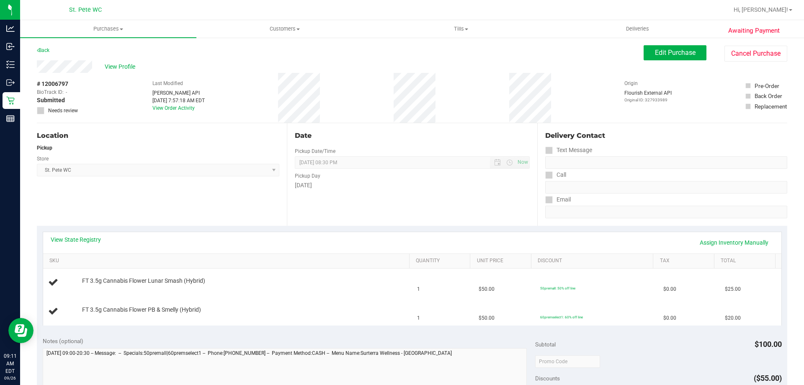
click at [165, 201] on div "Location Pickup Store St. Pete WC Select Store Bonita Springs WC Boynton Beach …" at bounding box center [162, 174] width 250 height 103
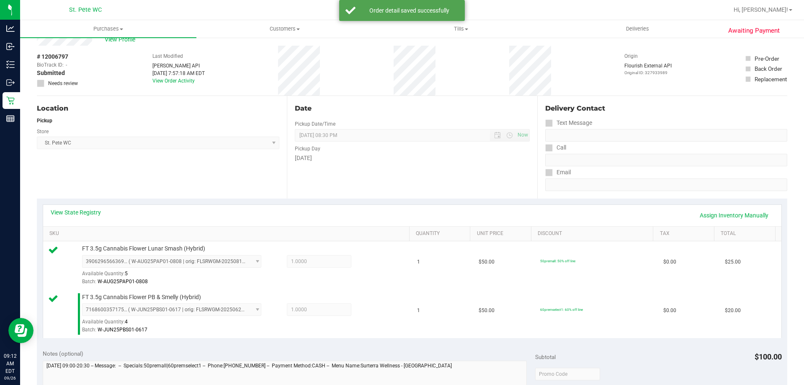
scroll to position [209, 0]
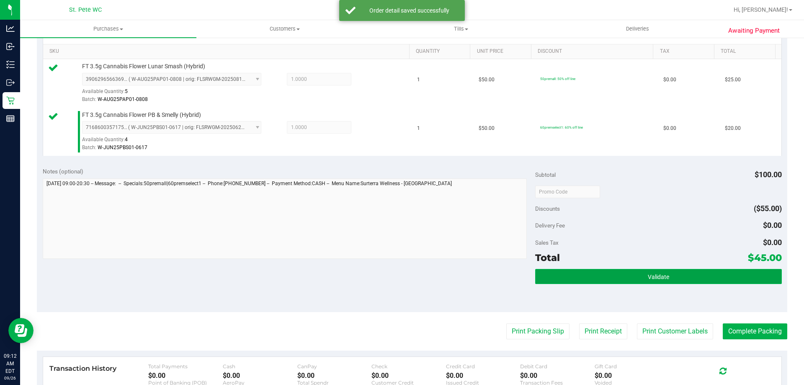
click at [640, 275] on button "Validate" at bounding box center [658, 276] width 246 height 15
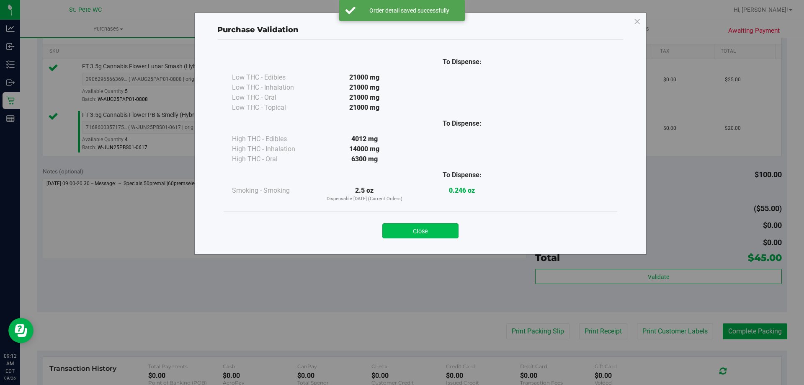
click at [436, 226] on button "Close" at bounding box center [420, 230] width 76 height 15
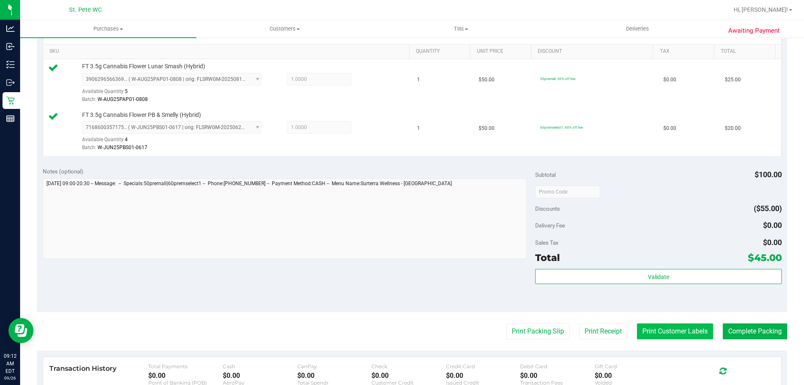
click at [637, 324] on button "Print Customer Labels" at bounding box center [675, 331] width 76 height 16
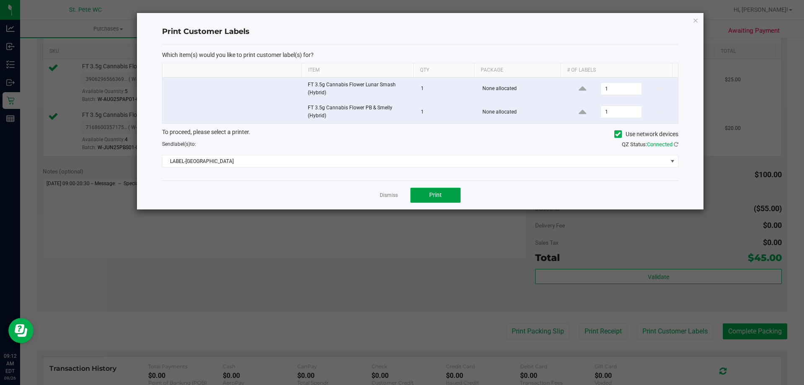
click at [437, 190] on button "Print" at bounding box center [436, 195] width 50 height 15
click at [393, 192] on link "Dismiss" at bounding box center [389, 195] width 18 height 7
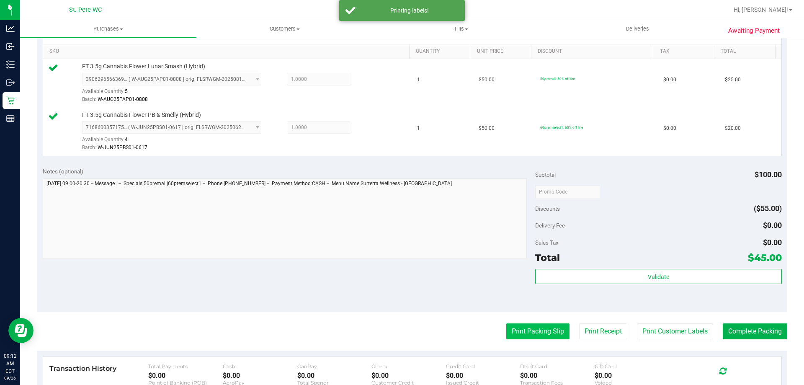
click at [519, 332] on button "Print Packing Slip" at bounding box center [537, 331] width 63 height 16
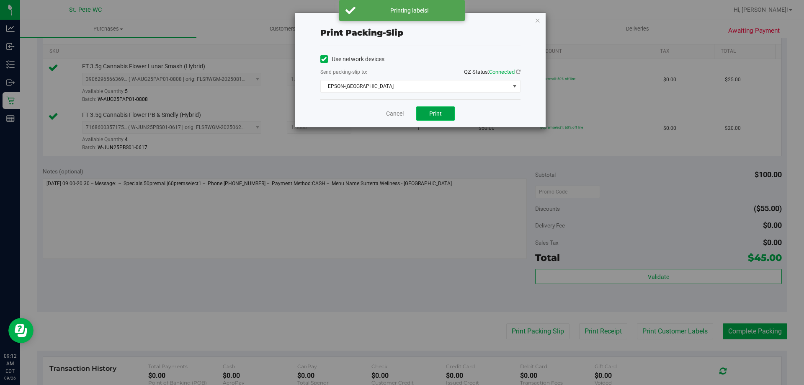
click at [423, 120] on button "Print" at bounding box center [435, 113] width 39 height 14
click at [395, 114] on link "Cancel" at bounding box center [395, 113] width 18 height 9
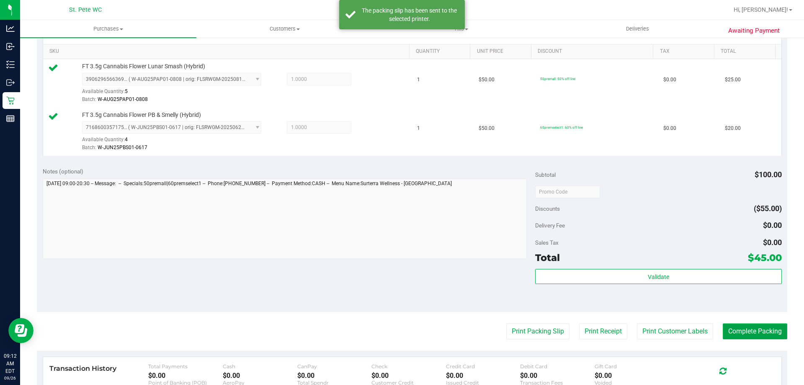
click at [767, 333] on button "Complete Packing" at bounding box center [755, 331] width 65 height 16
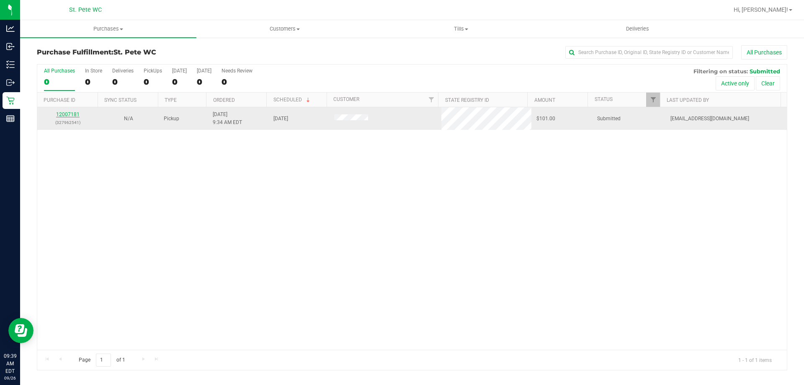
click at [62, 112] on link "12007181" at bounding box center [67, 114] width 23 height 6
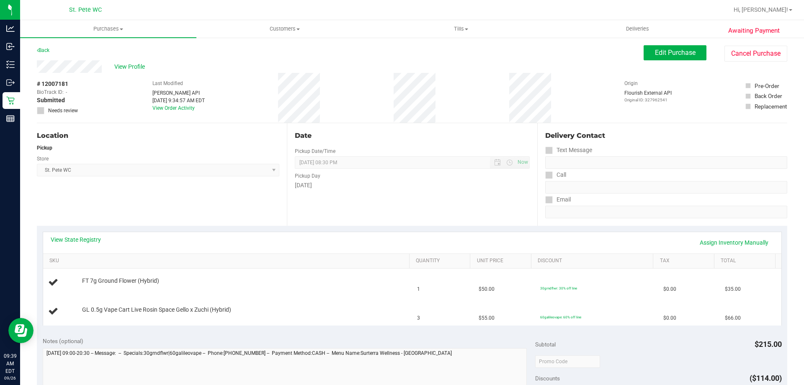
click at [85, 235] on div "View State Registry Assign Inventory Manually" at bounding box center [412, 242] width 739 height 21
click at [85, 239] on link "View State Registry" at bounding box center [76, 239] width 50 height 8
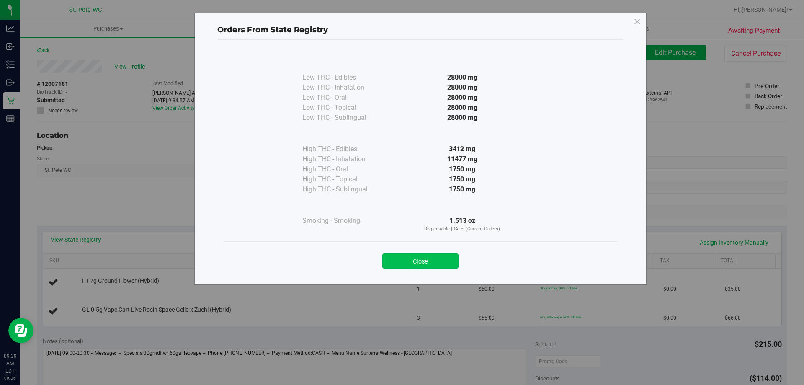
click at [400, 261] on button "Close" at bounding box center [420, 260] width 76 height 15
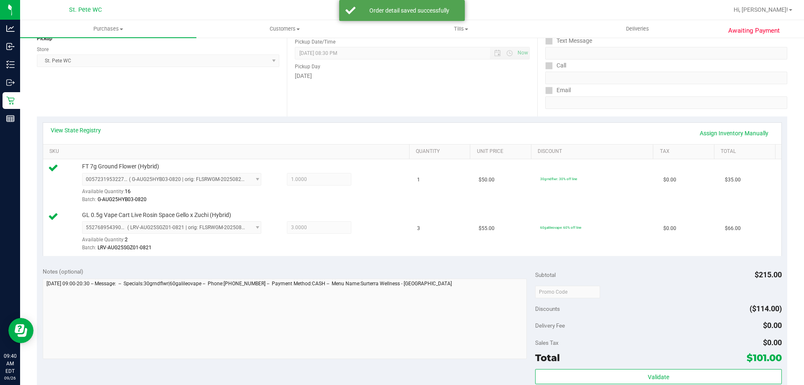
scroll to position [168, 0]
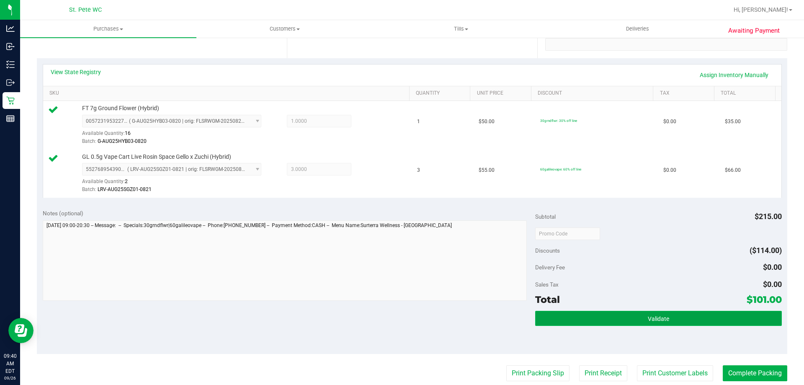
click at [653, 318] on span "Validate" at bounding box center [658, 318] width 21 height 7
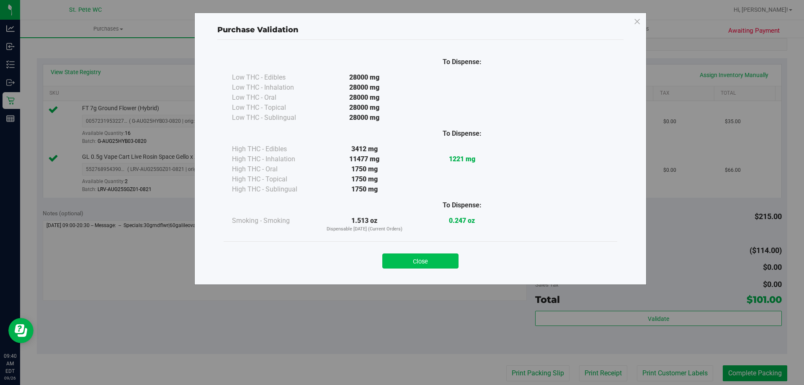
click at [419, 266] on button "Close" at bounding box center [420, 260] width 76 height 15
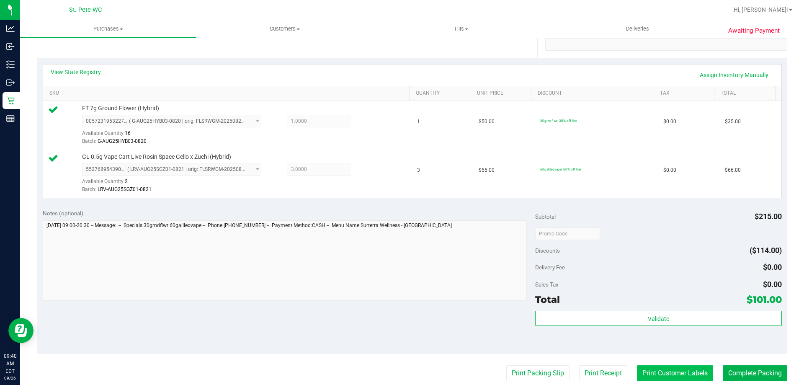
click at [650, 371] on button "Print Customer Labels" at bounding box center [675, 373] width 76 height 16
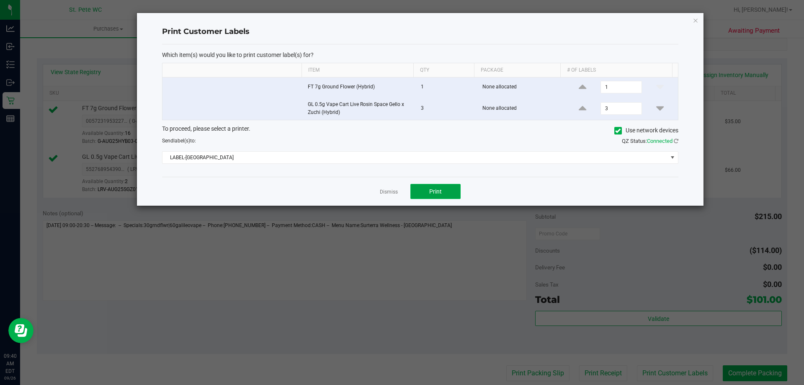
click at [429, 192] on span "Print" at bounding box center [435, 191] width 13 height 7
click at [386, 189] on link "Dismiss" at bounding box center [389, 192] width 18 height 7
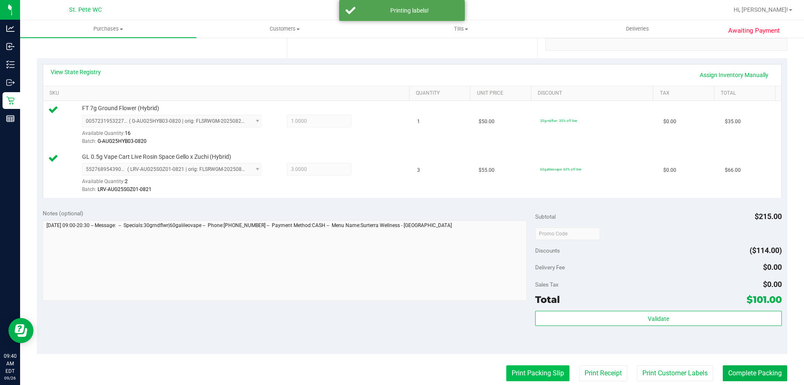
click at [513, 377] on button "Print Packing Slip" at bounding box center [537, 373] width 63 height 16
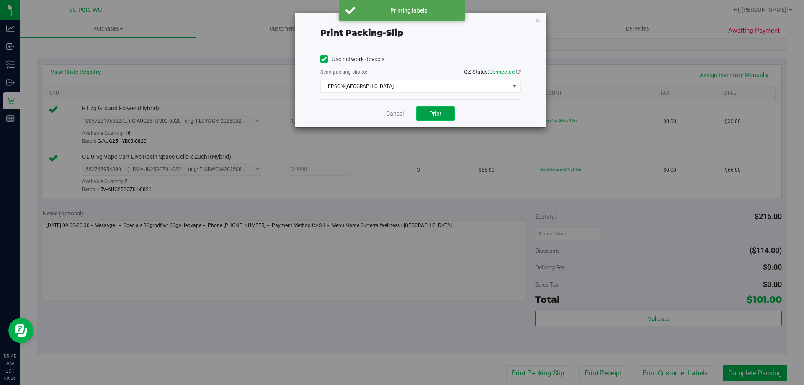
click at [435, 115] on span "Print" at bounding box center [435, 113] width 13 height 7
click at [395, 110] on link "Cancel" at bounding box center [395, 113] width 18 height 9
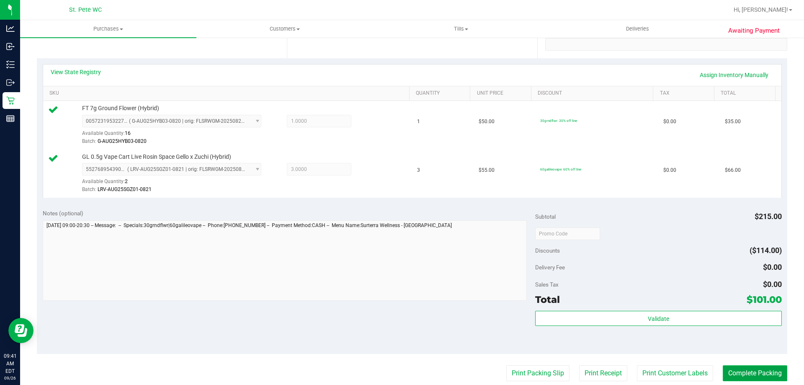
click at [738, 377] on button "Complete Packing" at bounding box center [755, 373] width 65 height 16
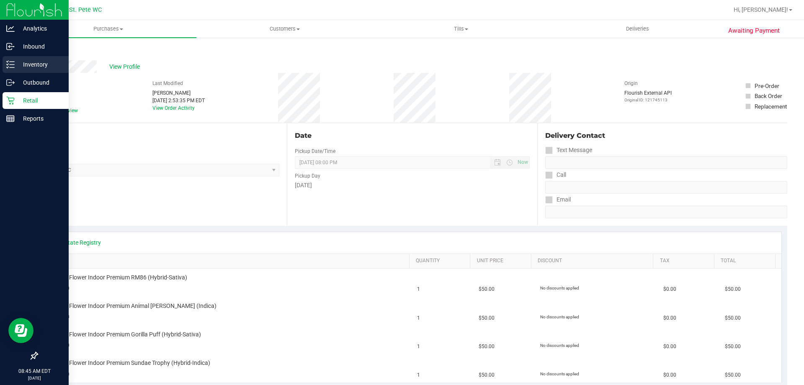
click at [25, 65] on p "Inventory" at bounding box center [40, 64] width 50 height 10
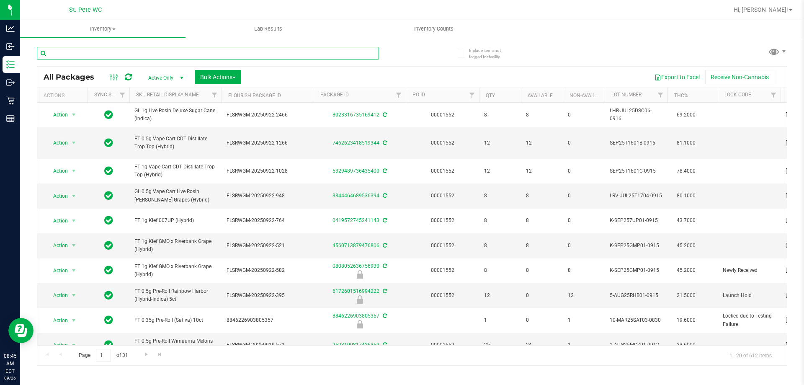
click at [76, 56] on input "text" at bounding box center [208, 53] width 342 height 13
paste input "FT 1g Kief Mule Fuel (Sativa)"
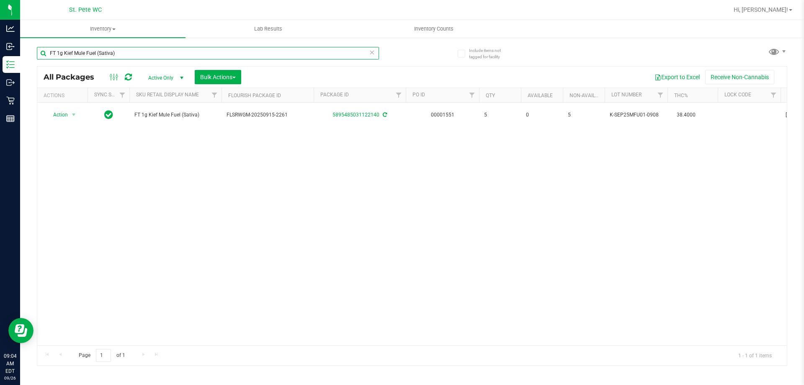
drag, startPoint x: 160, startPoint y: 50, endPoint x: 39, endPoint y: 54, distance: 121.1
click at [39, 54] on input "FT 1g Kief Mule Fuel (Sativa)" at bounding box center [208, 53] width 342 height 13
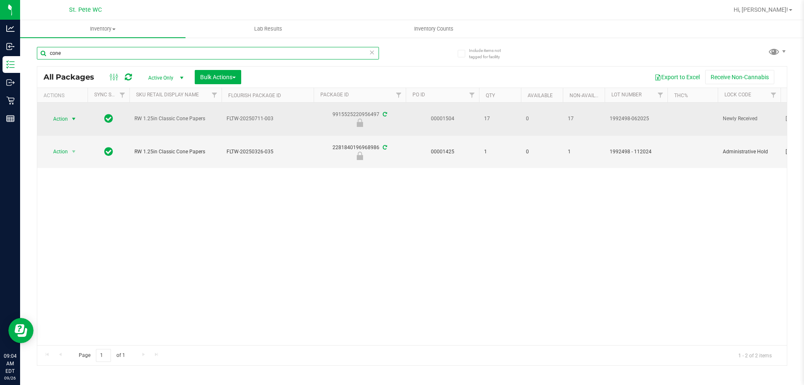
type input "cone"
click at [69, 117] on span "select" at bounding box center [74, 119] width 10 height 12
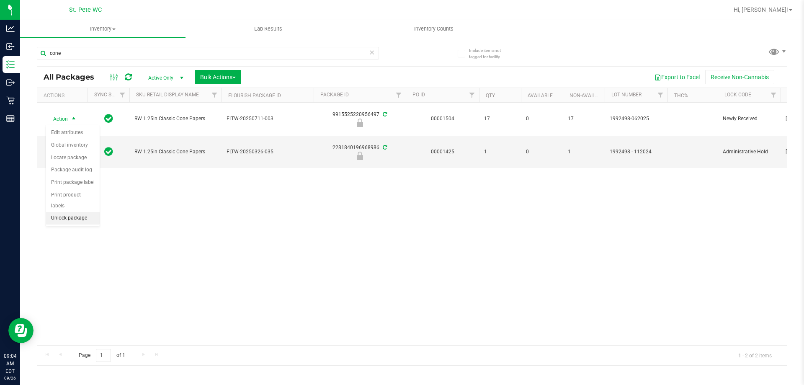
click at [74, 212] on li "Unlock package" at bounding box center [73, 218] width 54 height 13
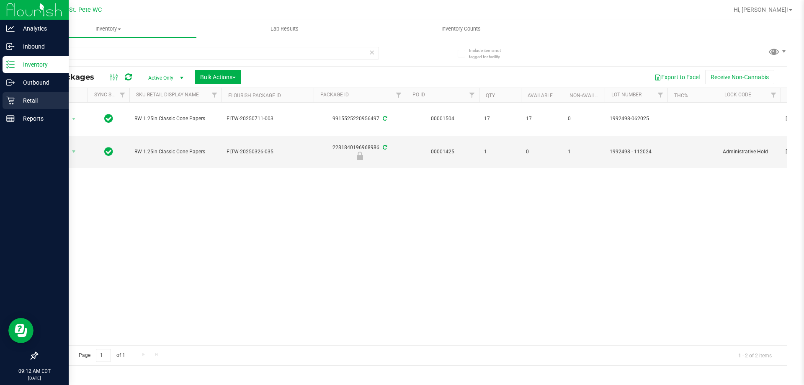
click at [21, 98] on p "Retail" at bounding box center [40, 101] width 50 height 10
